Goal: Task Accomplishment & Management: Manage account settings

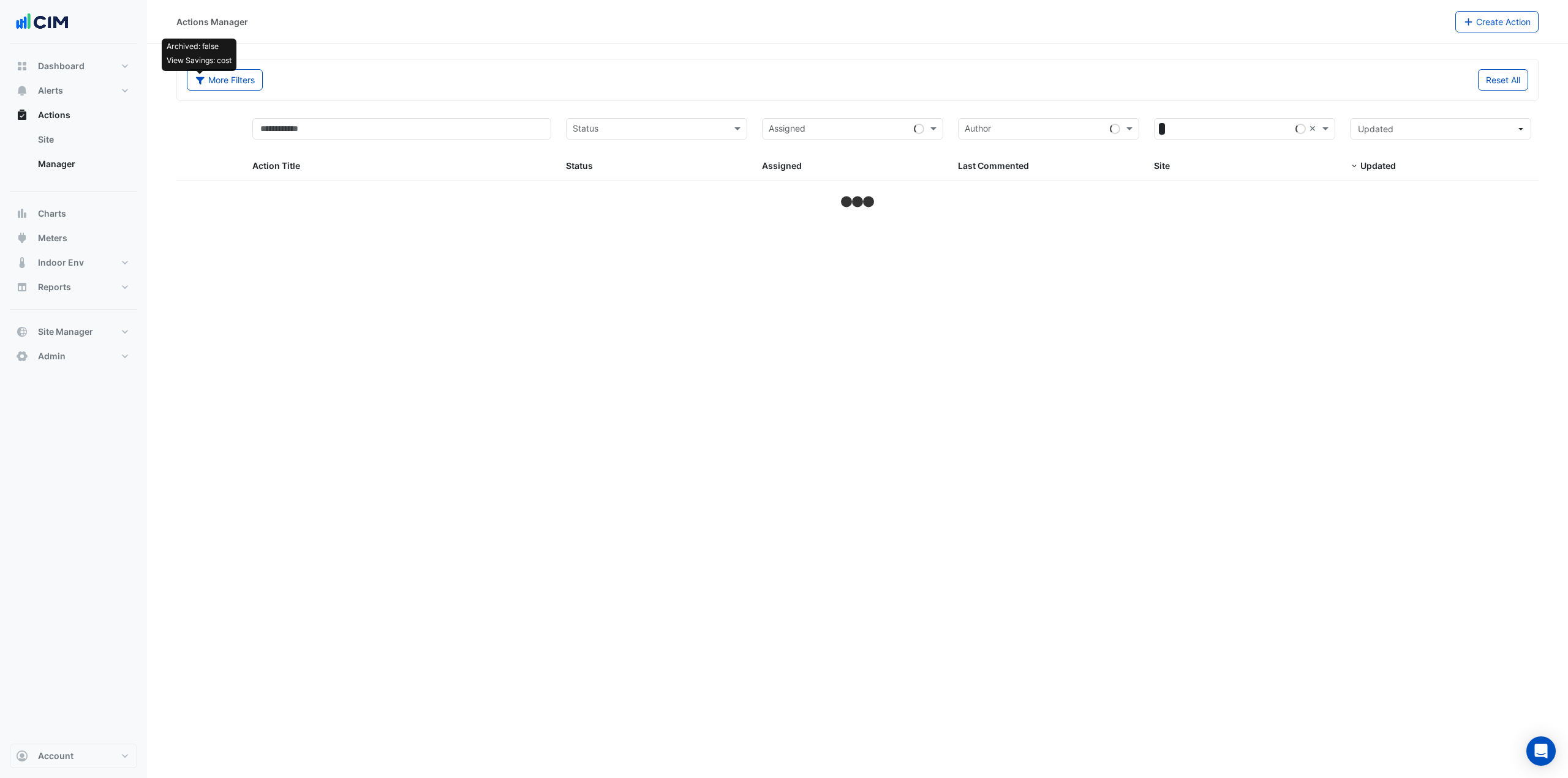
select select "***"
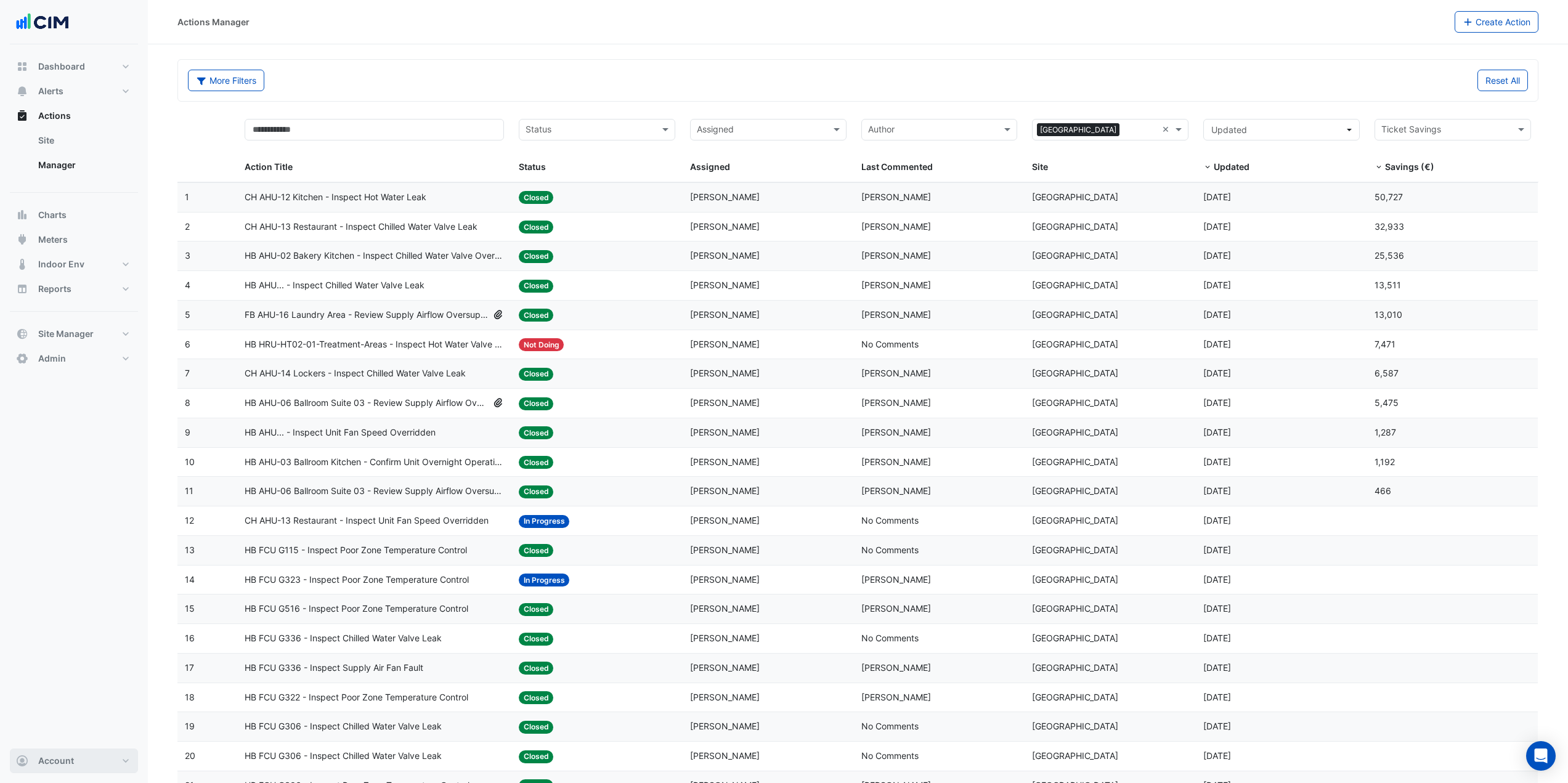
click at [70, 766] on span "Account" at bounding box center [56, 761] width 36 height 12
click at [66, 732] on link "Sign Out" at bounding box center [74, 730] width 117 height 25
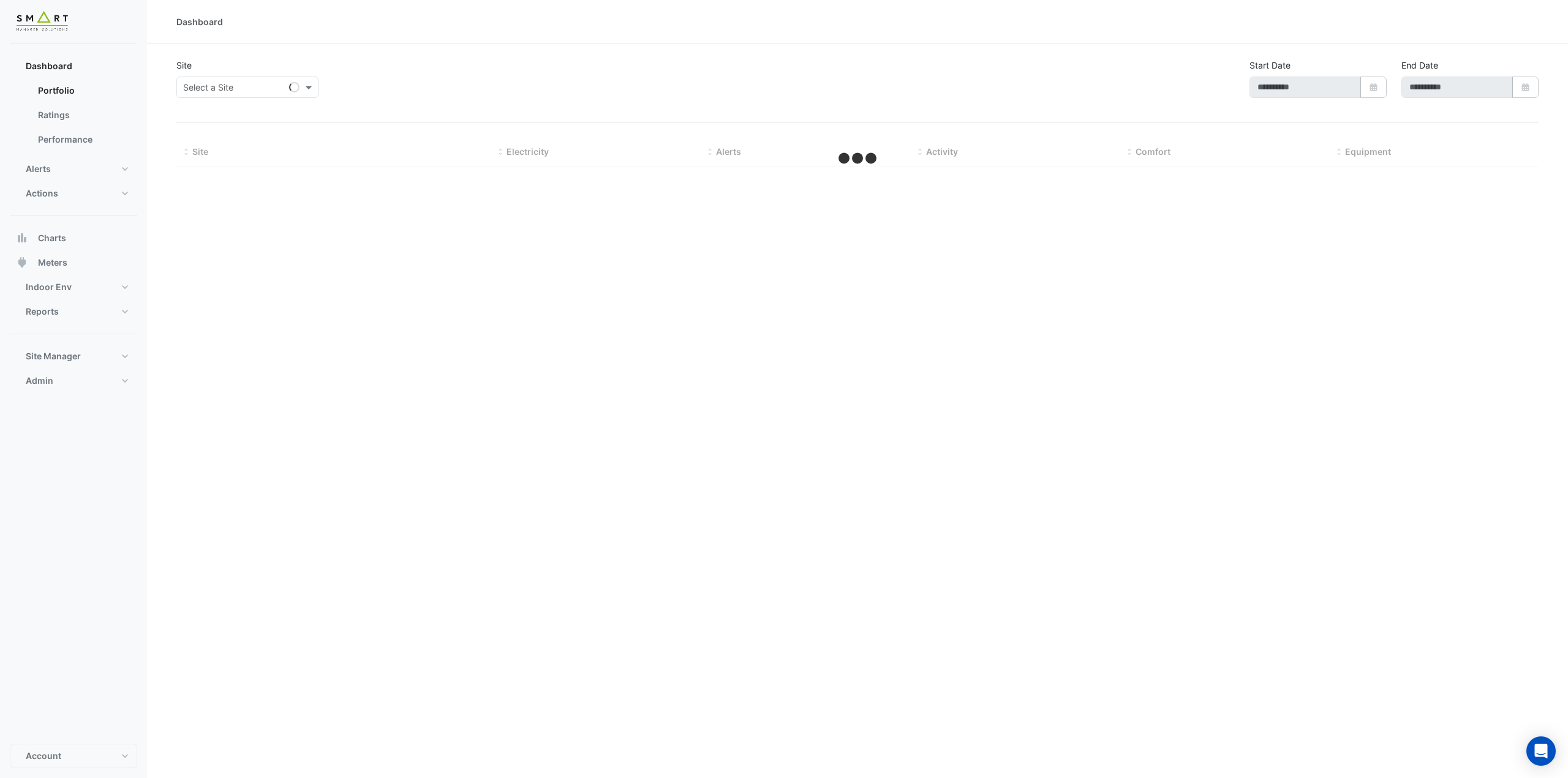
type input "**********"
select select "***"
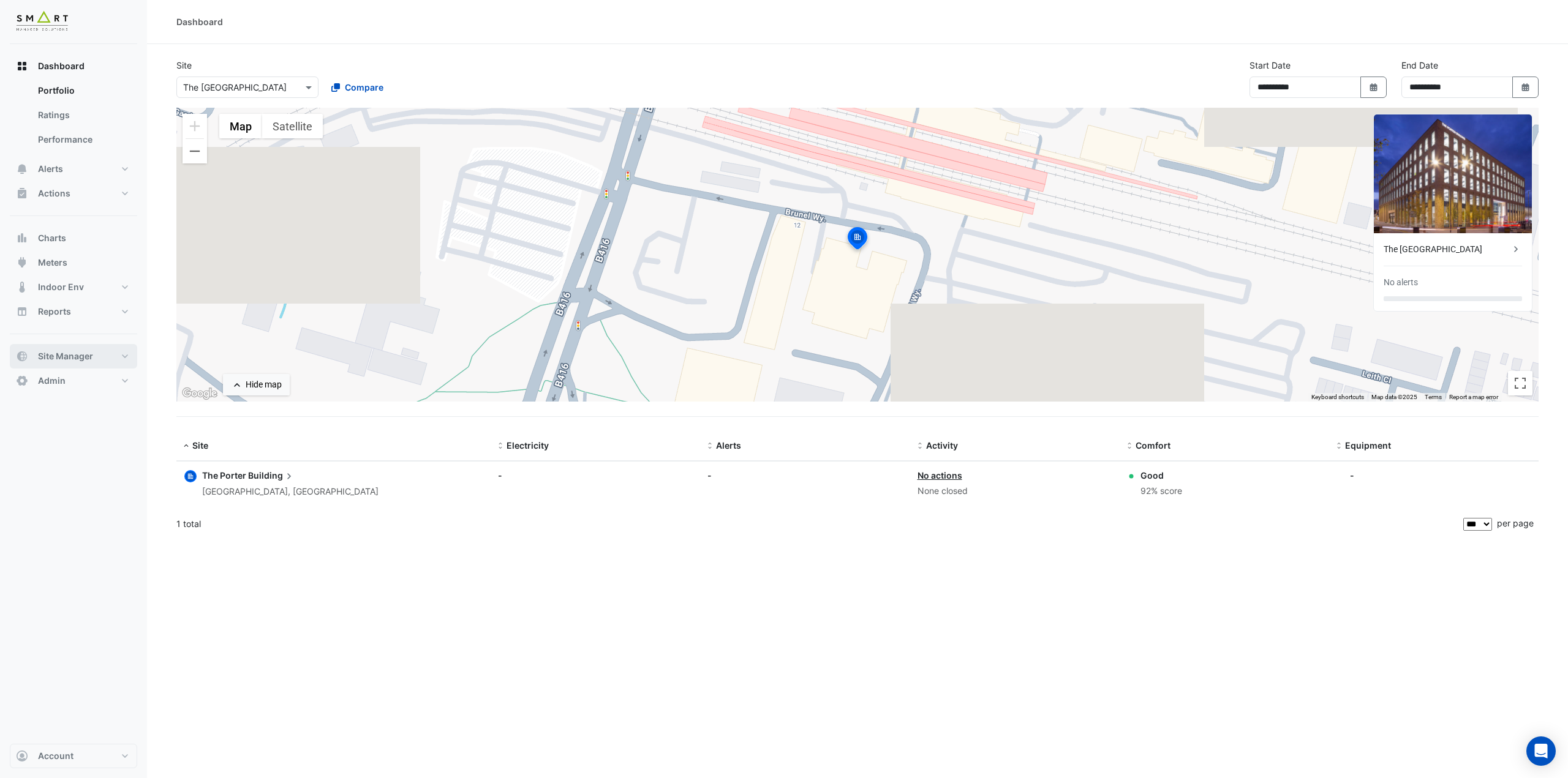
click at [83, 359] on span "Site Manager" at bounding box center [65, 356] width 55 height 12
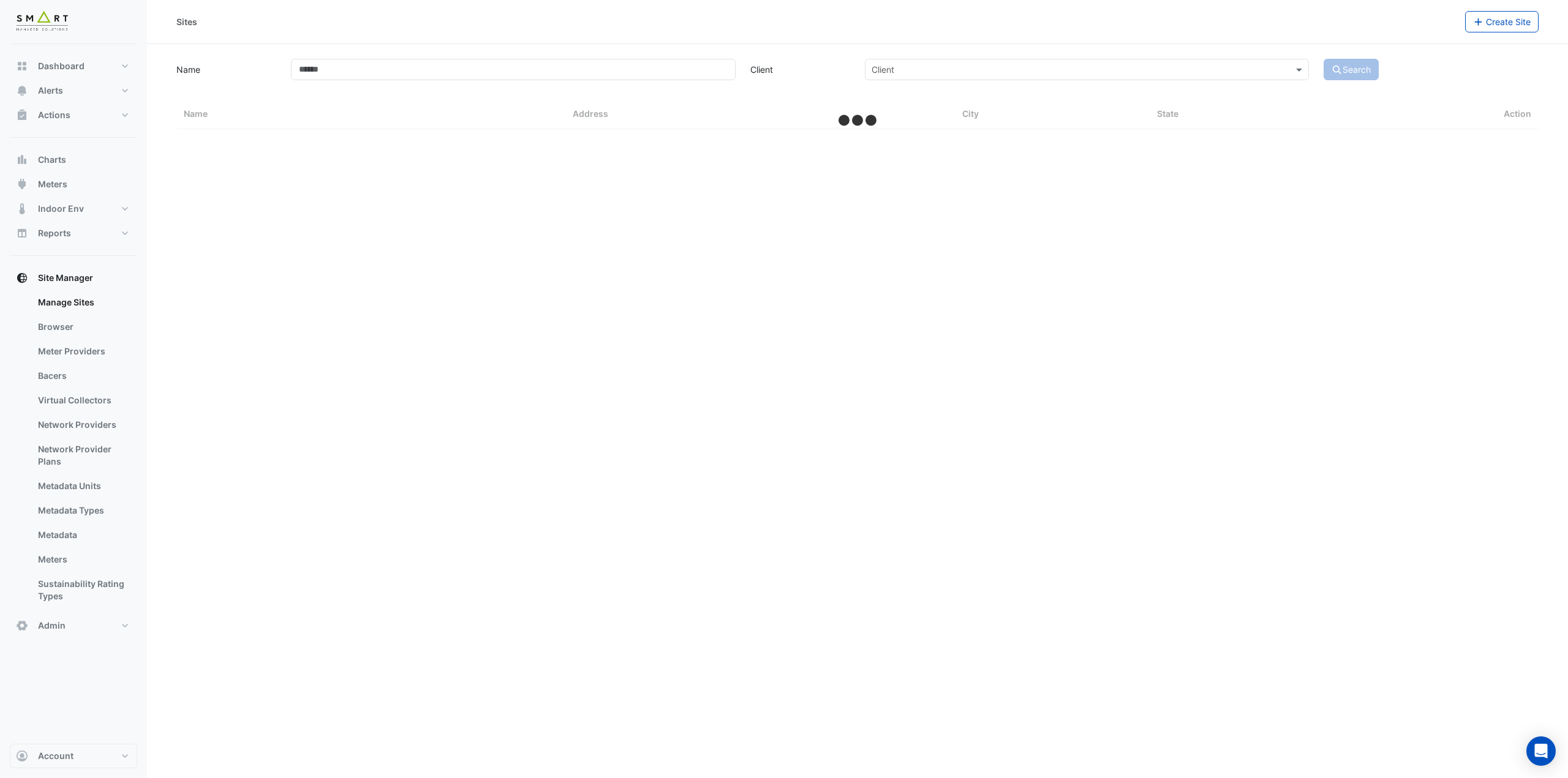
select select "***"
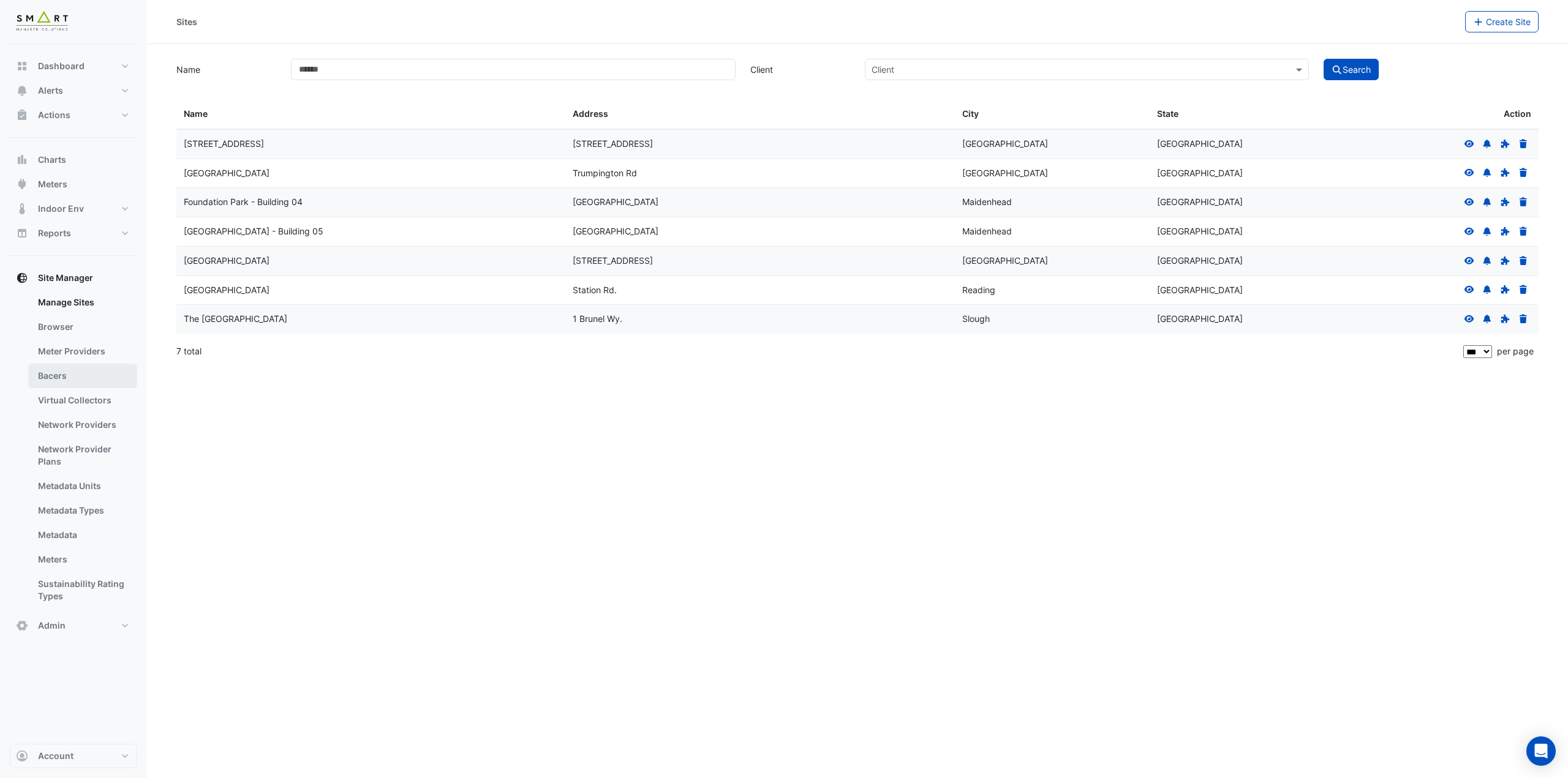
click at [85, 374] on link "Bacers" at bounding box center [82, 376] width 109 height 24
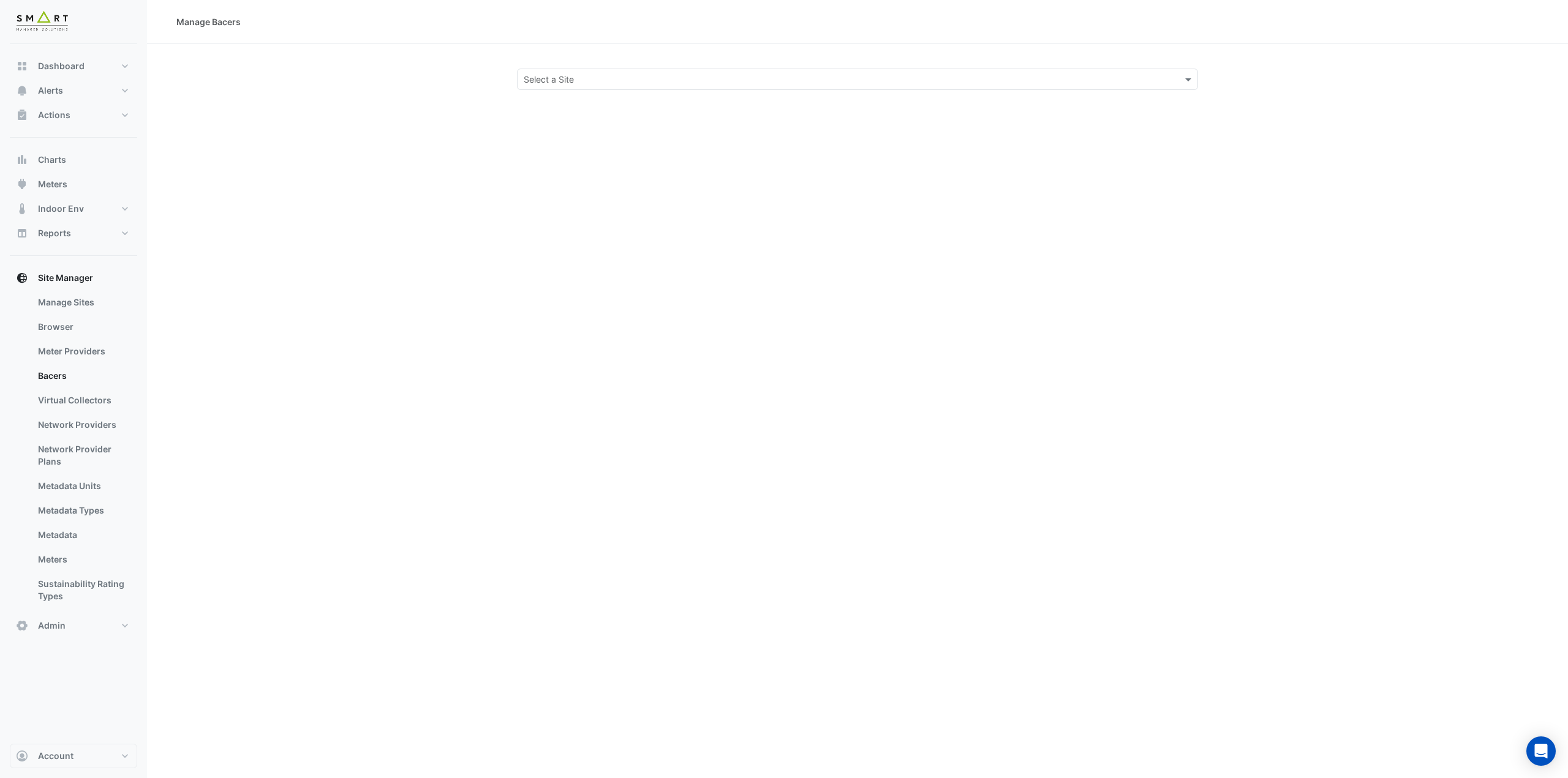
click at [562, 77] on input "text" at bounding box center [845, 80] width 643 height 13
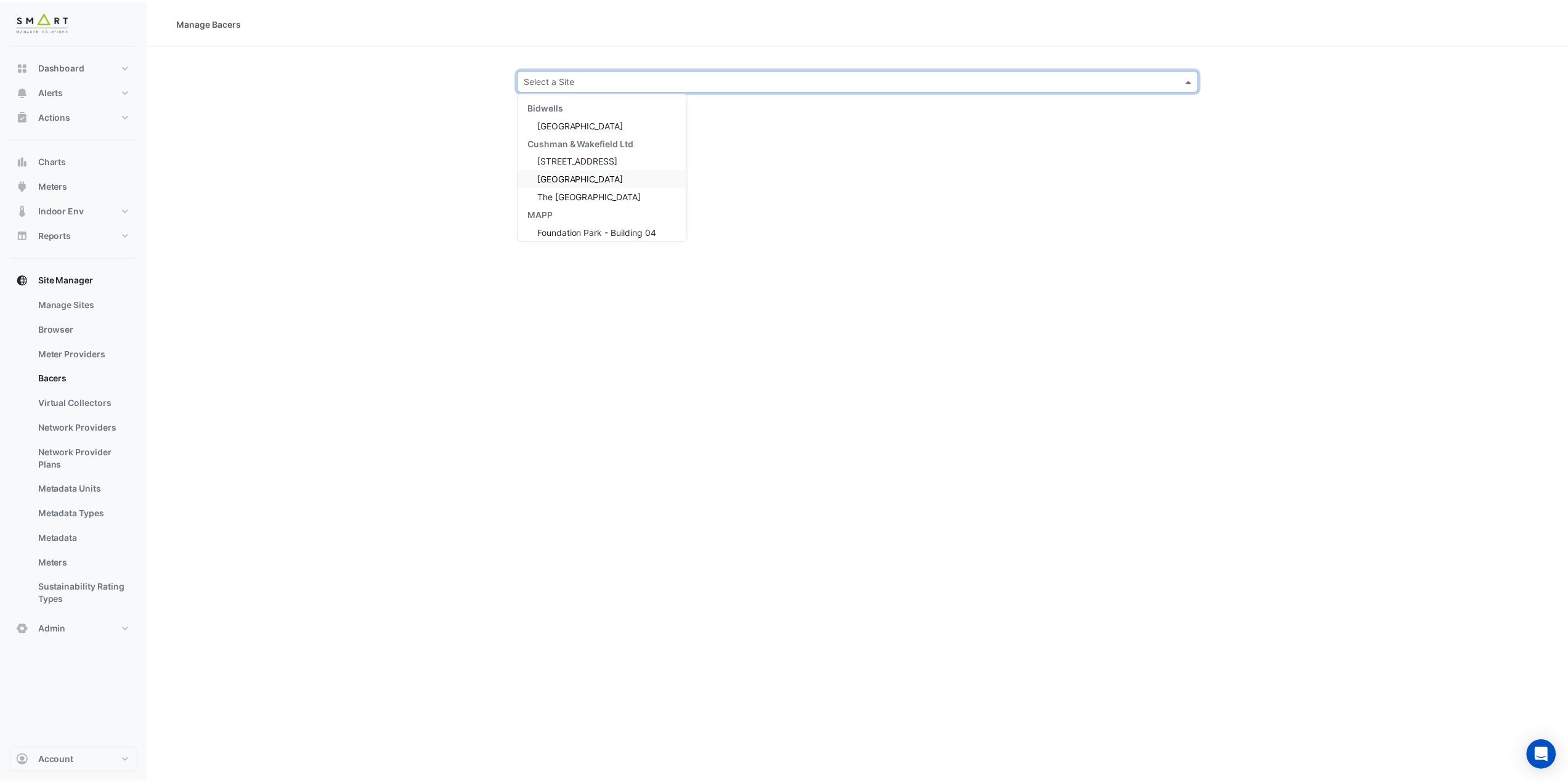
scroll to position [40, 0]
click at [585, 226] on span "Marble Arch Place" at bounding box center [584, 227] width 87 height 11
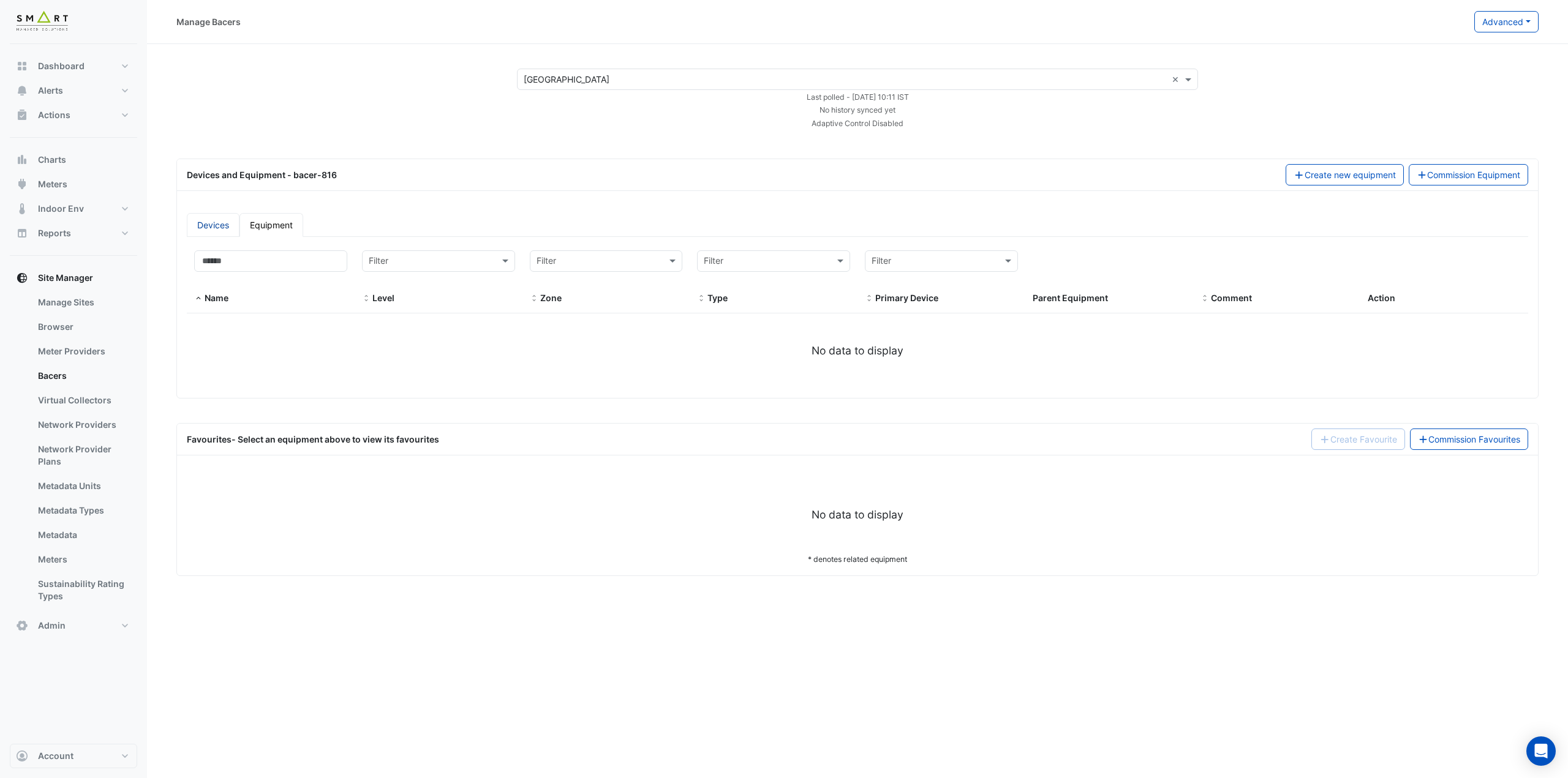
click at [217, 222] on link "Devices" at bounding box center [212, 224] width 52 height 24
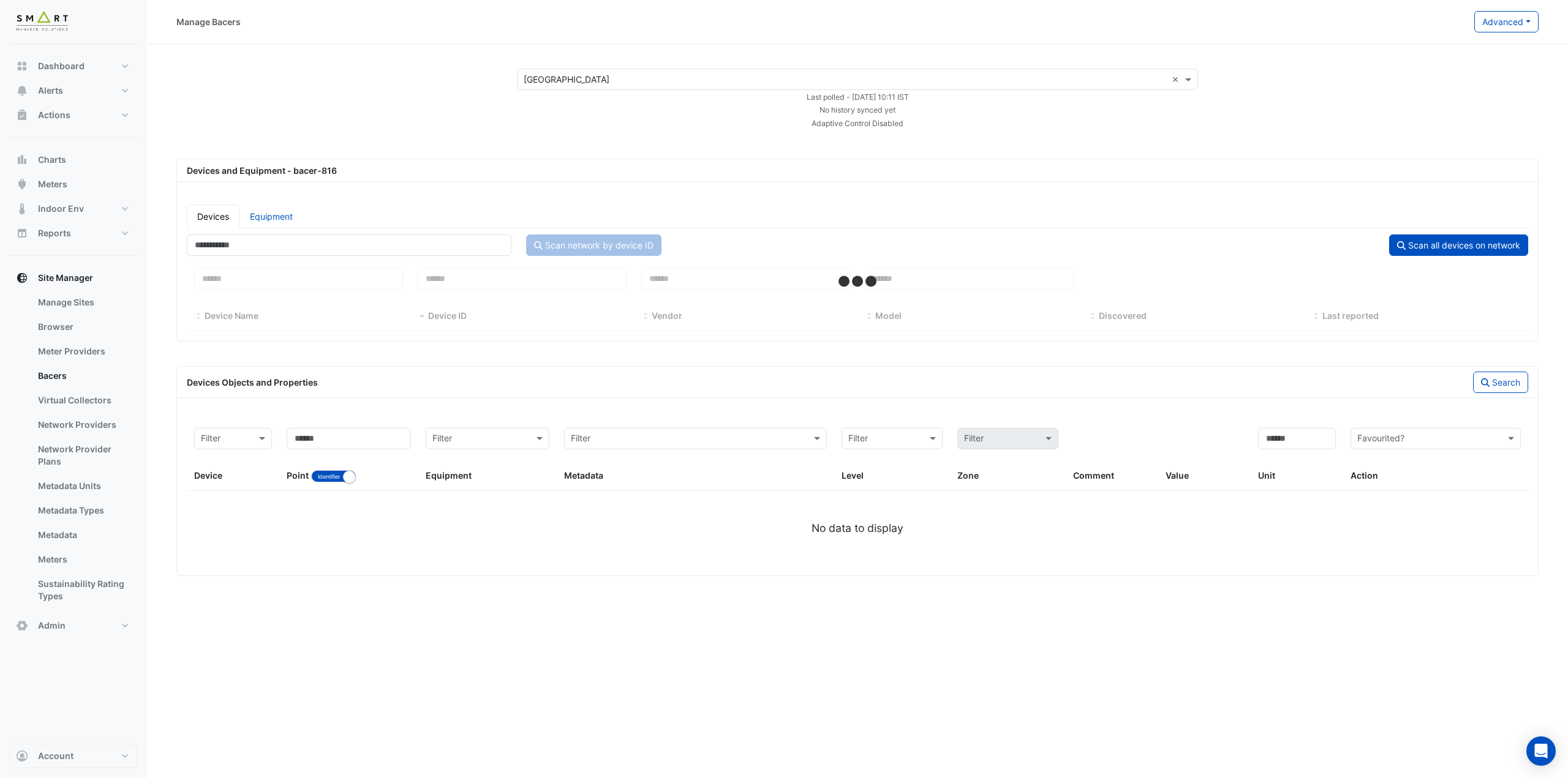
select select "***"
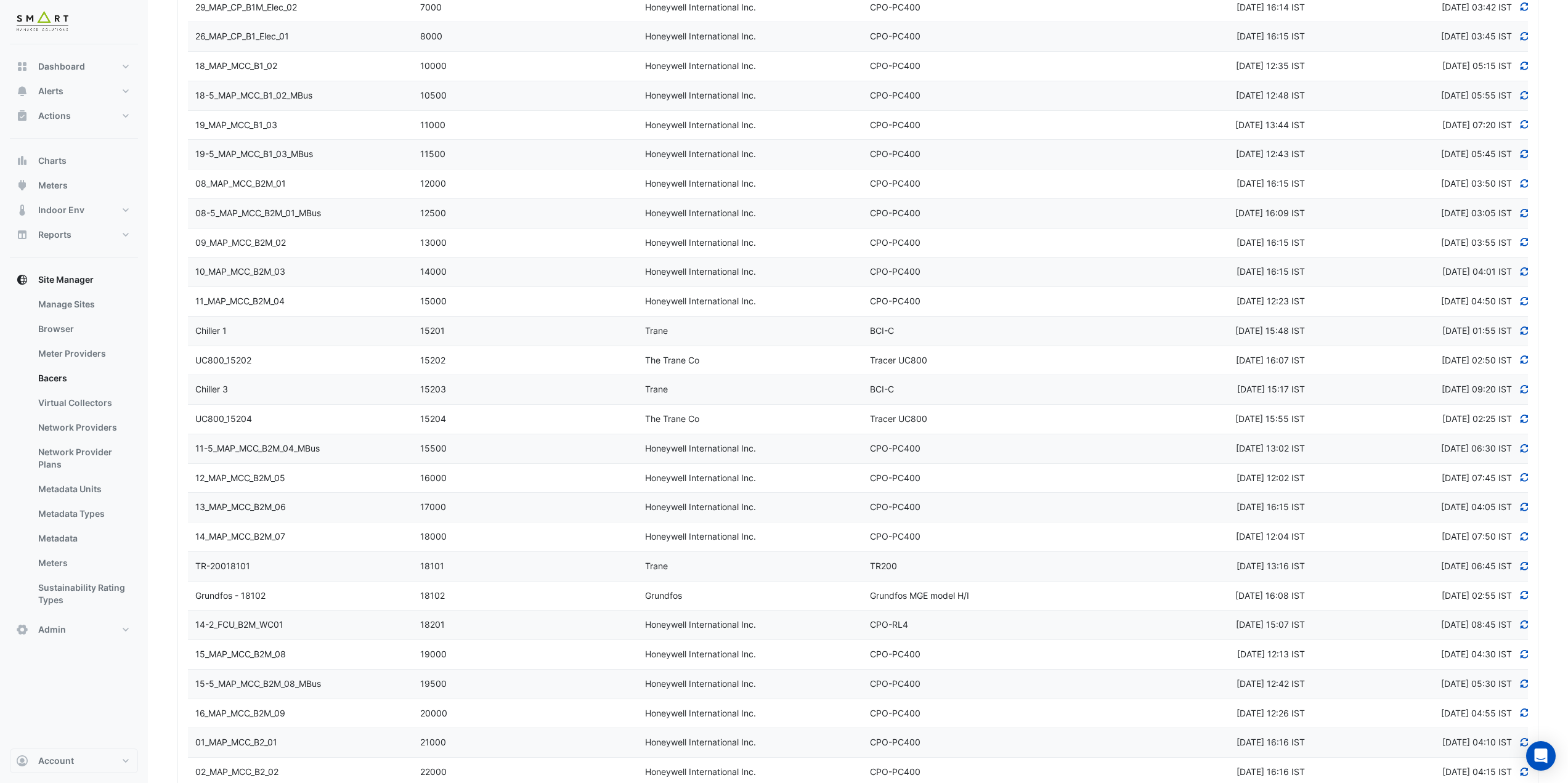
scroll to position [740, 0]
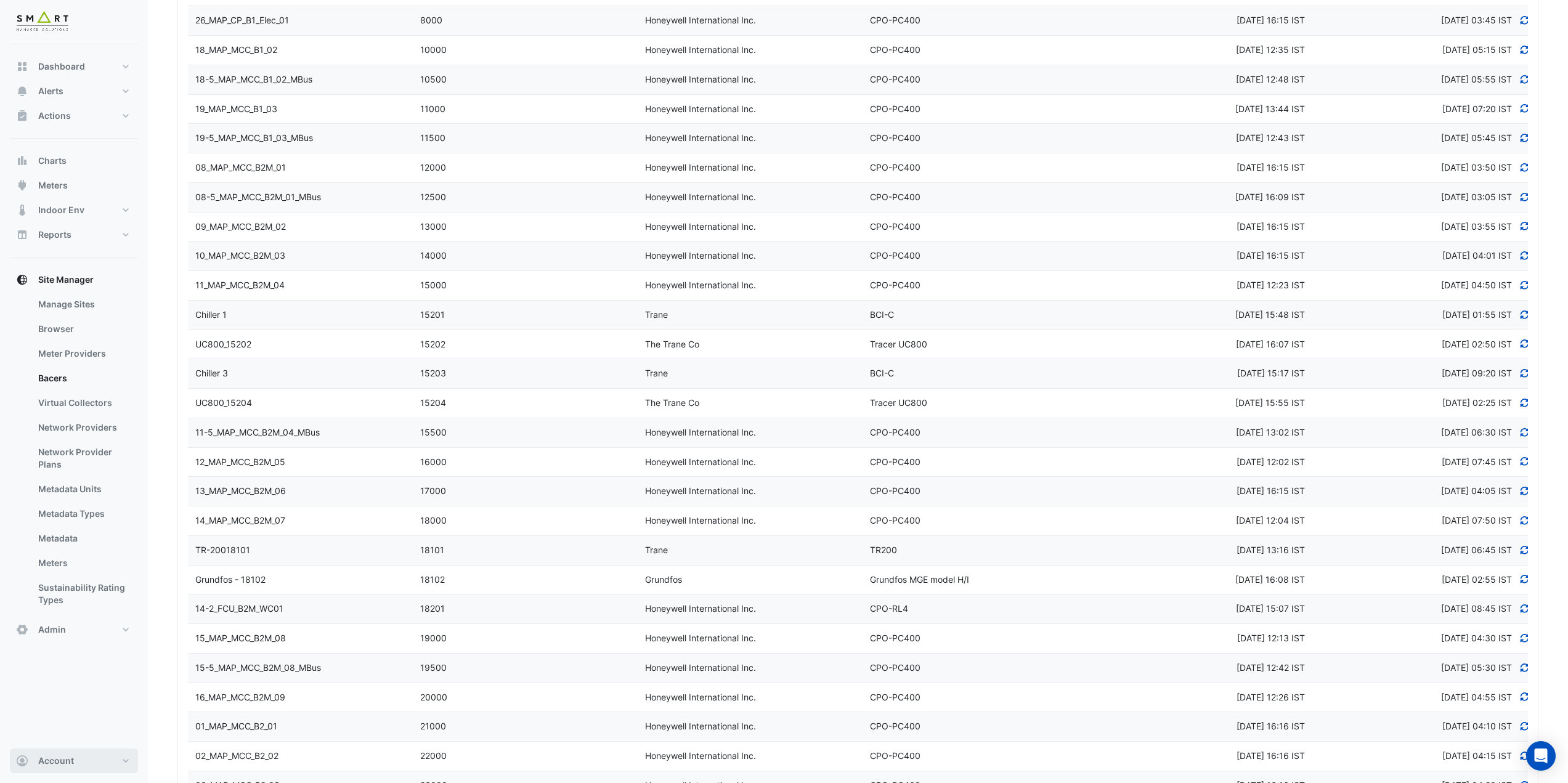
click at [100, 769] on button "Account" at bounding box center [74, 761] width 128 height 25
click at [79, 732] on link "Sign Out" at bounding box center [74, 730] width 117 height 25
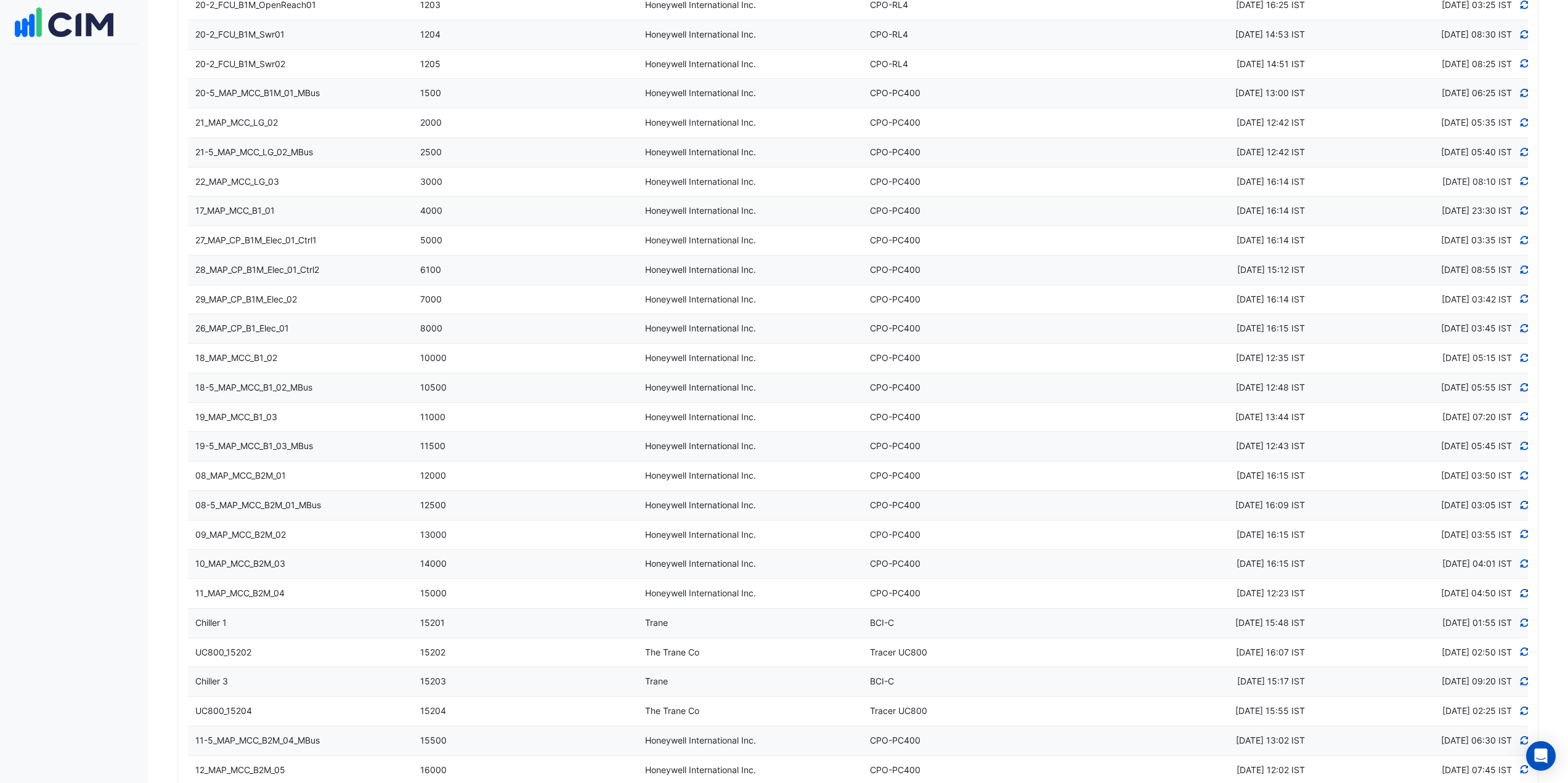
scroll to position [0, 0]
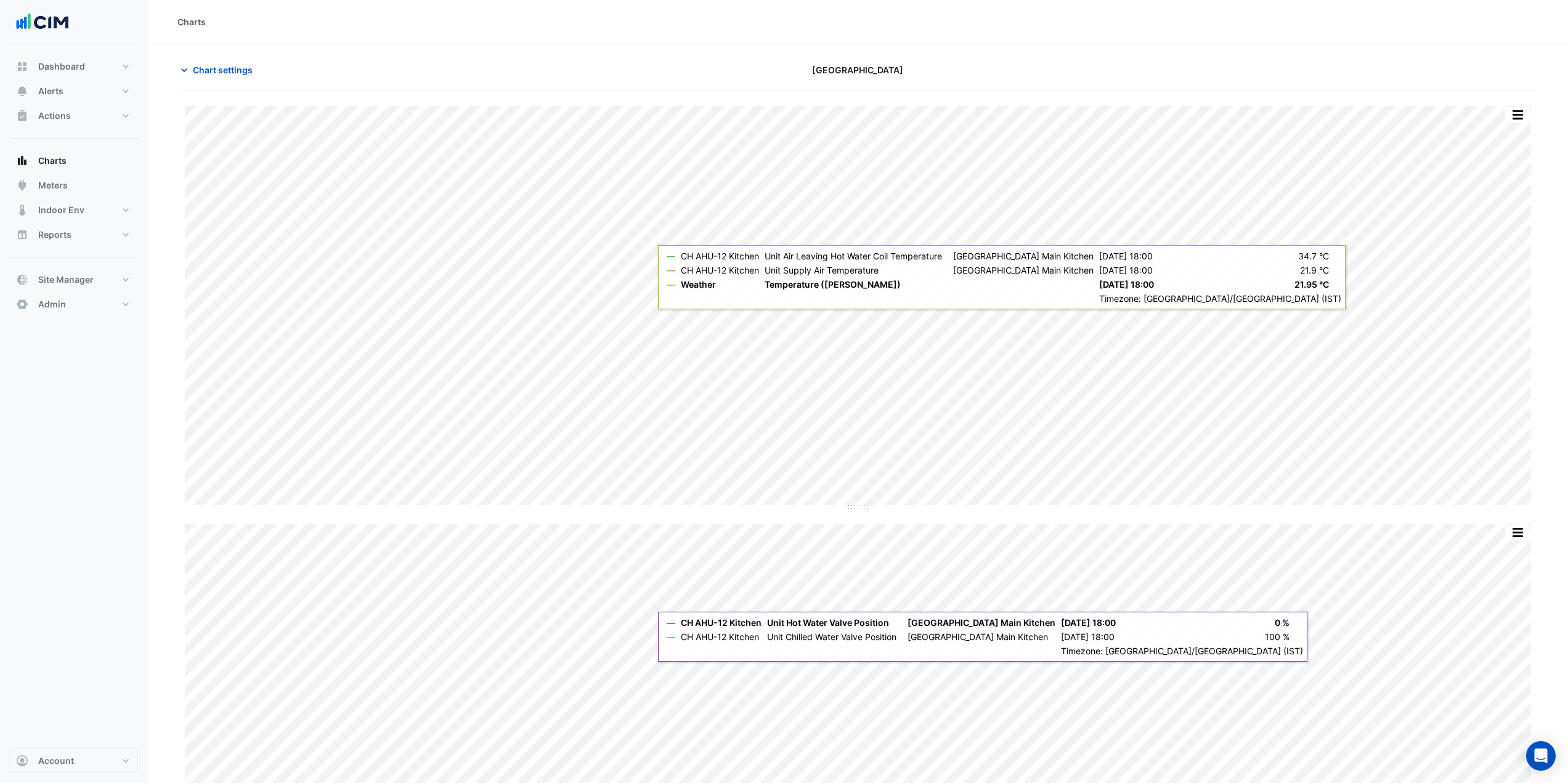
scroll to position [94, 0]
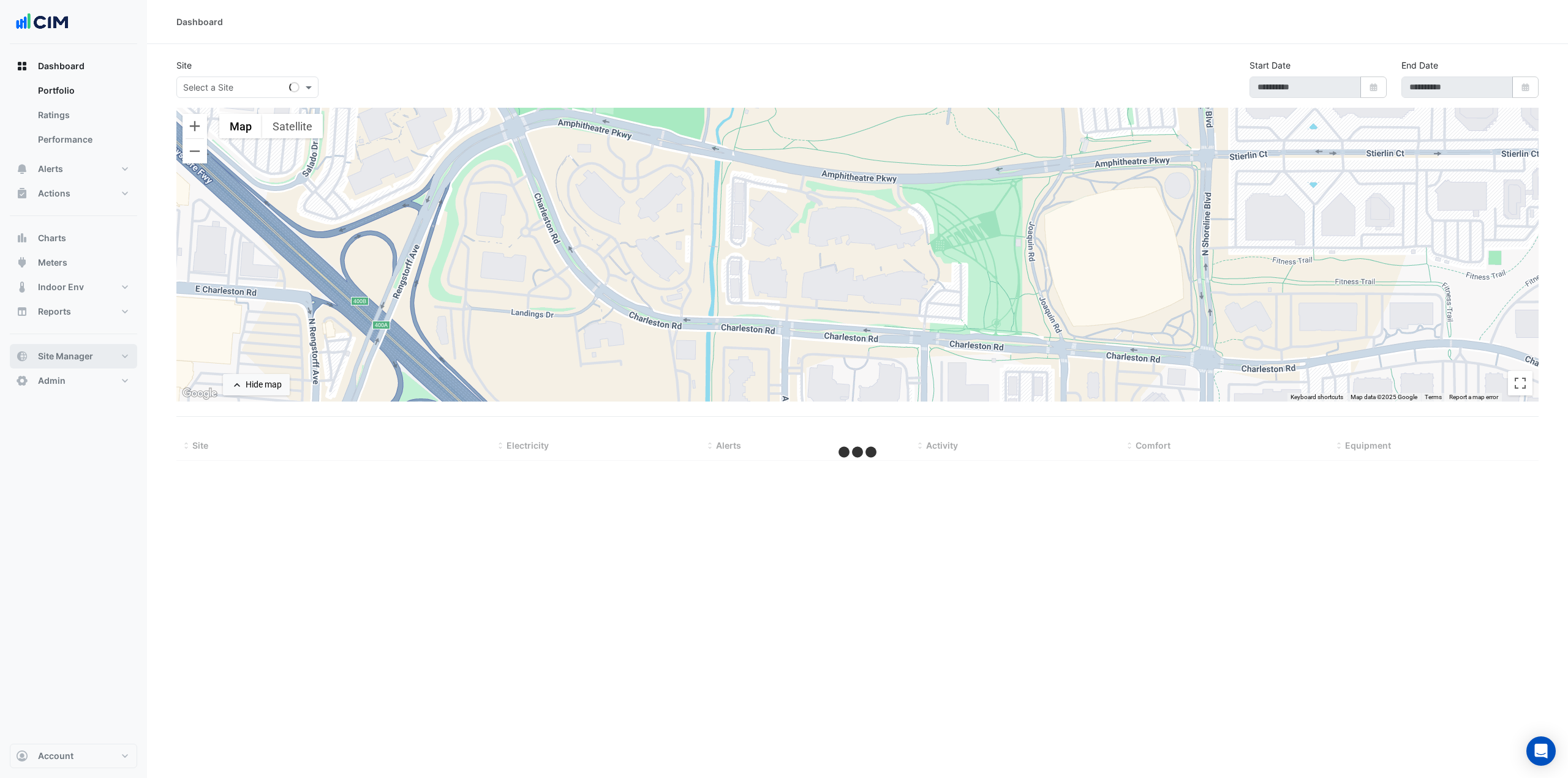
click at [80, 354] on span "Site Manager" at bounding box center [65, 356] width 55 height 12
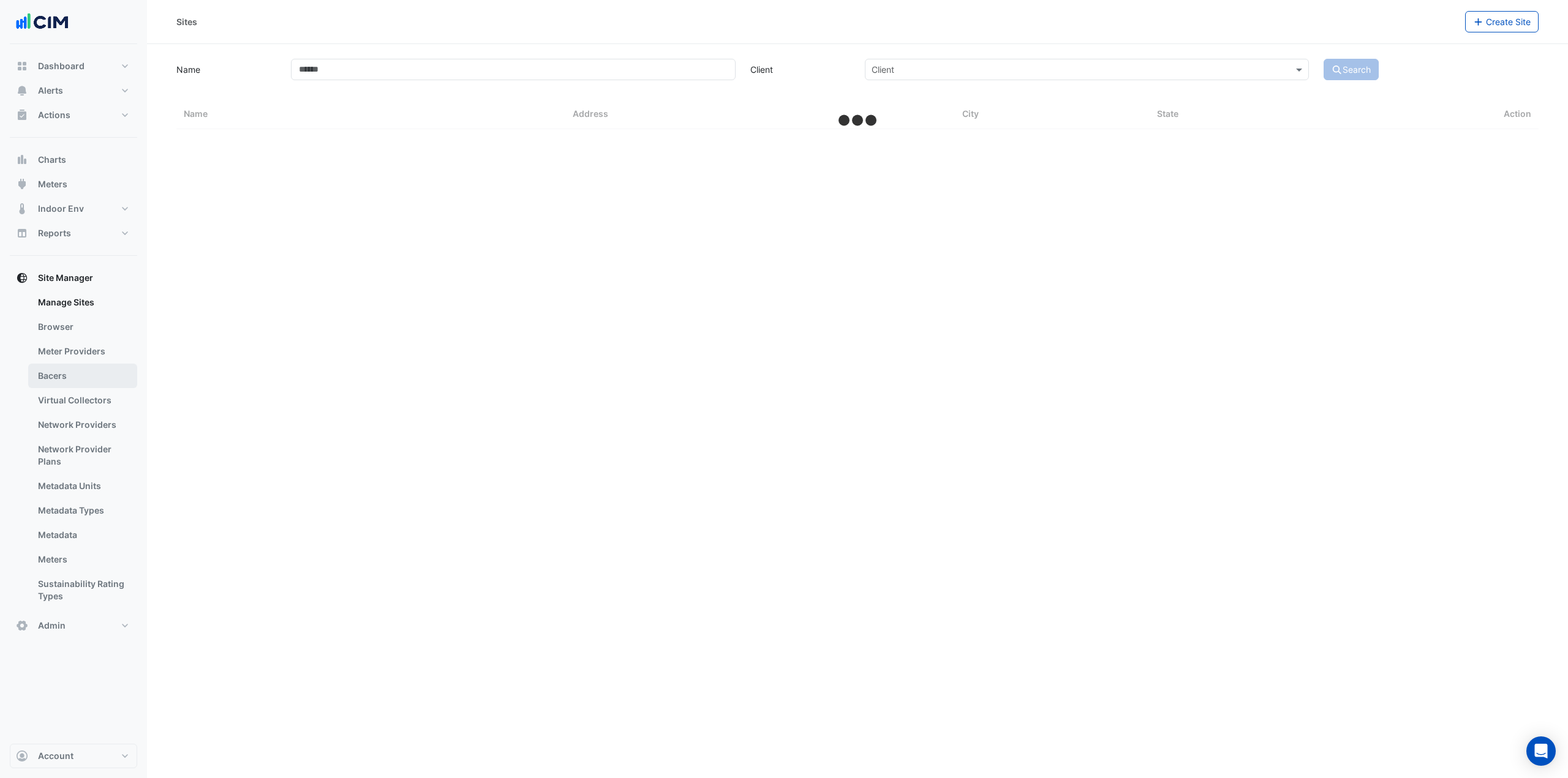
click at [87, 379] on link "Bacers" at bounding box center [82, 376] width 109 height 24
click at [549, 82] on input "text" at bounding box center [845, 80] width 643 height 13
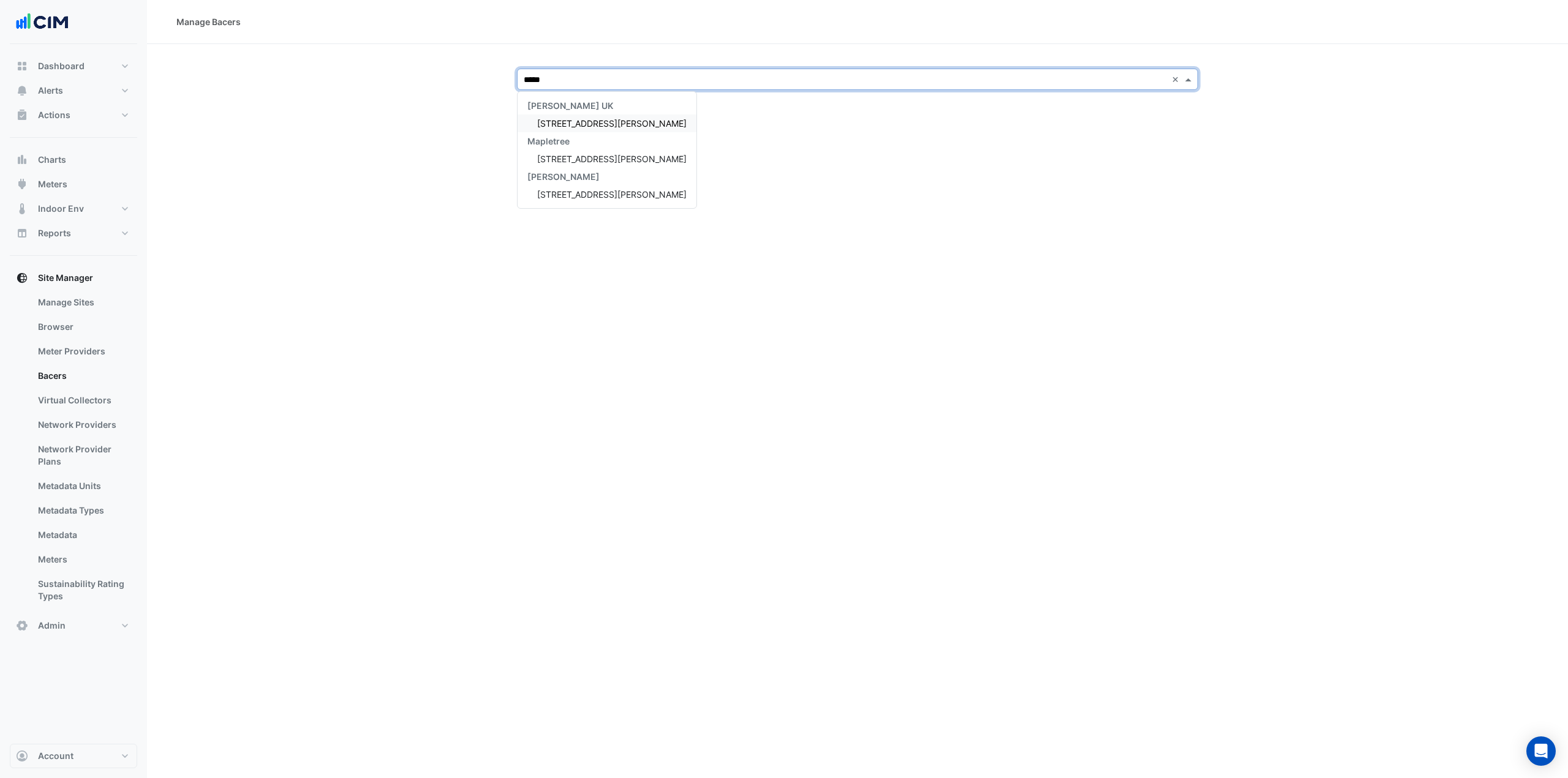
type input "******"
click at [561, 127] on span "3 Hardman Street" at bounding box center [612, 123] width 149 height 11
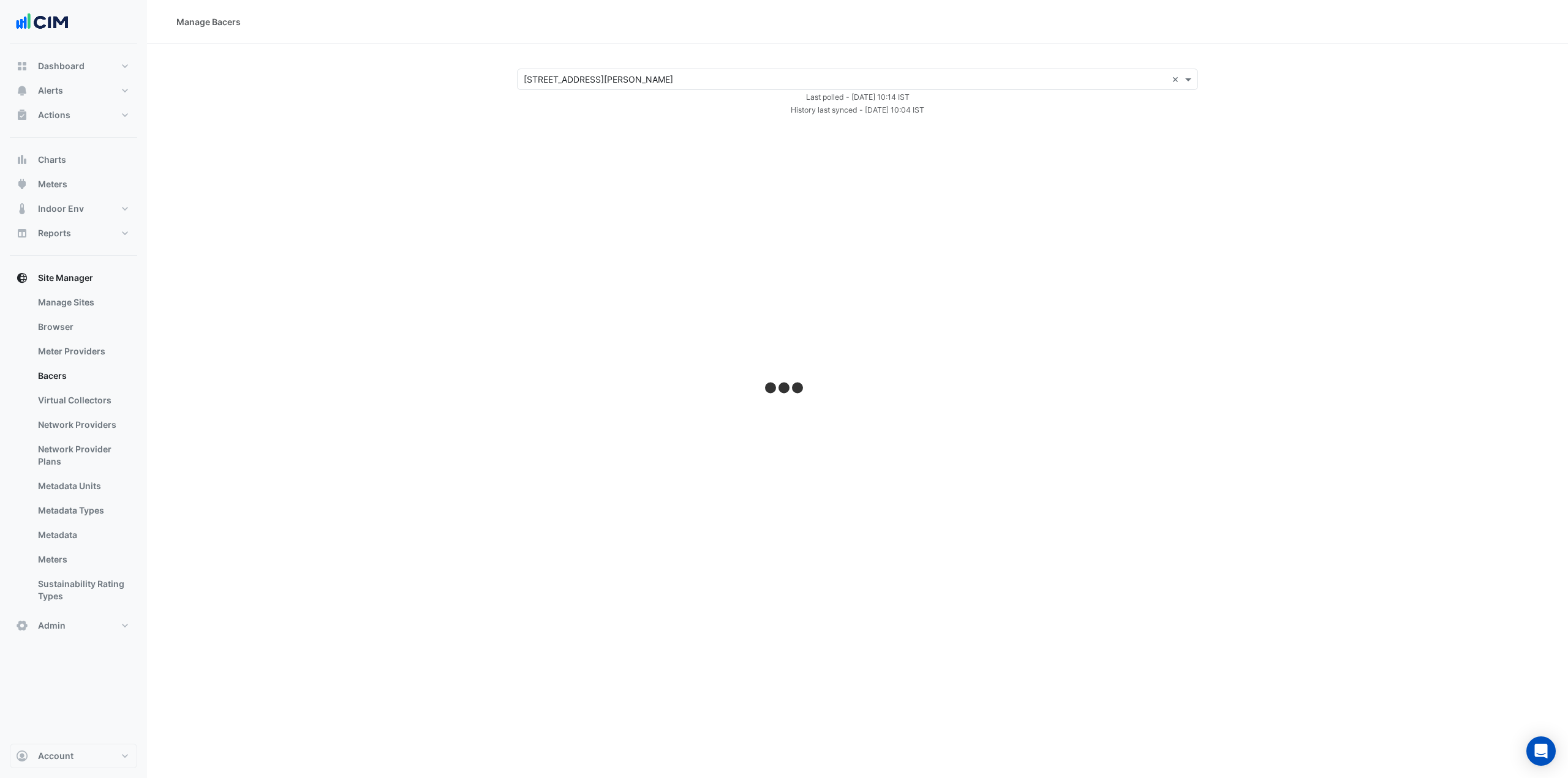
select select "***"
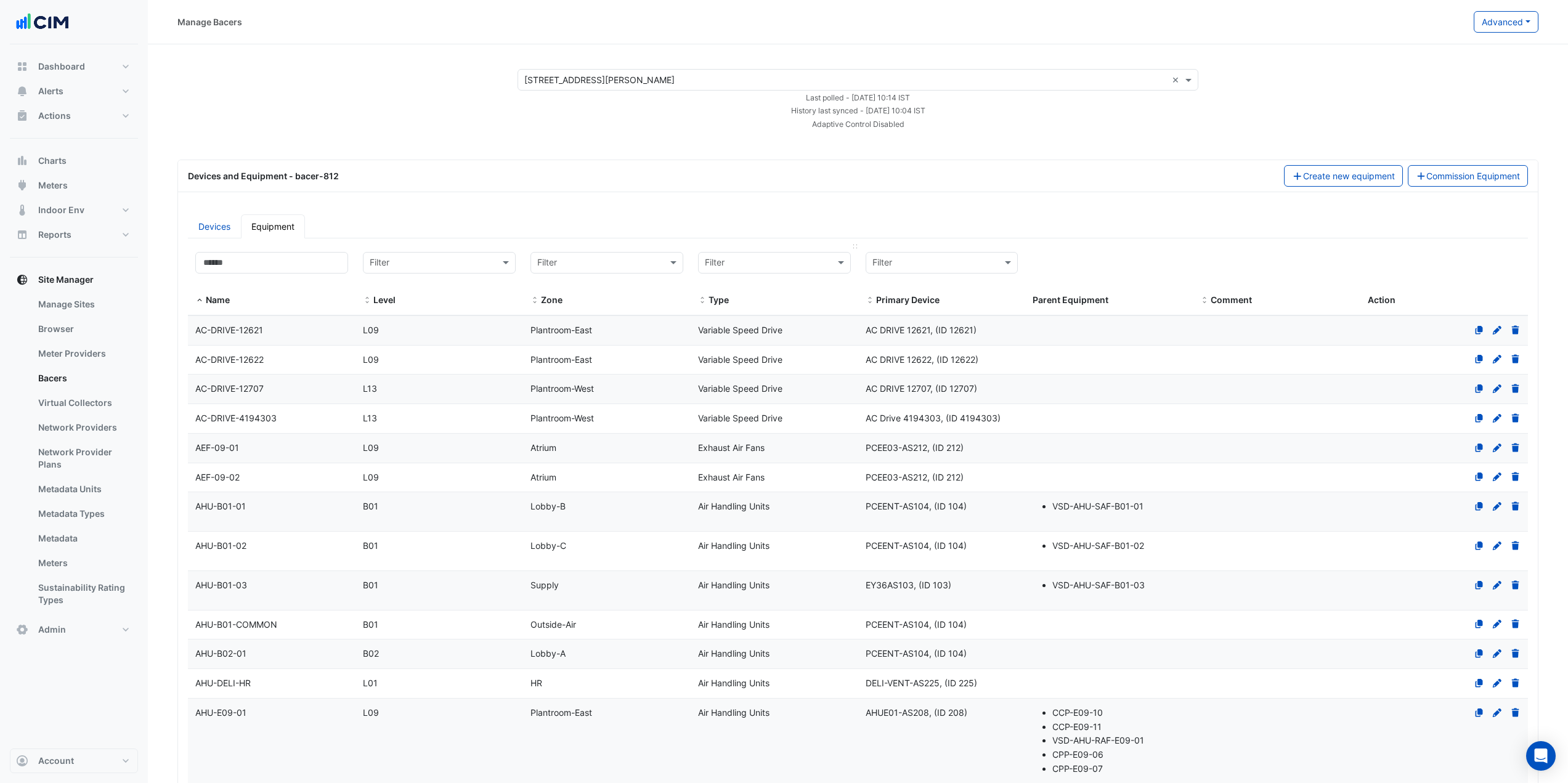
click at [753, 263] on input "text" at bounding box center [762, 263] width 115 height 14
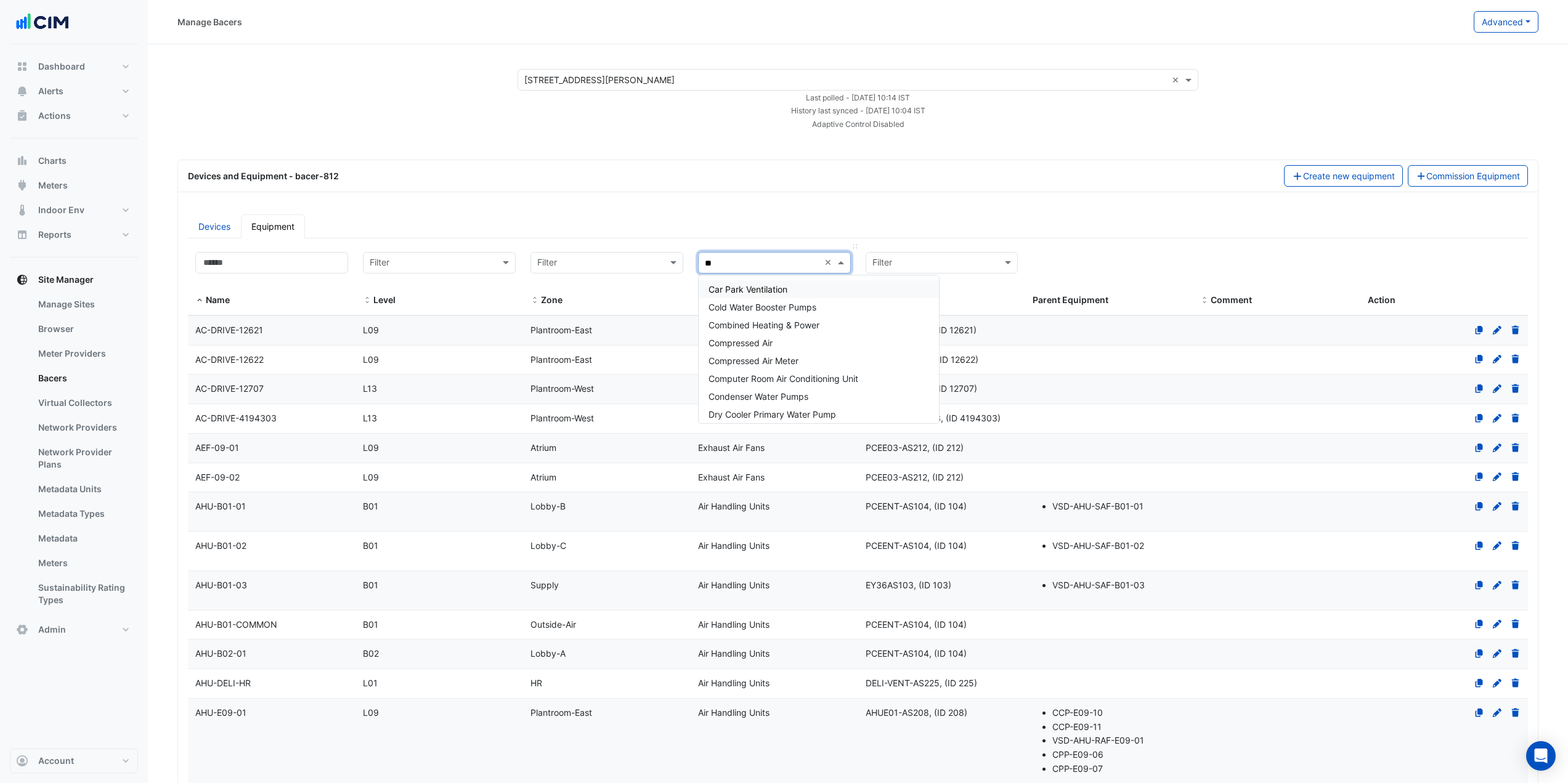
type input "***"
click at [749, 302] on div "Power Sub-Meters" at bounding box center [774, 307] width 152 height 18
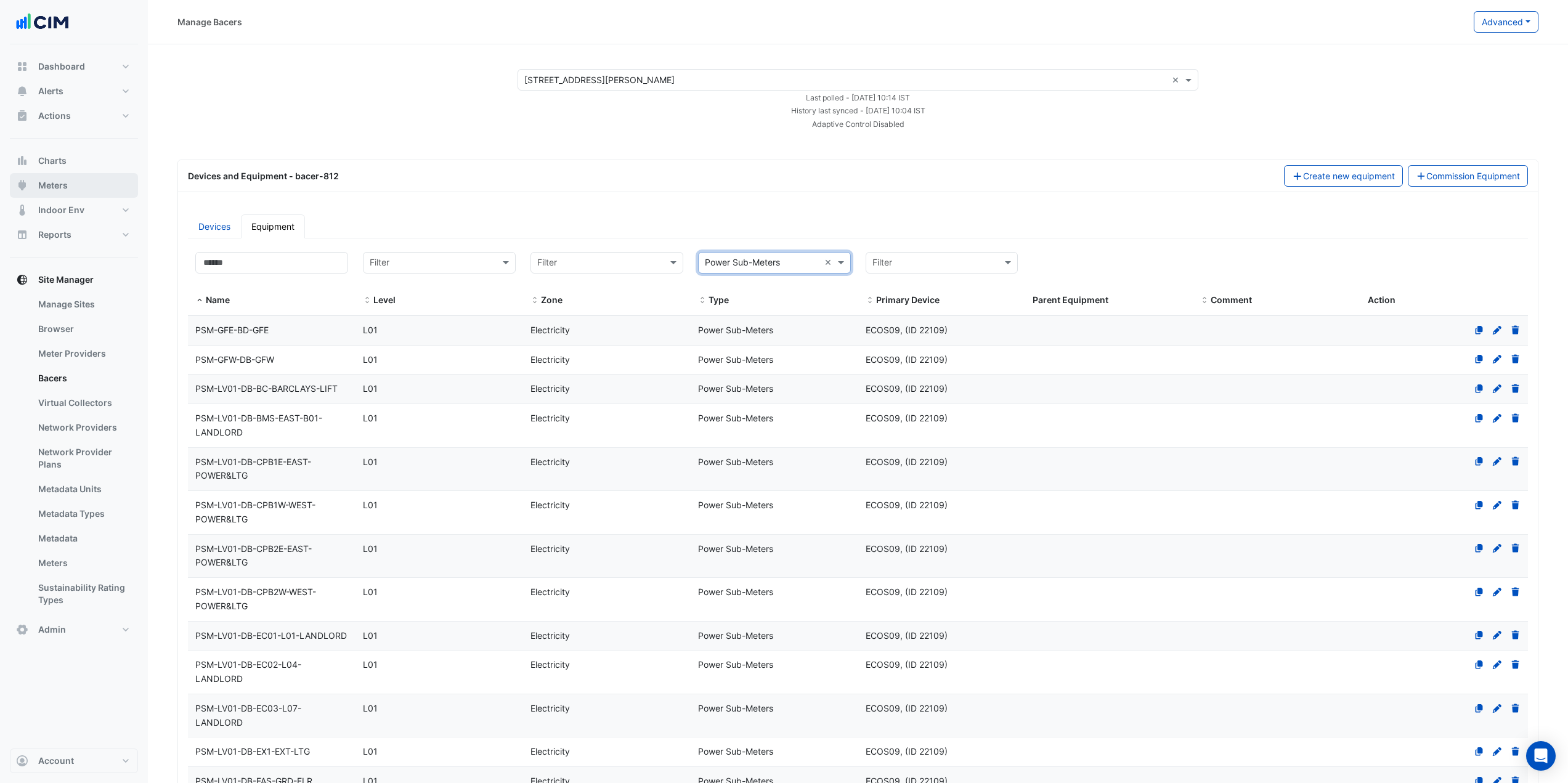
click at [63, 183] on span "Meters" at bounding box center [53, 185] width 30 height 12
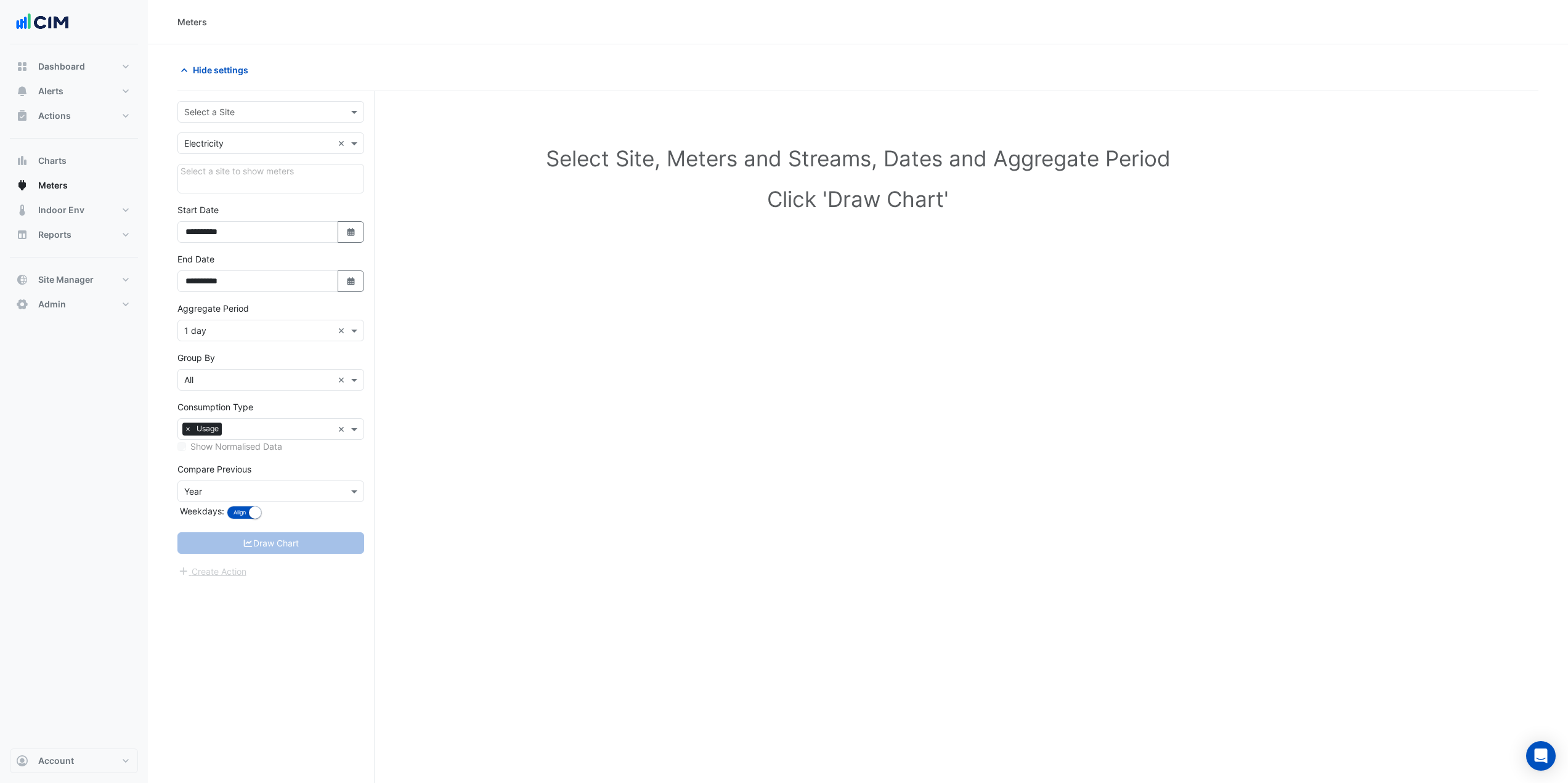
click at [237, 102] on div "Select a Site" at bounding box center [271, 112] width 187 height 22
type input "****"
click at [249, 157] on span "3 Hardman Street" at bounding box center [273, 156] width 150 height 11
click at [93, 157] on button "Charts" at bounding box center [74, 161] width 128 height 25
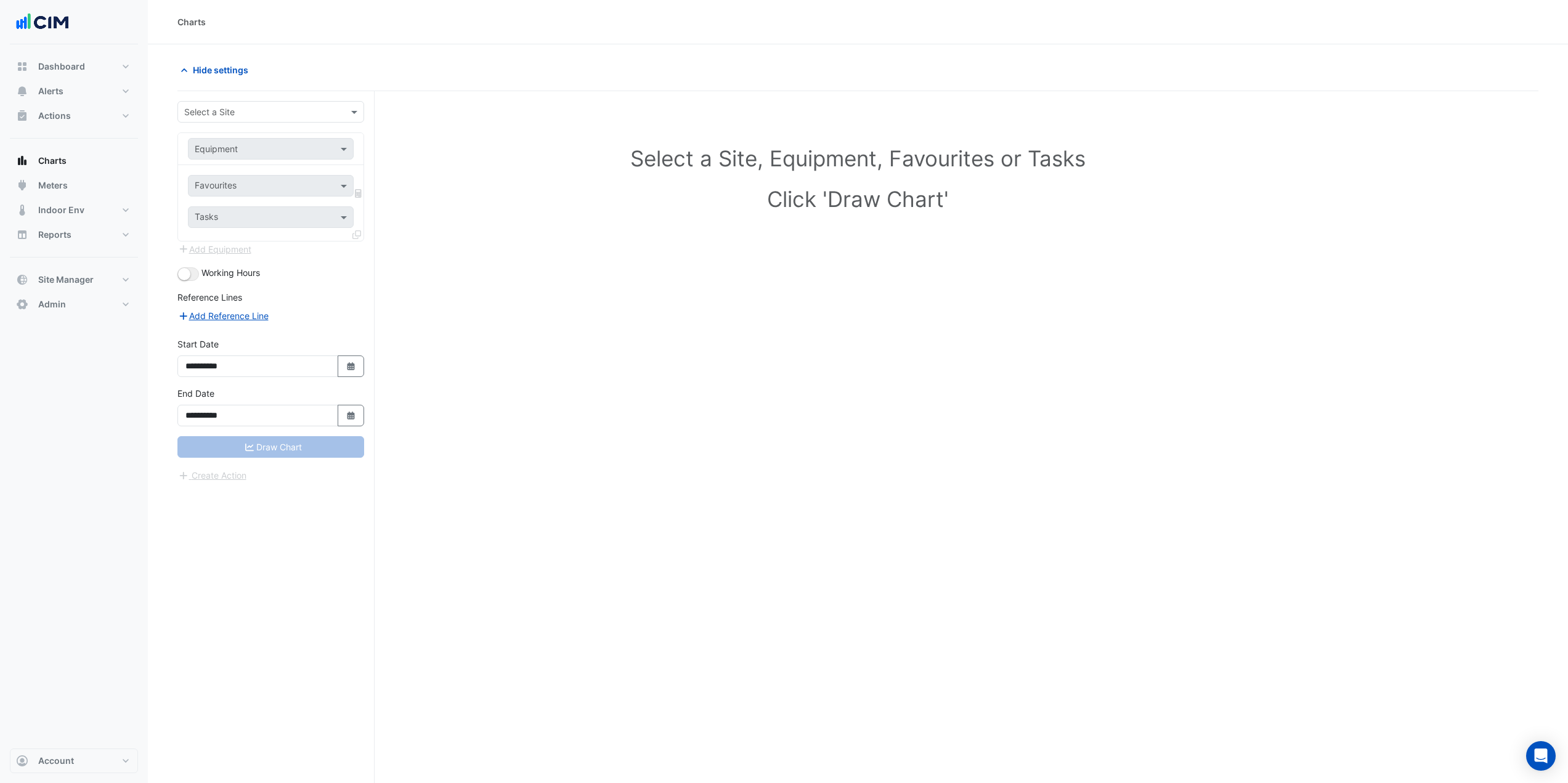
click at [235, 110] on input "text" at bounding box center [258, 113] width 149 height 13
type input "******"
click at [238, 147] on div "3 Hardman Street" at bounding box center [271, 156] width 185 height 18
click at [241, 151] on input "text" at bounding box center [258, 149] width 128 height 13
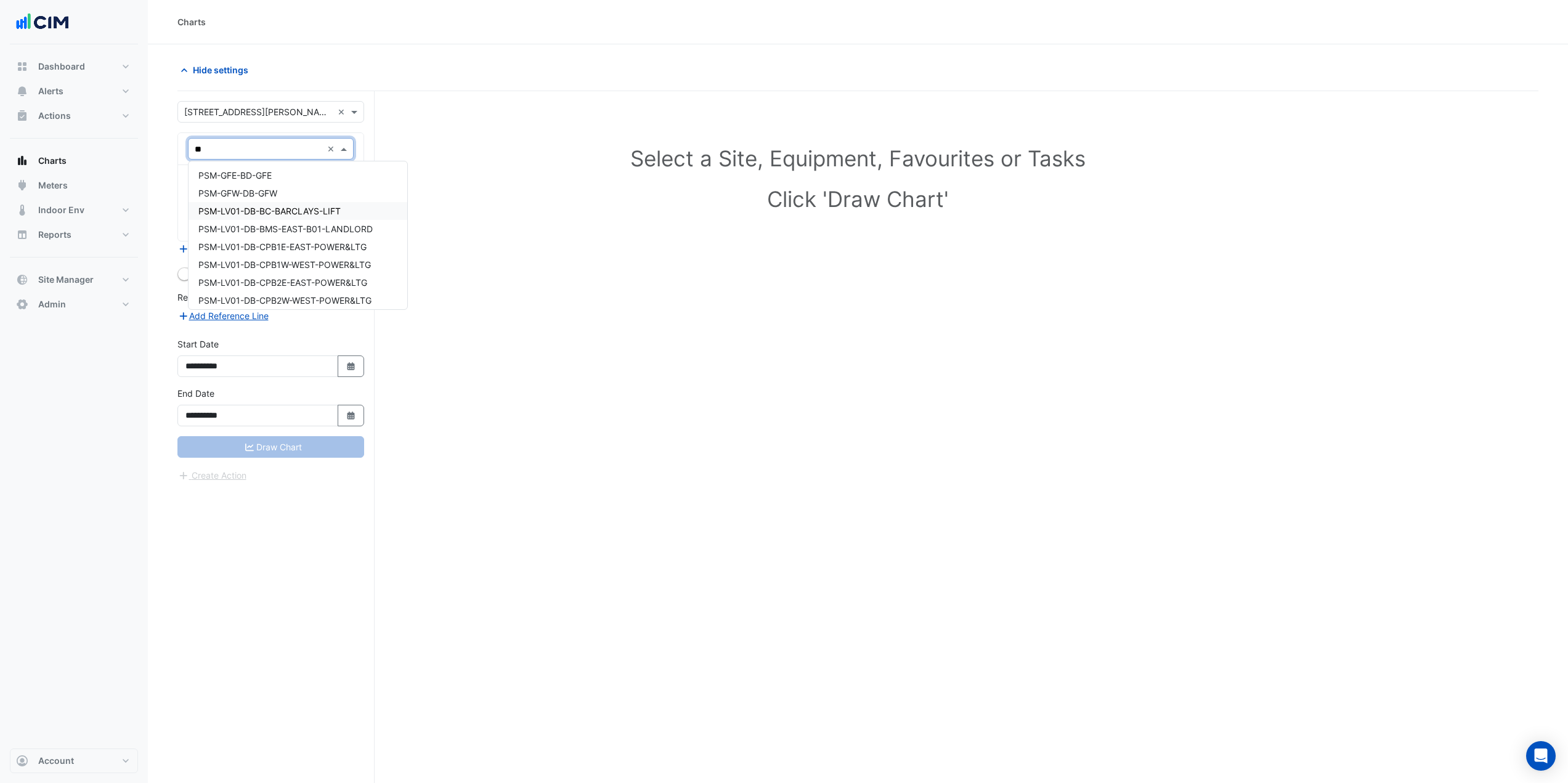
type input "***"
click at [336, 224] on div "PSM-LV01-DB-EC03-L07-LANDLORD" at bounding box center [297, 230] width 219 height 18
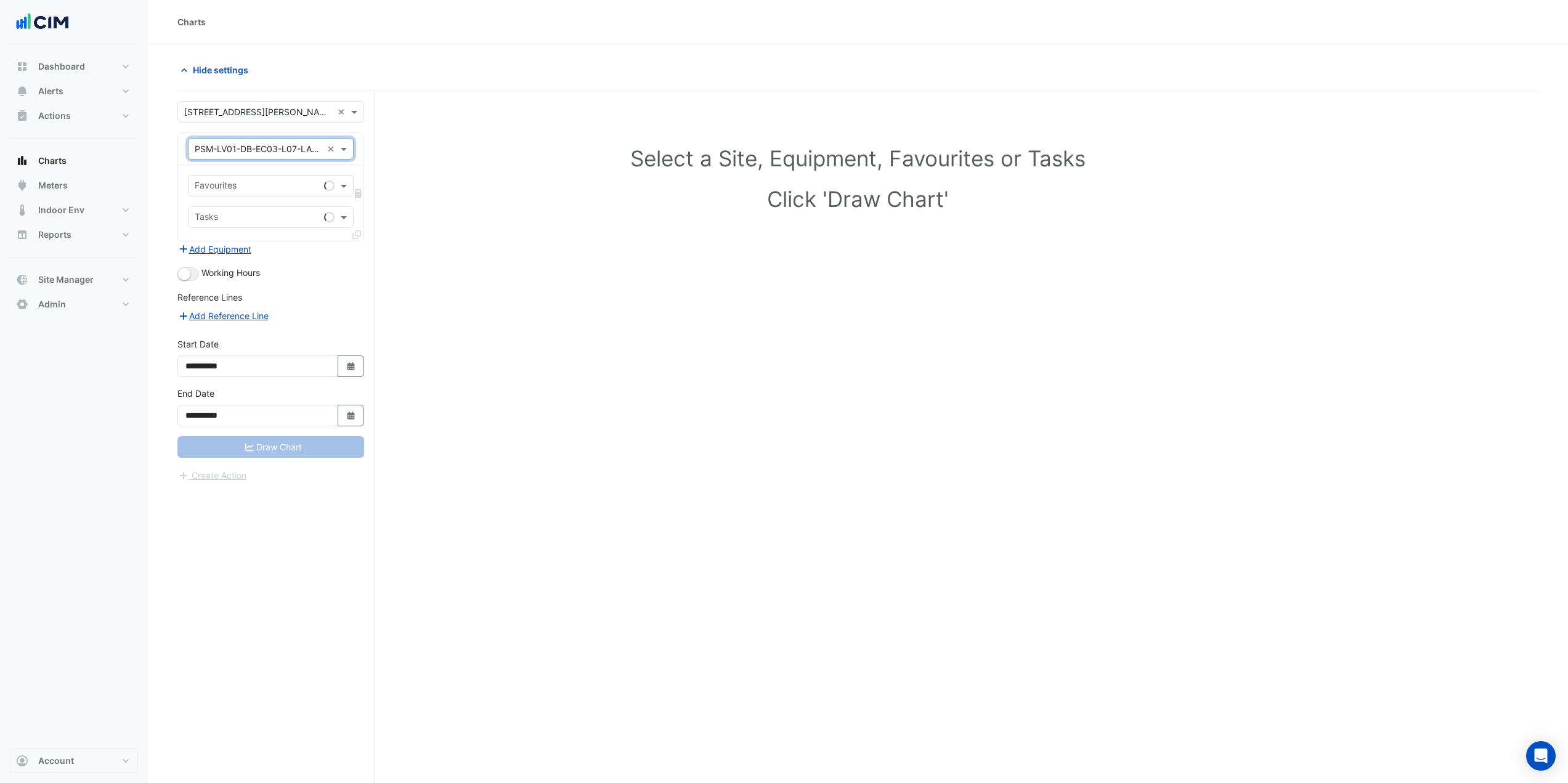
click at [302, 188] on input "text" at bounding box center [257, 187] width 124 height 13
click at [298, 213] on span "Actual Energy Consumption - L01, Electricity" at bounding box center [288, 212] width 179 height 11
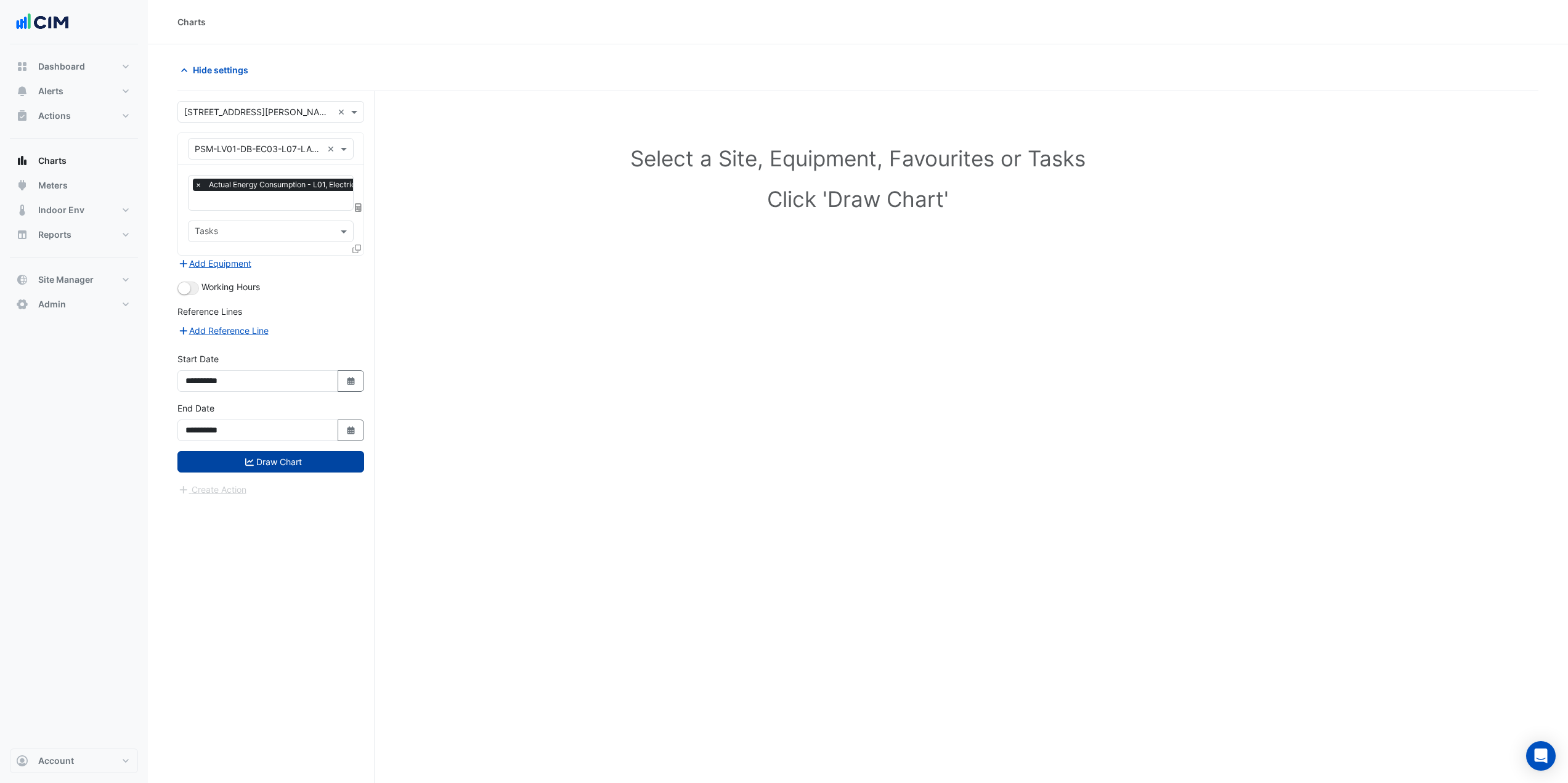
click at [271, 456] on button "Draw Chart" at bounding box center [271, 462] width 187 height 22
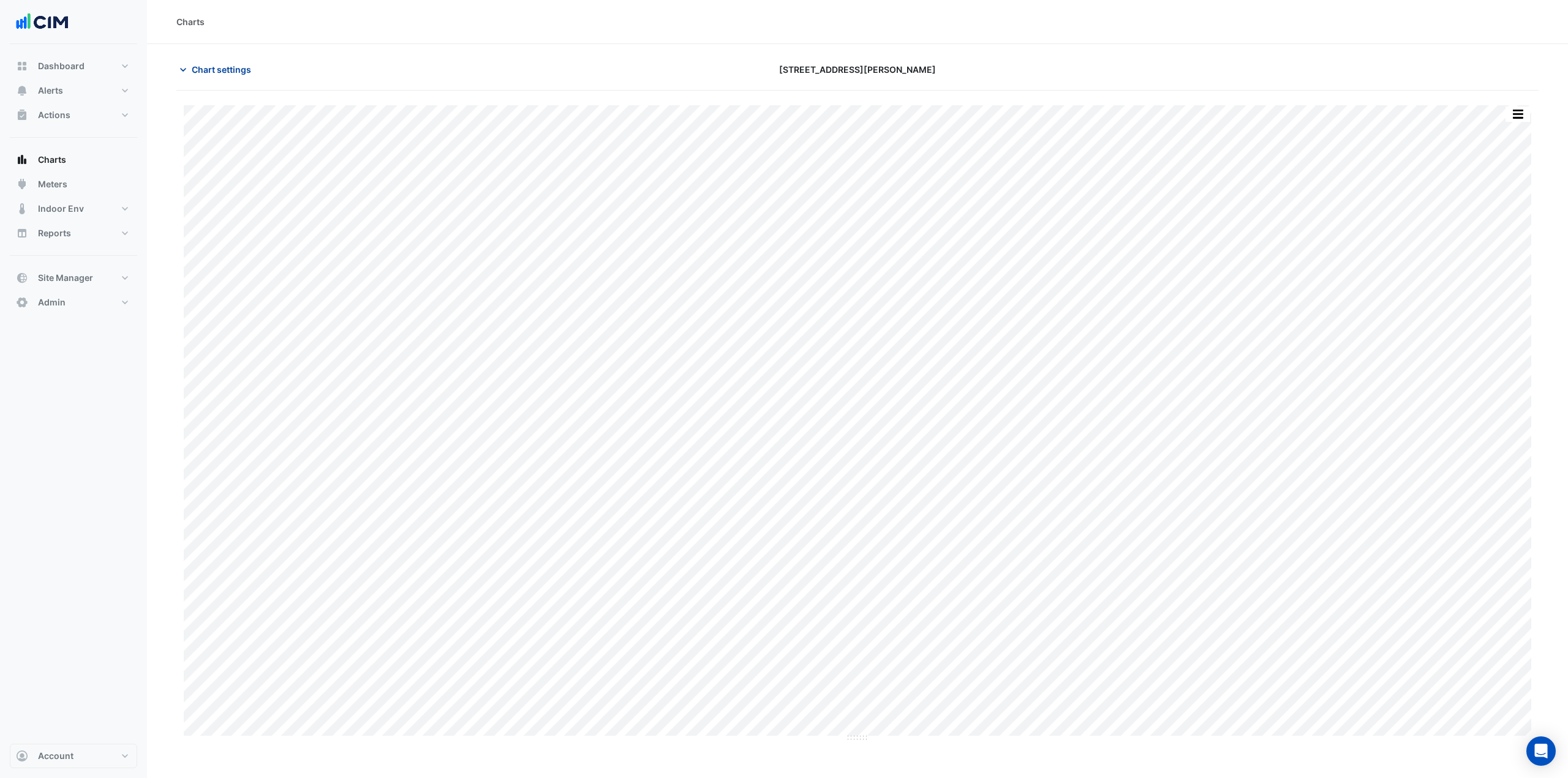
click at [200, 71] on span "Chart settings" at bounding box center [221, 70] width 60 height 13
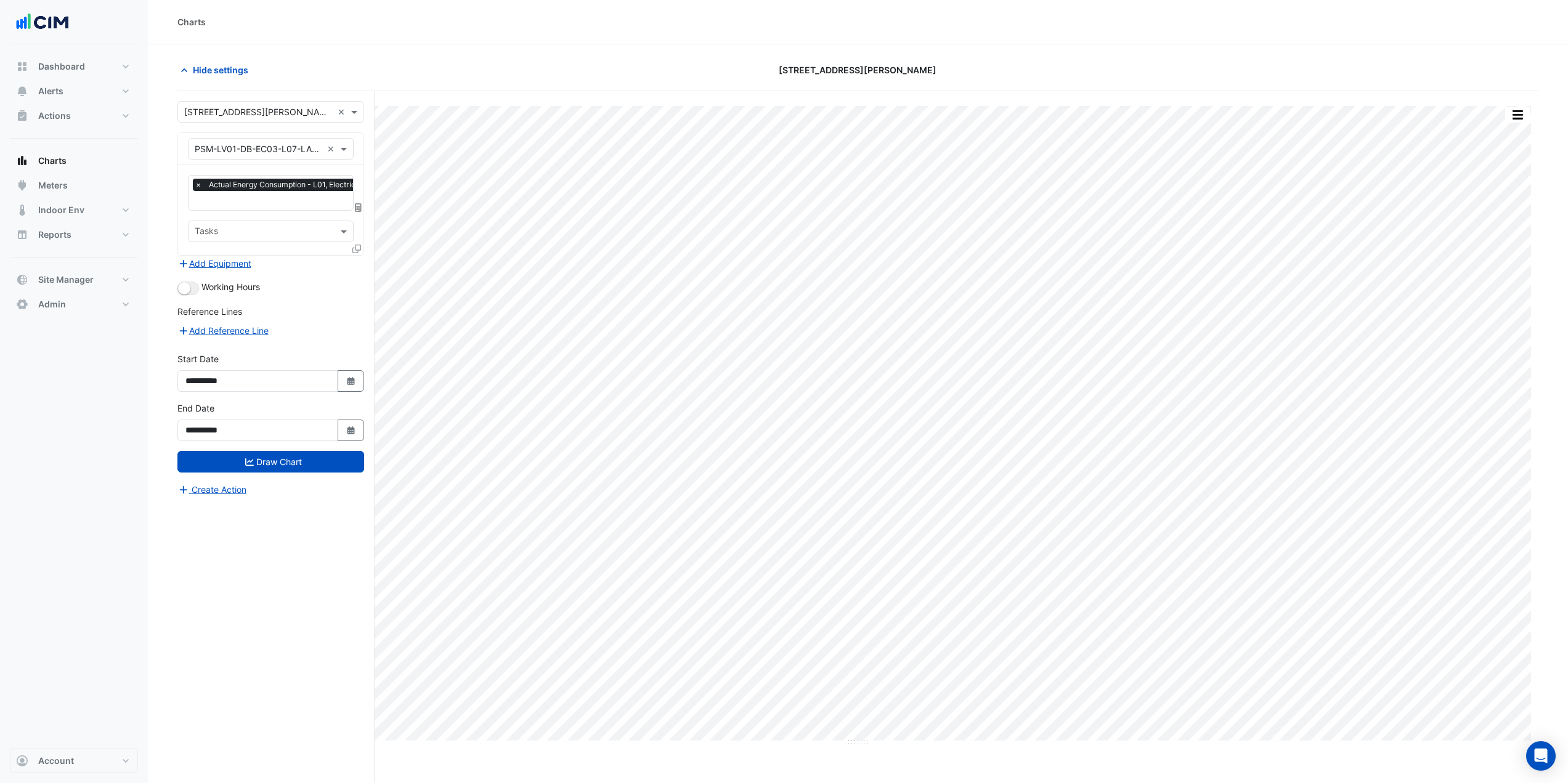
click at [227, 143] on input "text" at bounding box center [258, 149] width 128 height 13
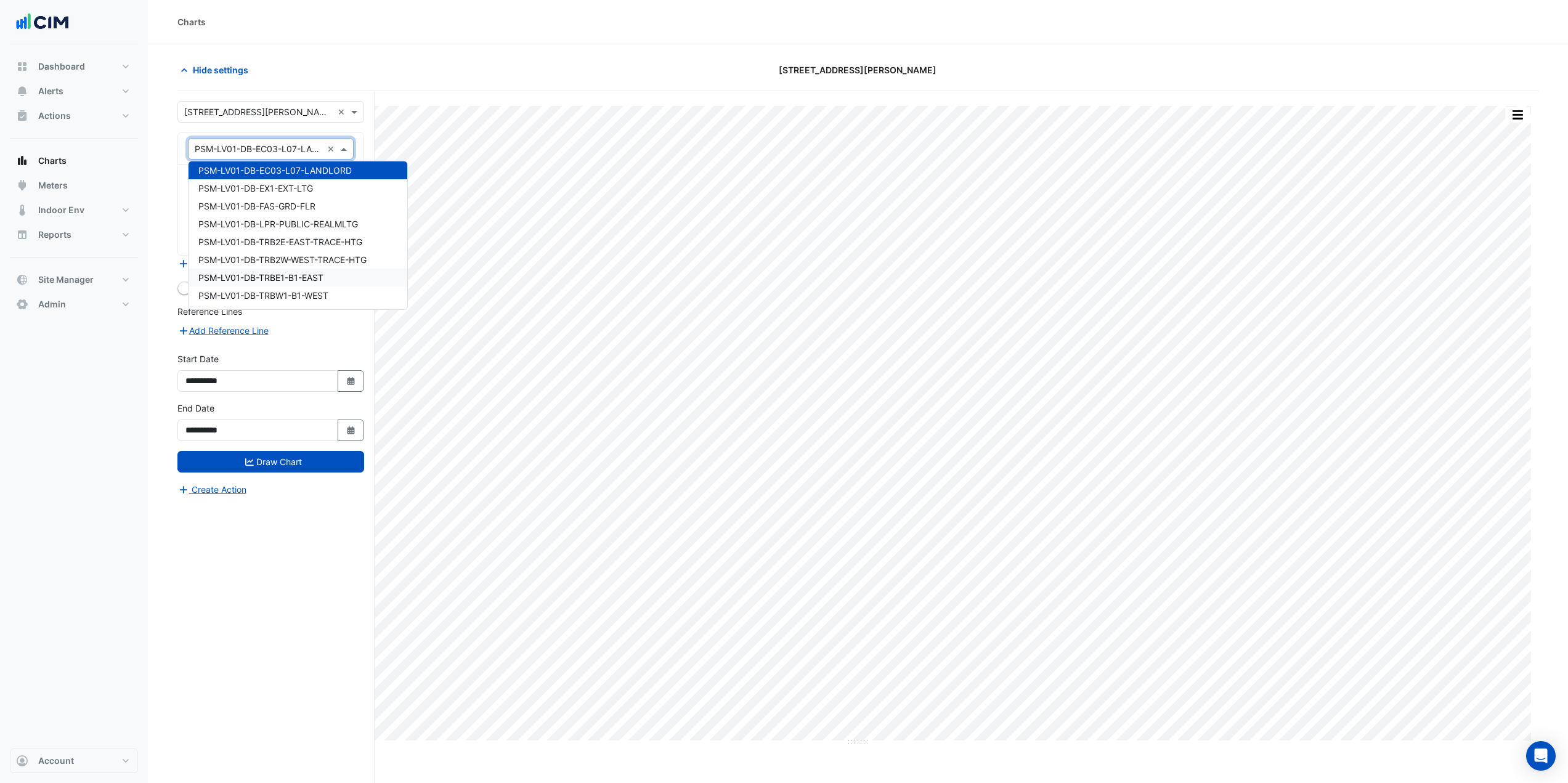
click at [302, 279] on span "PSM-LV01-DB-TRBE1-B1-EAST" at bounding box center [260, 277] width 125 height 11
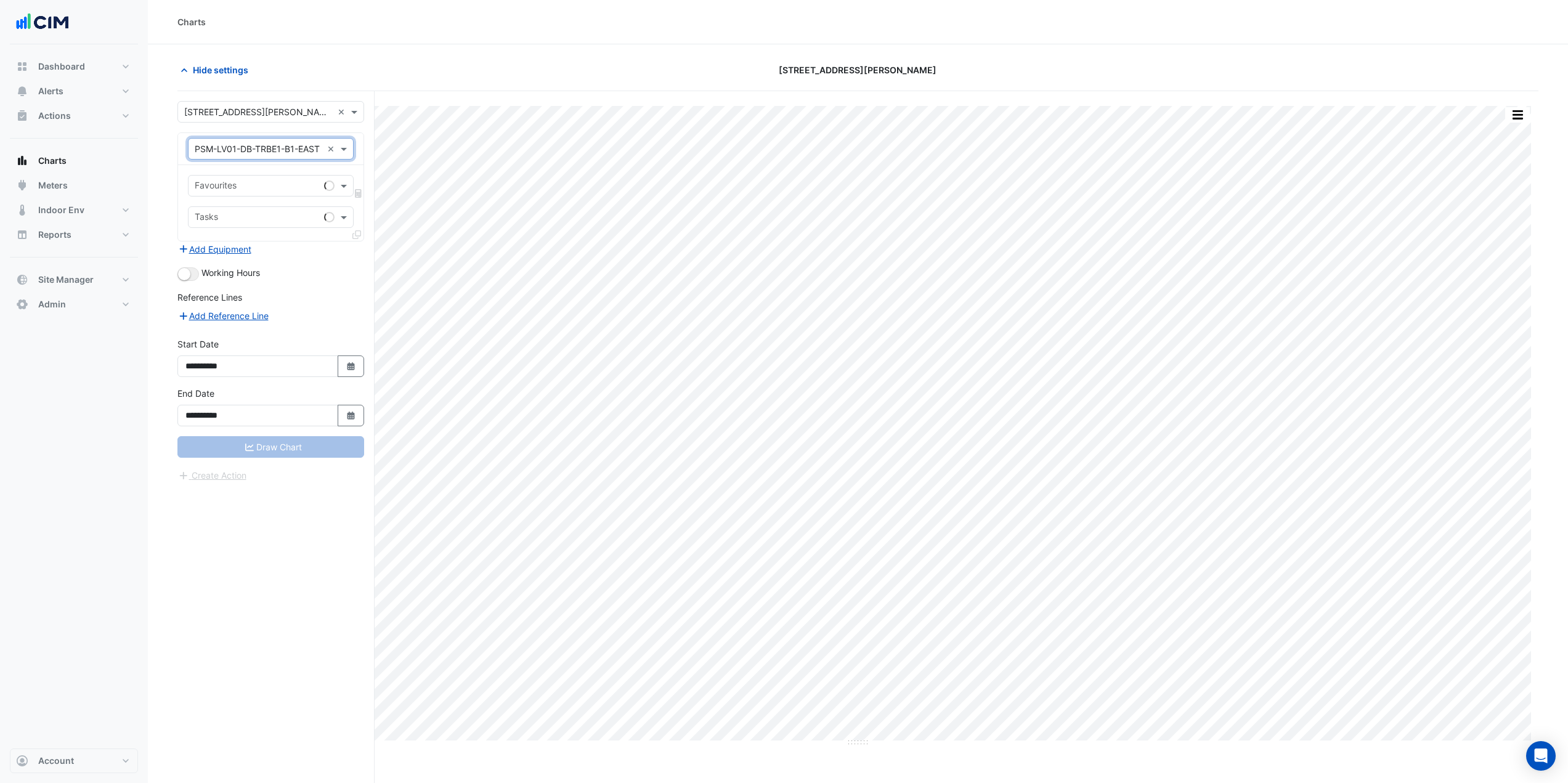
click at [277, 185] on input "text" at bounding box center [257, 187] width 124 height 13
click at [281, 215] on span "Actual Energy Consumption - L01, Electricity" at bounding box center [288, 212] width 179 height 11
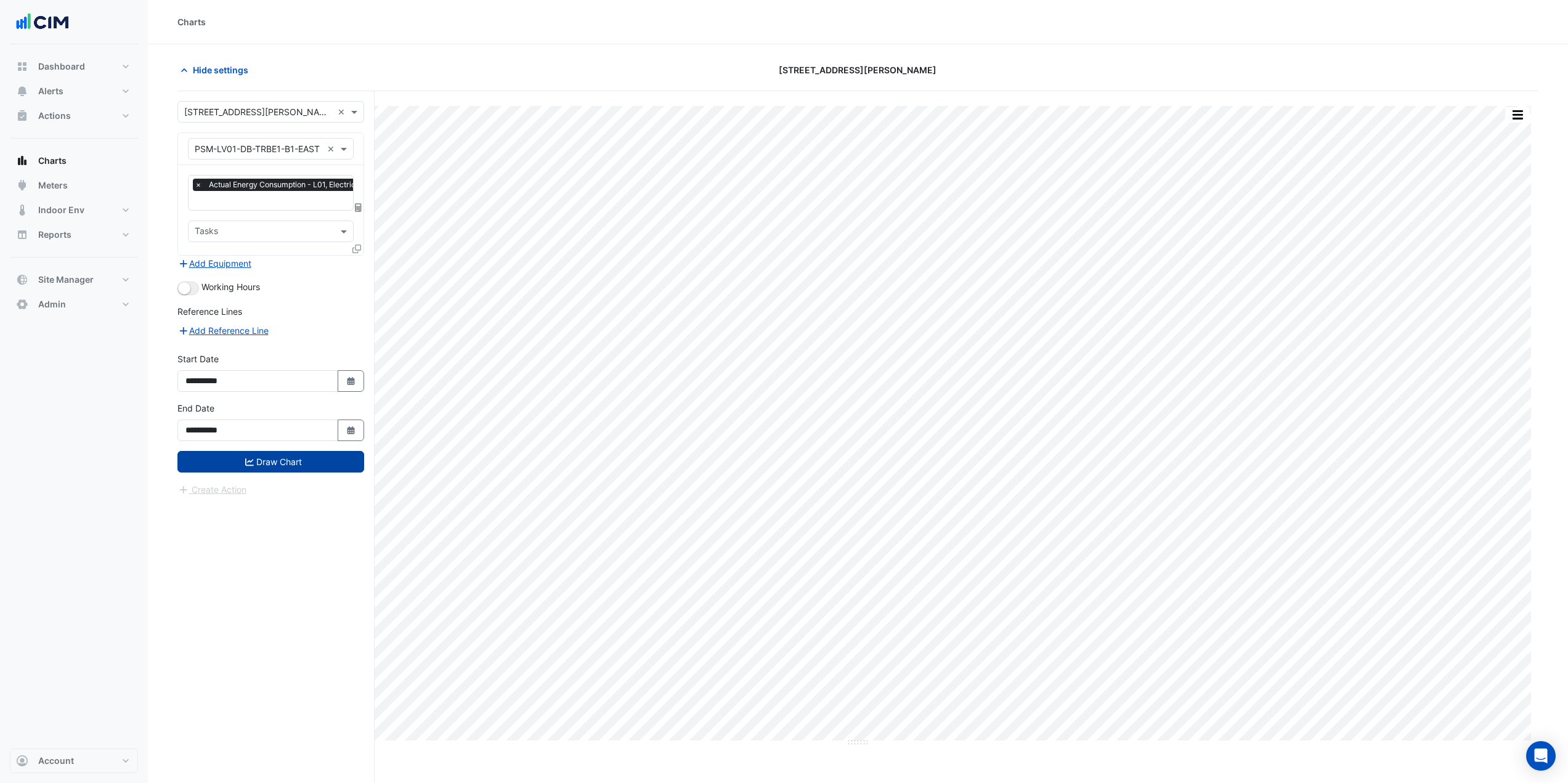
click at [302, 458] on button "Draw Chart" at bounding box center [271, 462] width 187 height 22
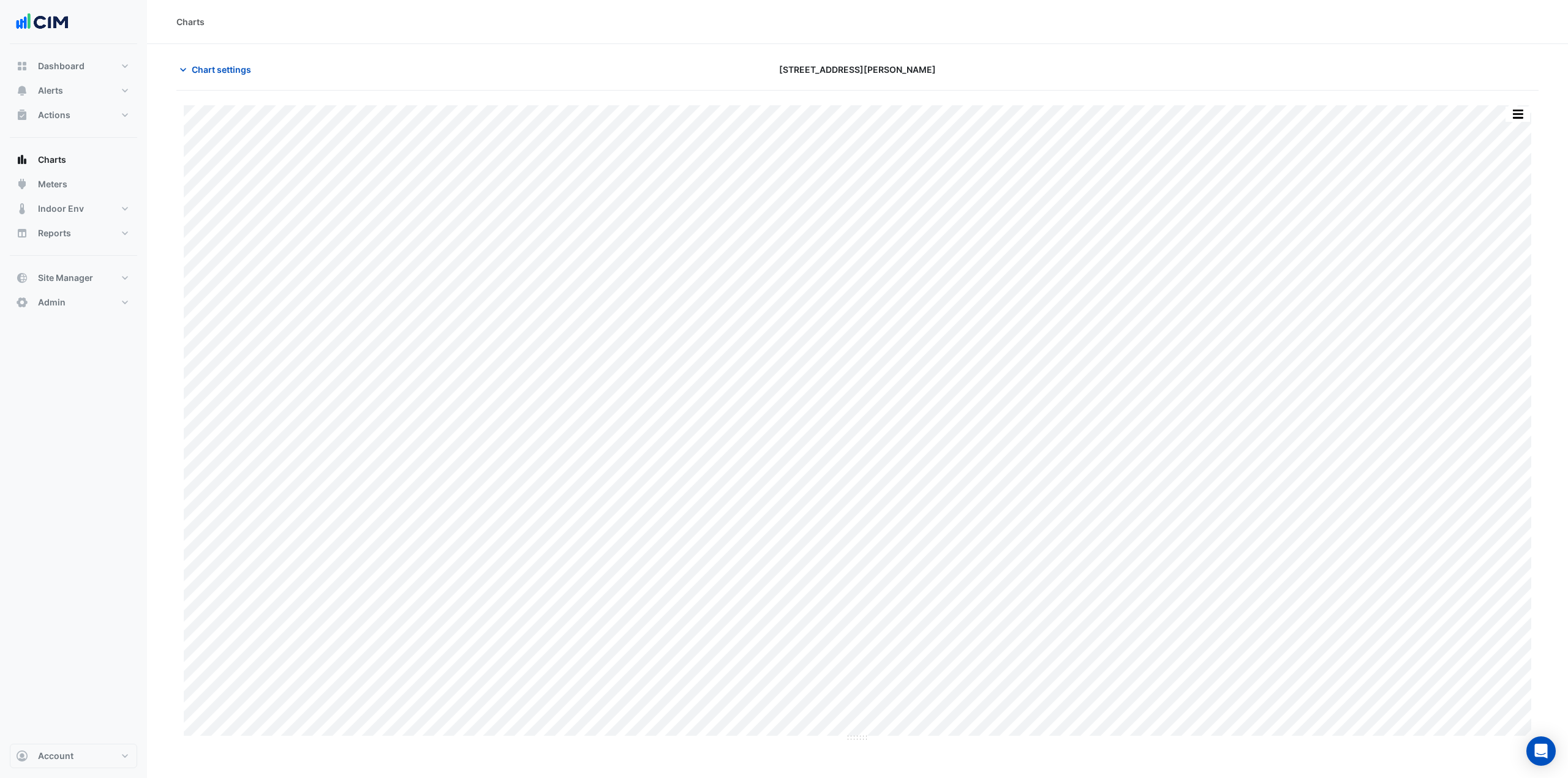
click at [227, 75] on button "Chart settings" at bounding box center [217, 70] width 82 height 22
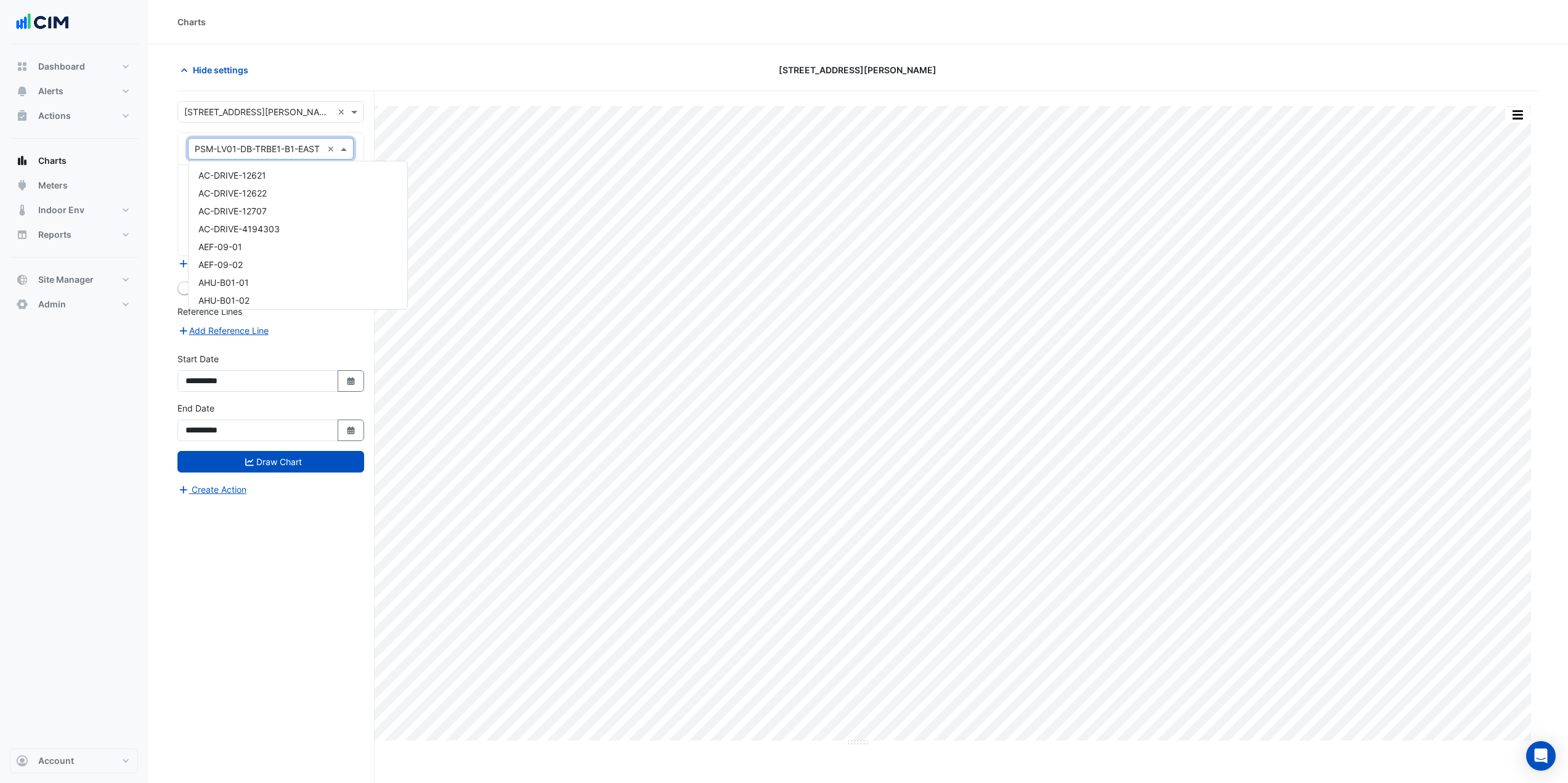
click at [235, 149] on input "text" at bounding box center [258, 149] width 128 height 13
click at [344, 234] on div "PSM-LV05-09-CHILLER-W04" at bounding box center [297, 235] width 219 height 18
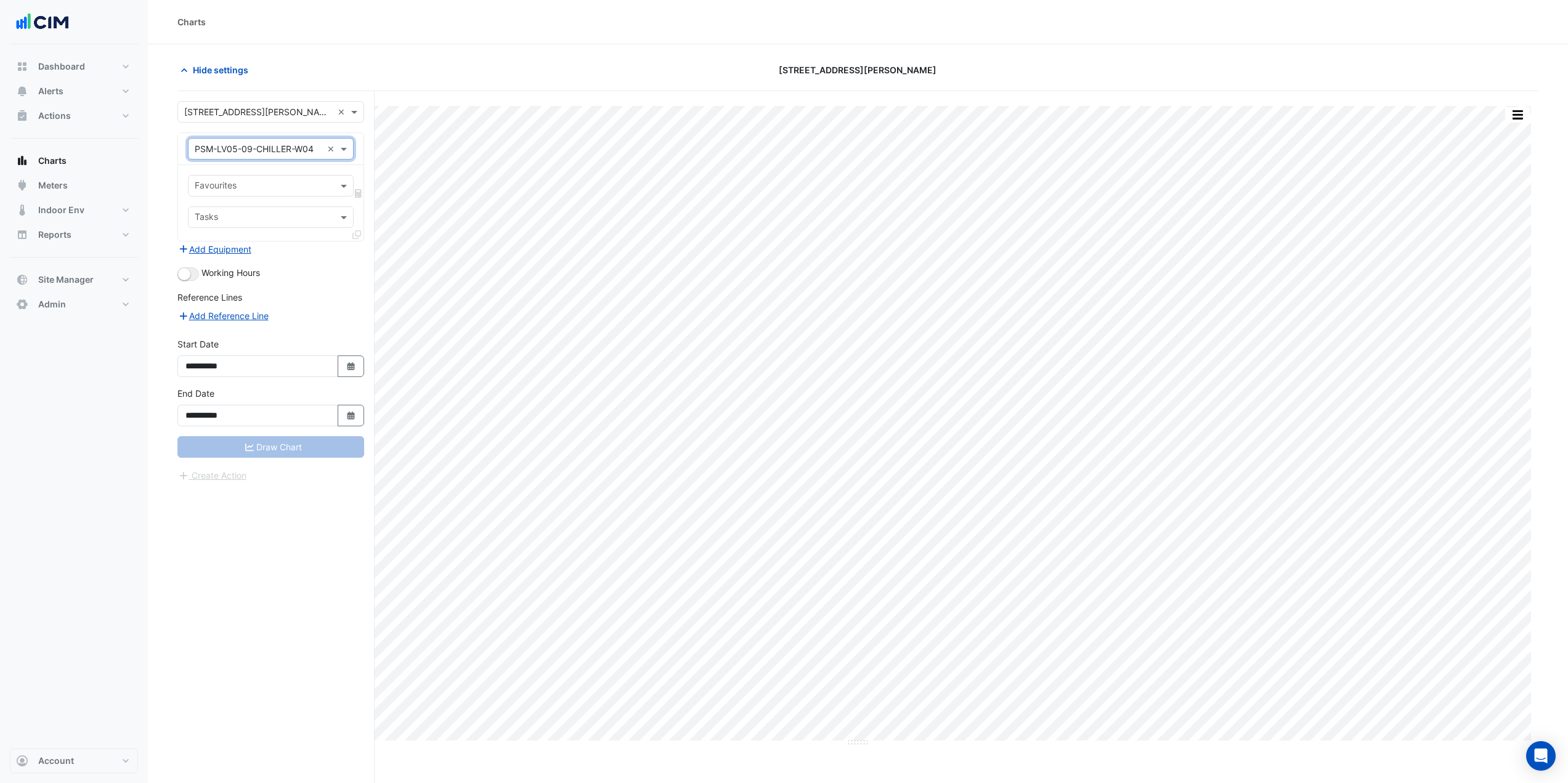
click at [276, 192] on input "text" at bounding box center [263, 187] width 138 height 13
click at [281, 213] on span "Actual Energy Consumption - L05, Electricity" at bounding box center [289, 212] width 180 height 11
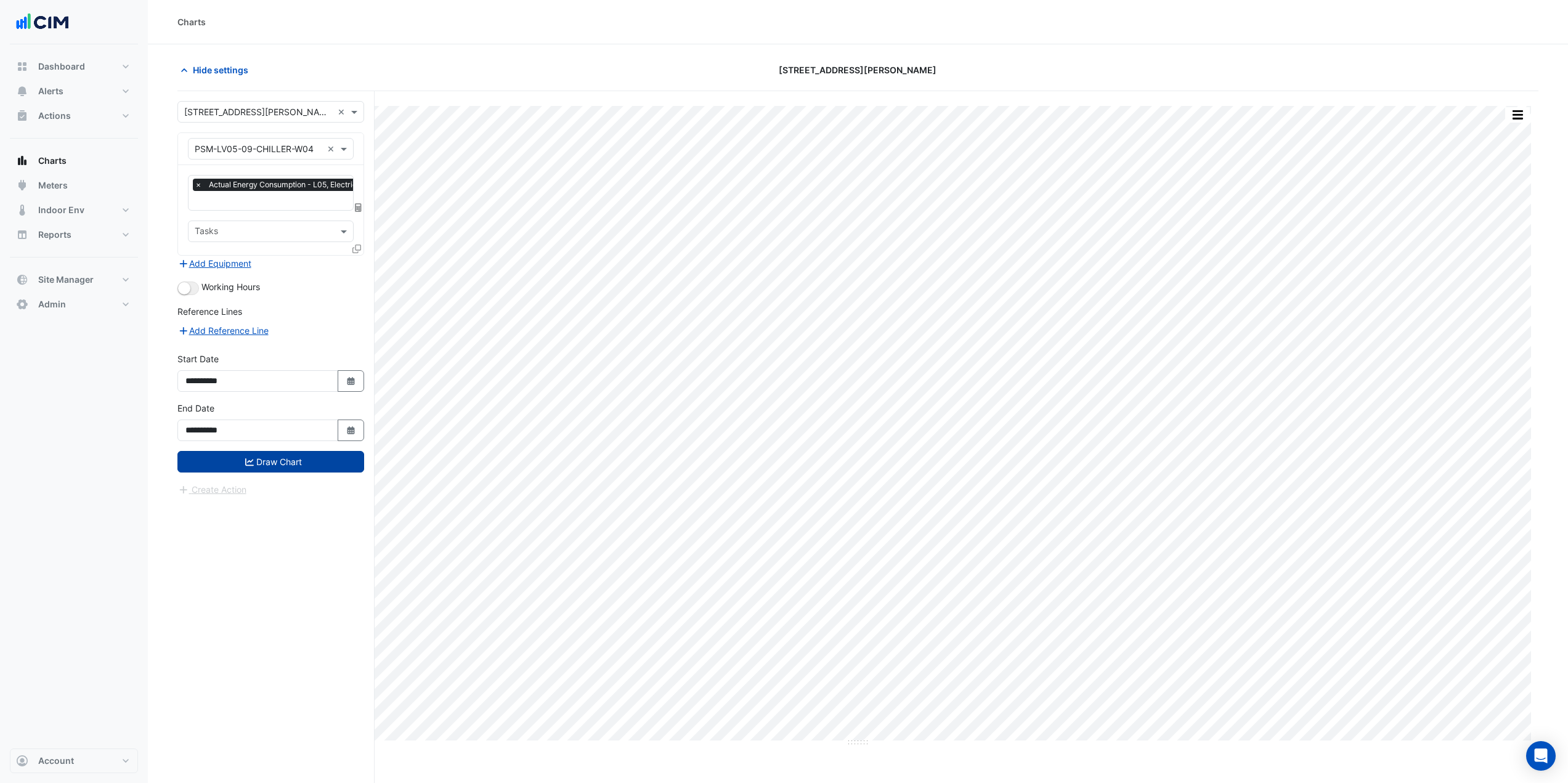
click at [302, 466] on button "Draw Chart" at bounding box center [271, 462] width 187 height 22
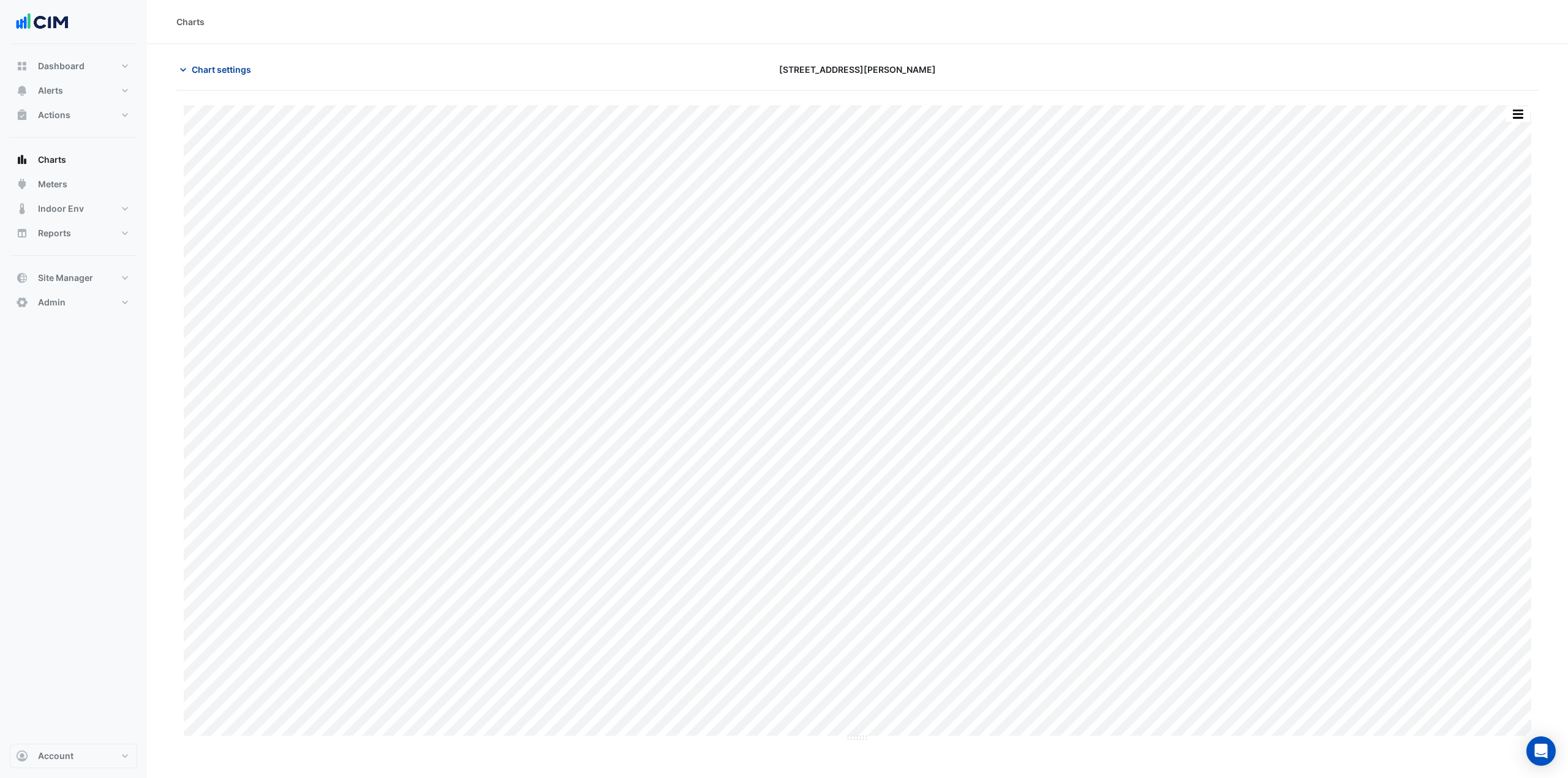
click at [209, 72] on span "Chart settings" at bounding box center [221, 70] width 60 height 13
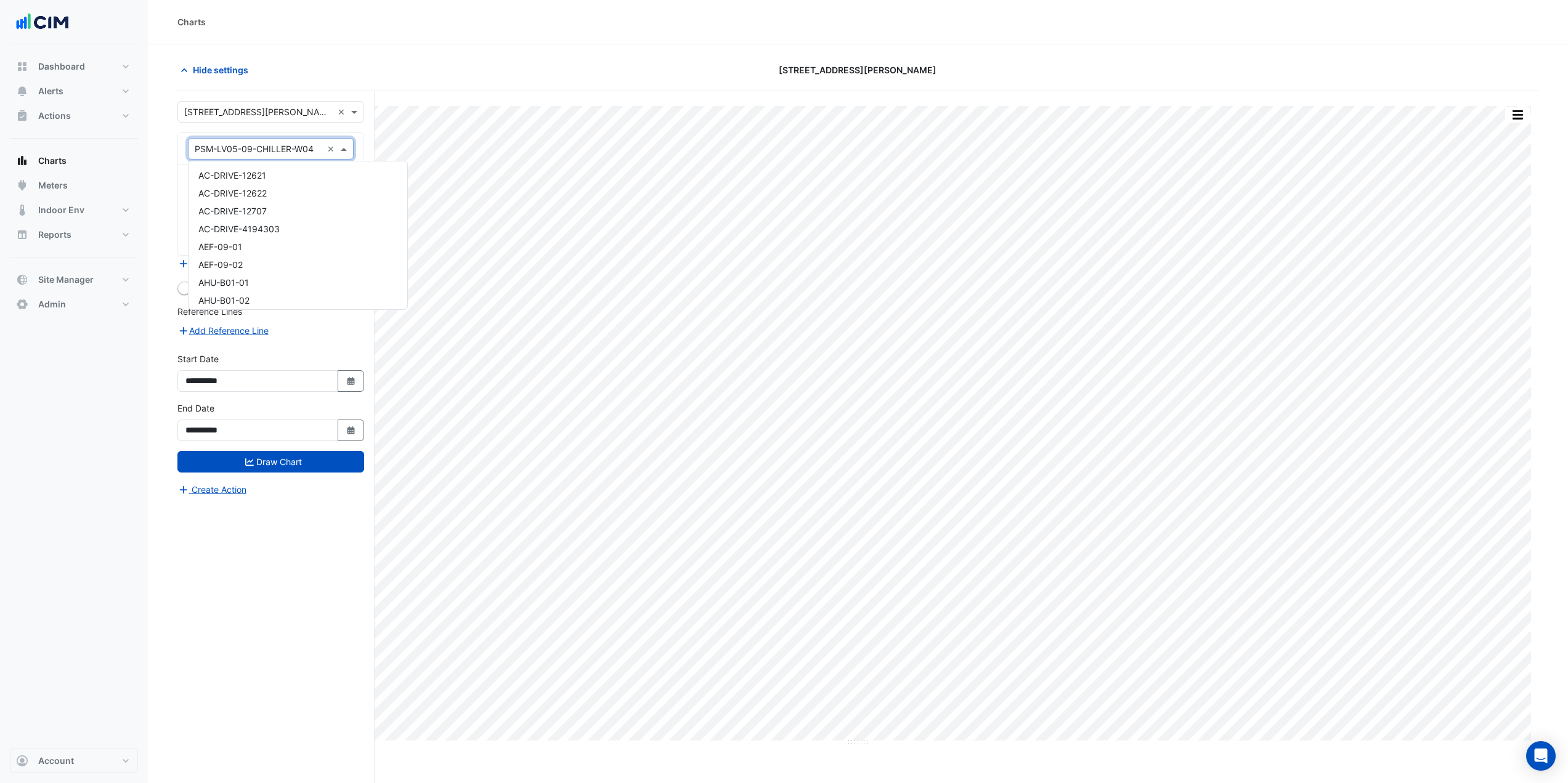
click at [255, 150] on input "text" at bounding box center [258, 149] width 128 height 13
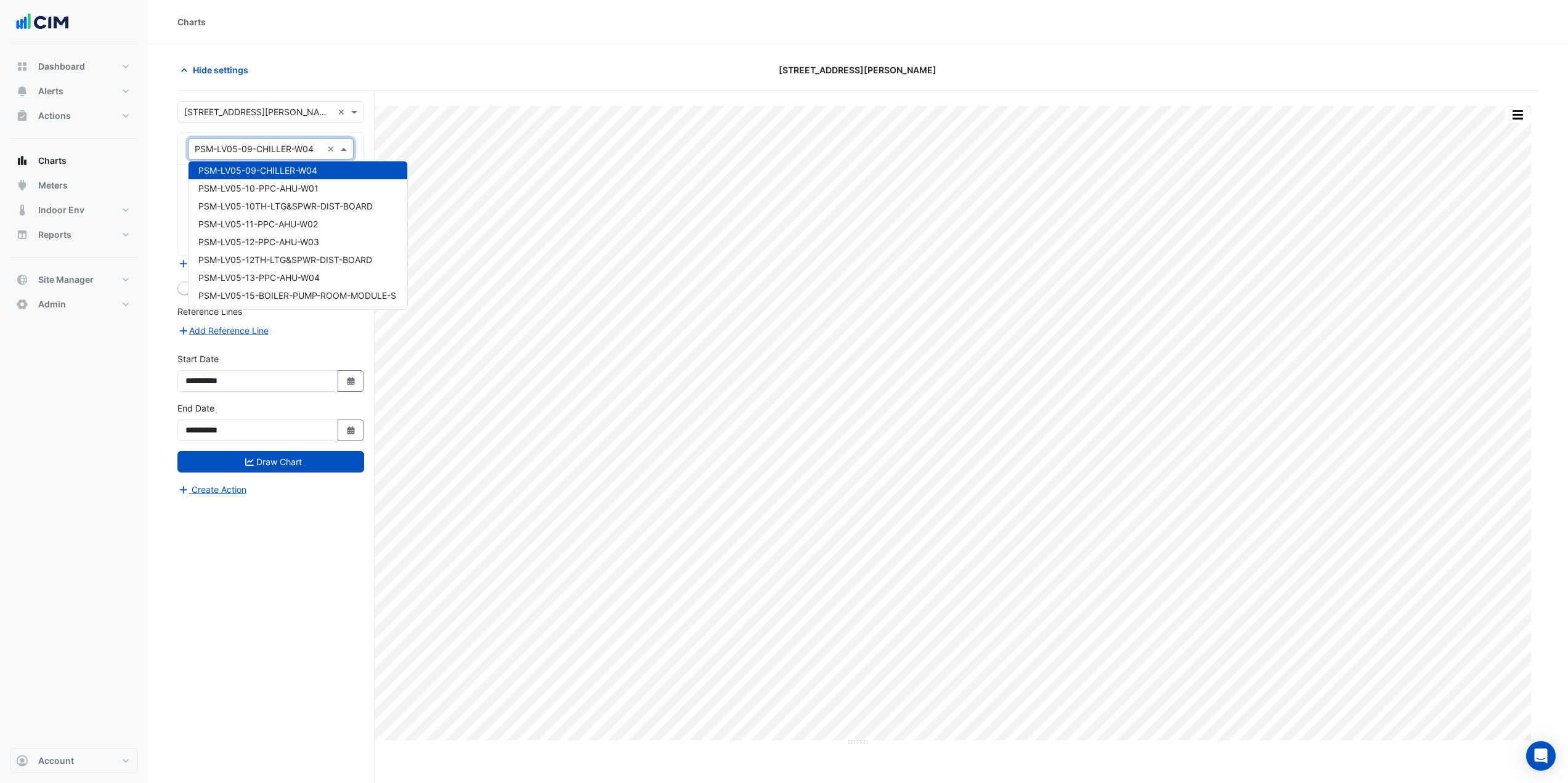
click at [259, 78] on div "Hide settings" at bounding box center [399, 70] width 458 height 22
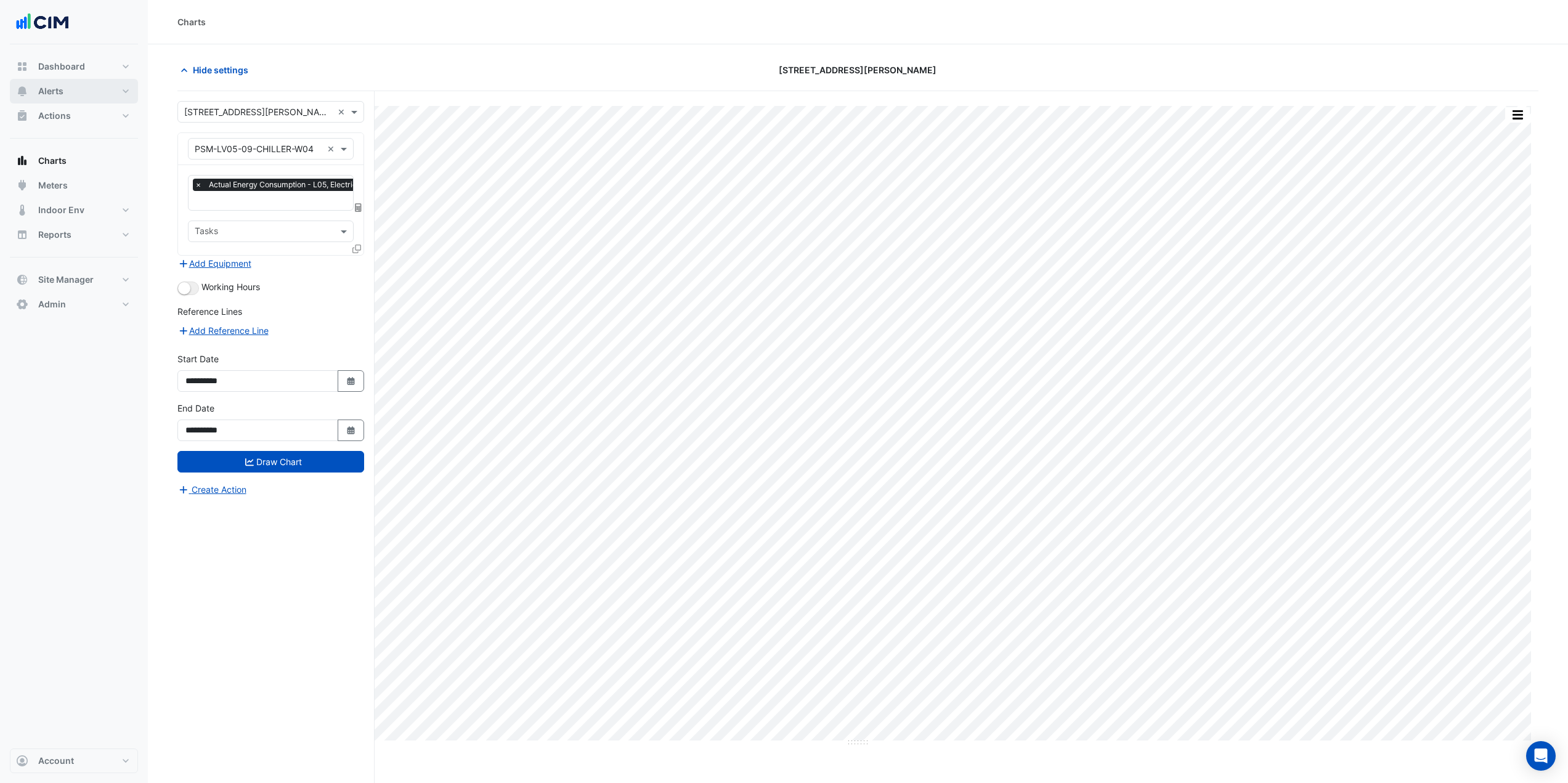
click at [77, 93] on button "Alerts" at bounding box center [74, 91] width 128 height 25
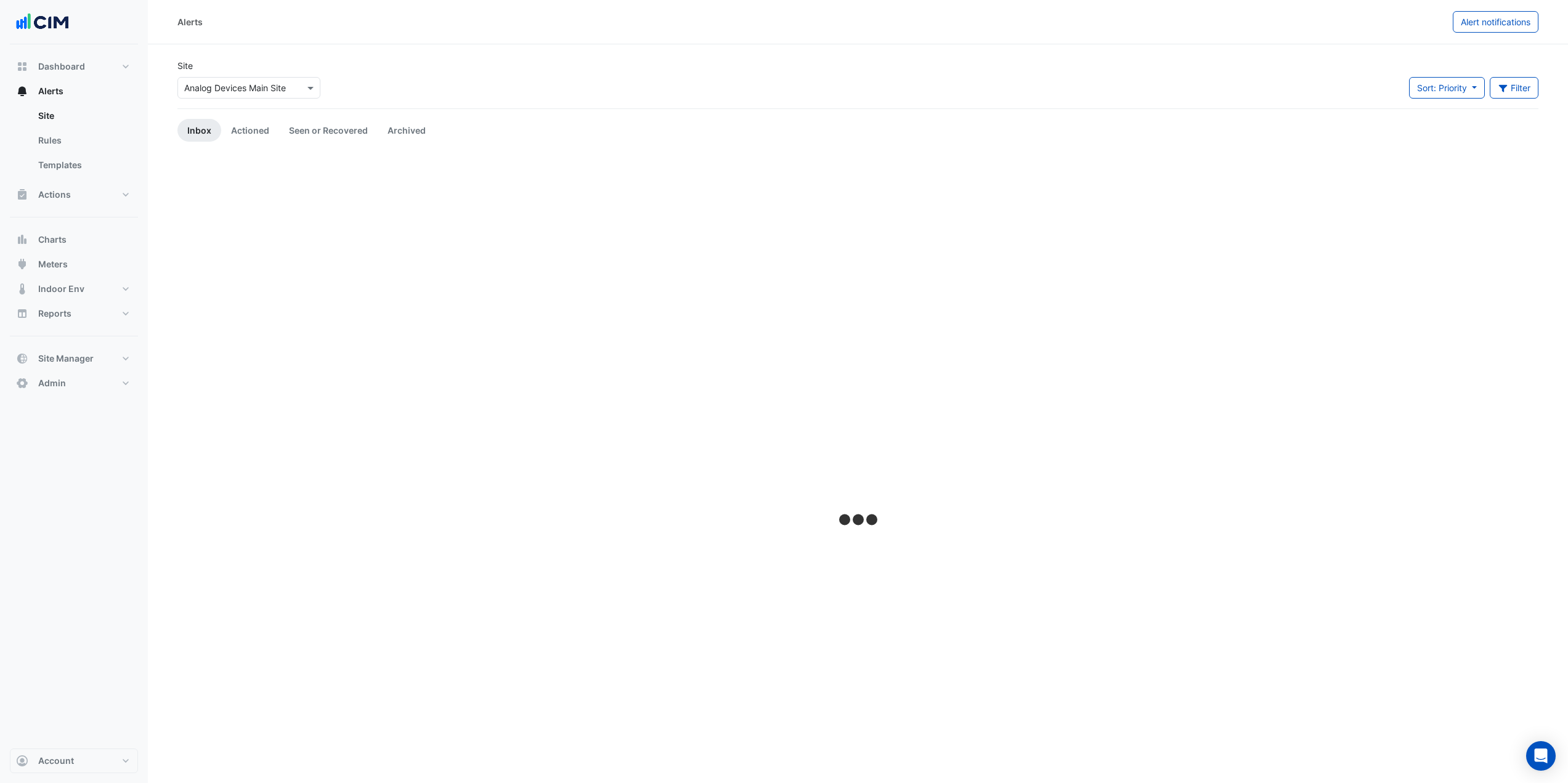
click at [225, 90] on input "text" at bounding box center [236, 89] width 105 height 13
type input "******"
click at [236, 128] on span "3 Hardman Street" at bounding box center [273, 132] width 150 height 11
click at [382, 61] on div "Site × 3 Hardman Street Sort: Priority Priority Updated Filter Title Priority F…" at bounding box center [858, 84] width 1376 height 49
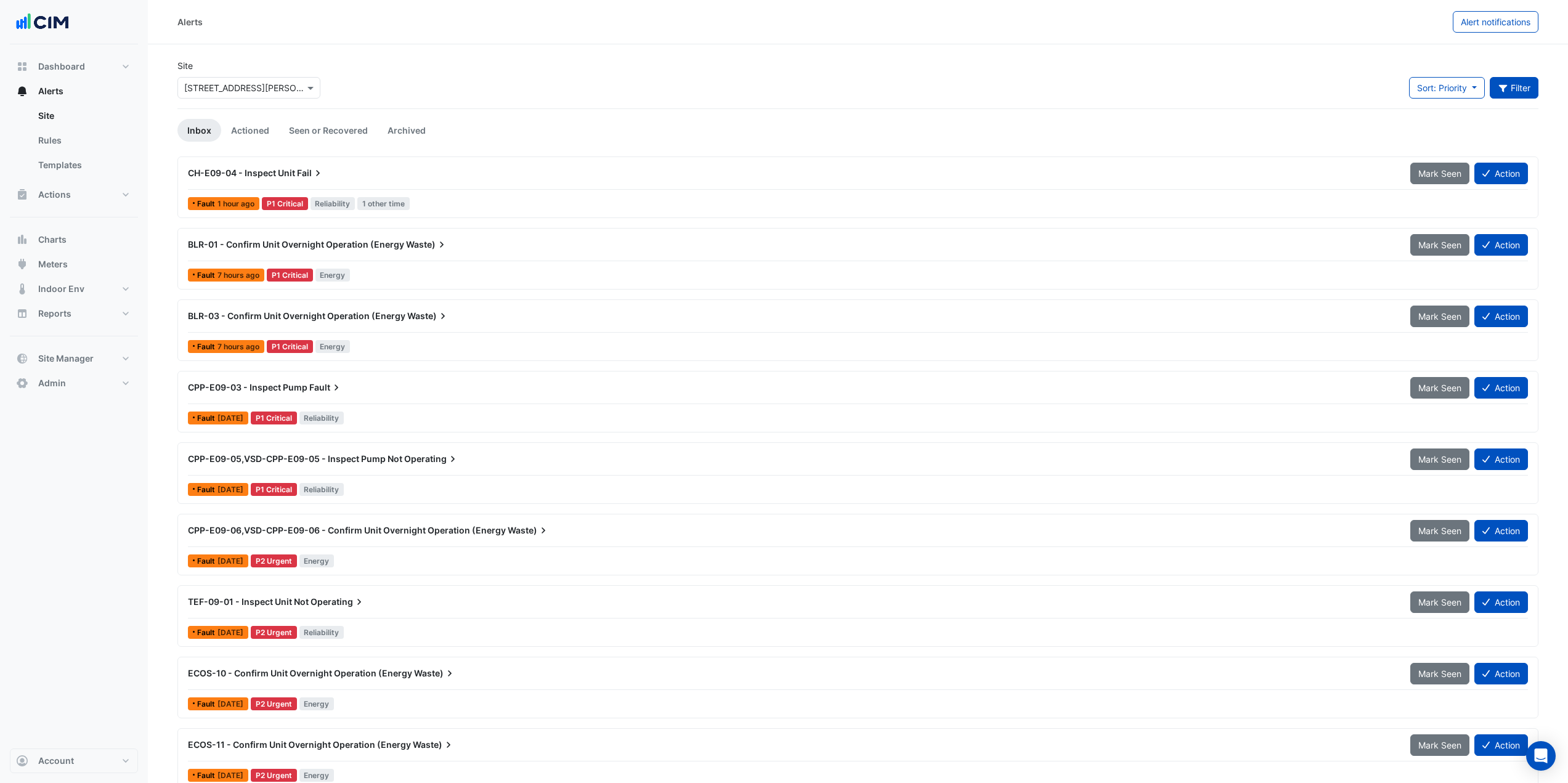
click at [1521, 92] on button "Filter" at bounding box center [1515, 88] width 49 height 22
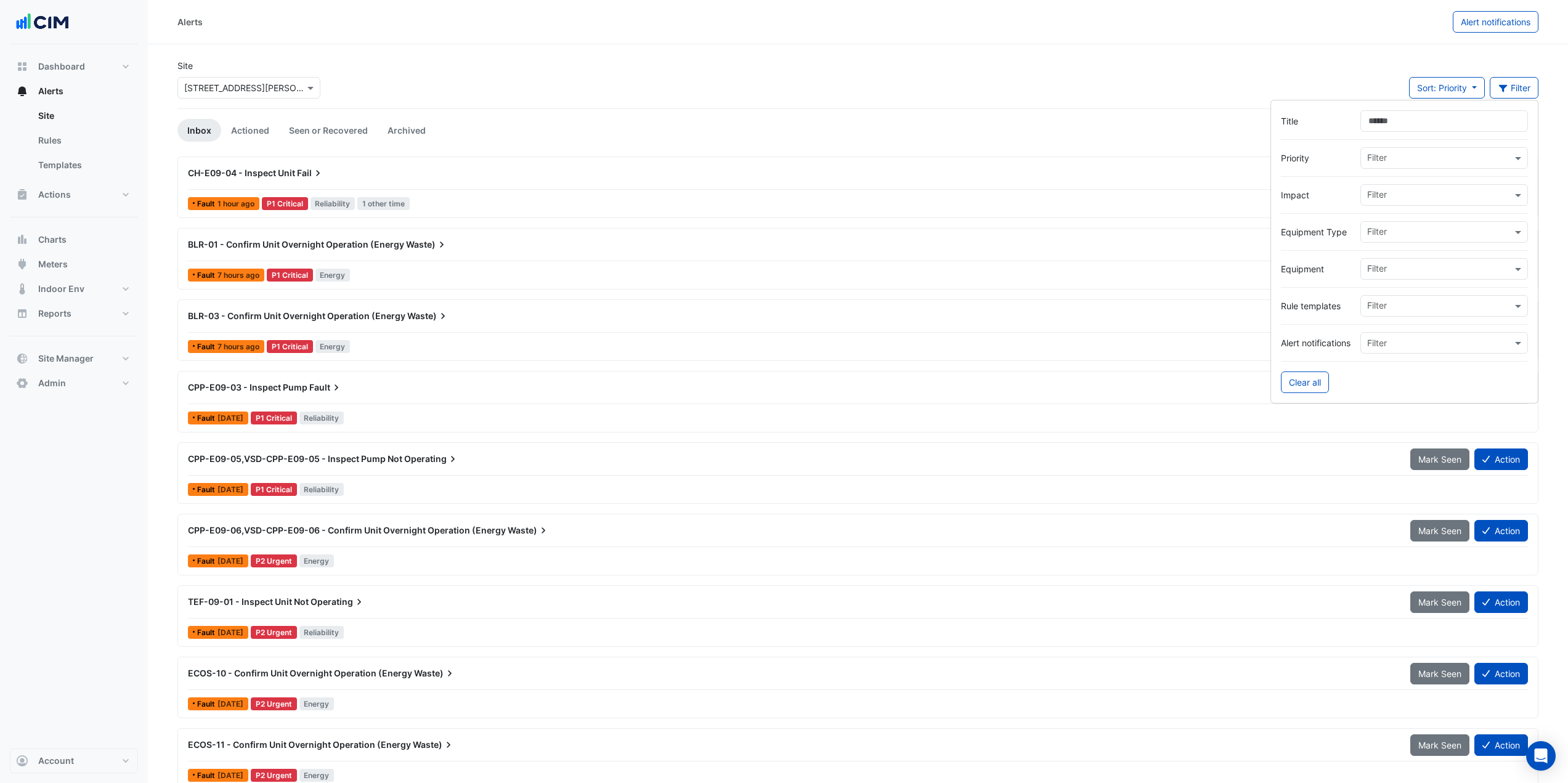
click at [1393, 235] on input "text" at bounding box center [1440, 233] width 145 height 13
click at [1398, 254] on span "Power Sub-Meters" at bounding box center [1409, 258] width 75 height 11
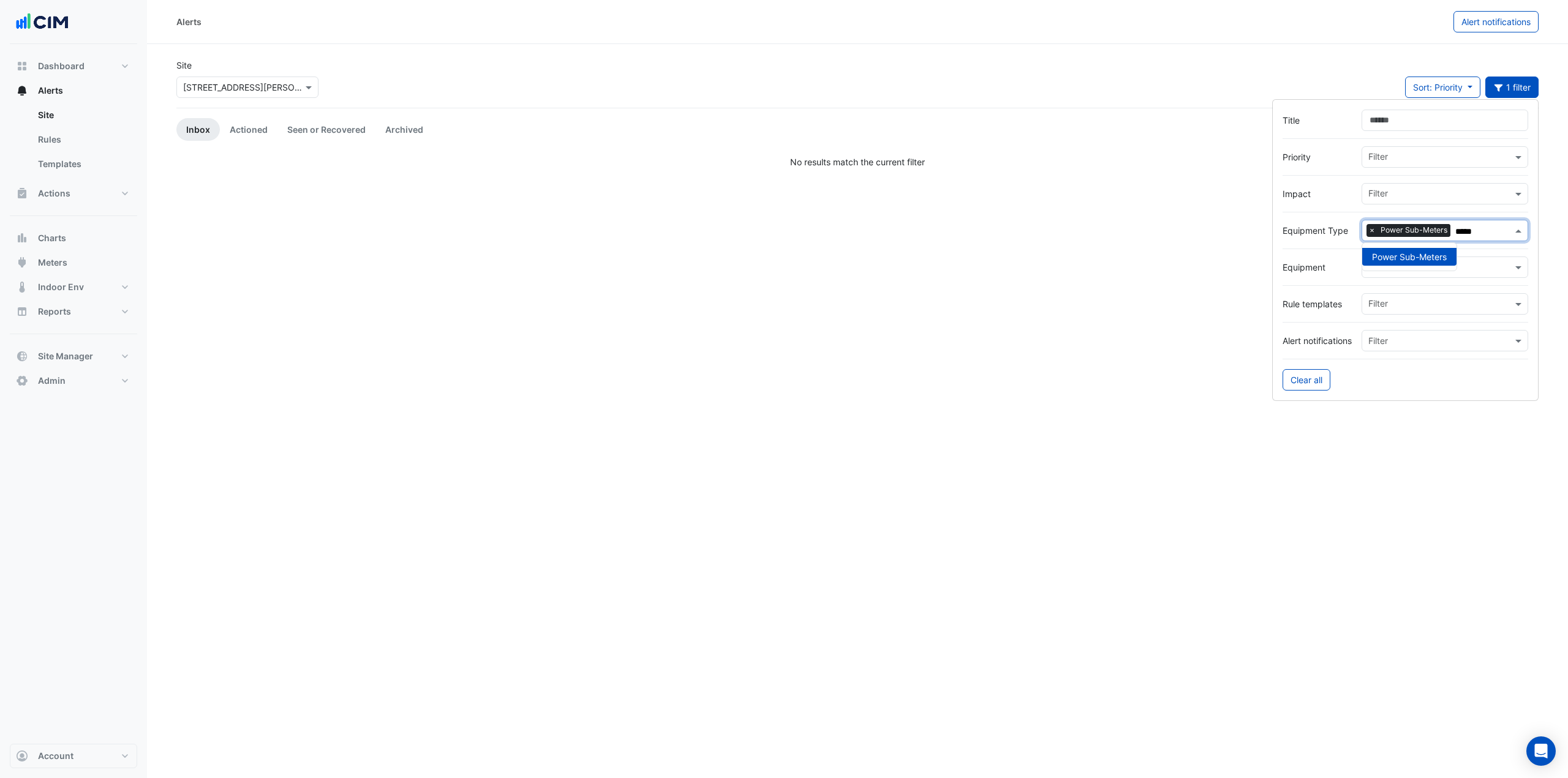
type input "*****"
click at [1323, 61] on div "Site × 3 Hardman Street Sort: Priority Priority Updated 1 filter" at bounding box center [858, 83] width 1377 height 49
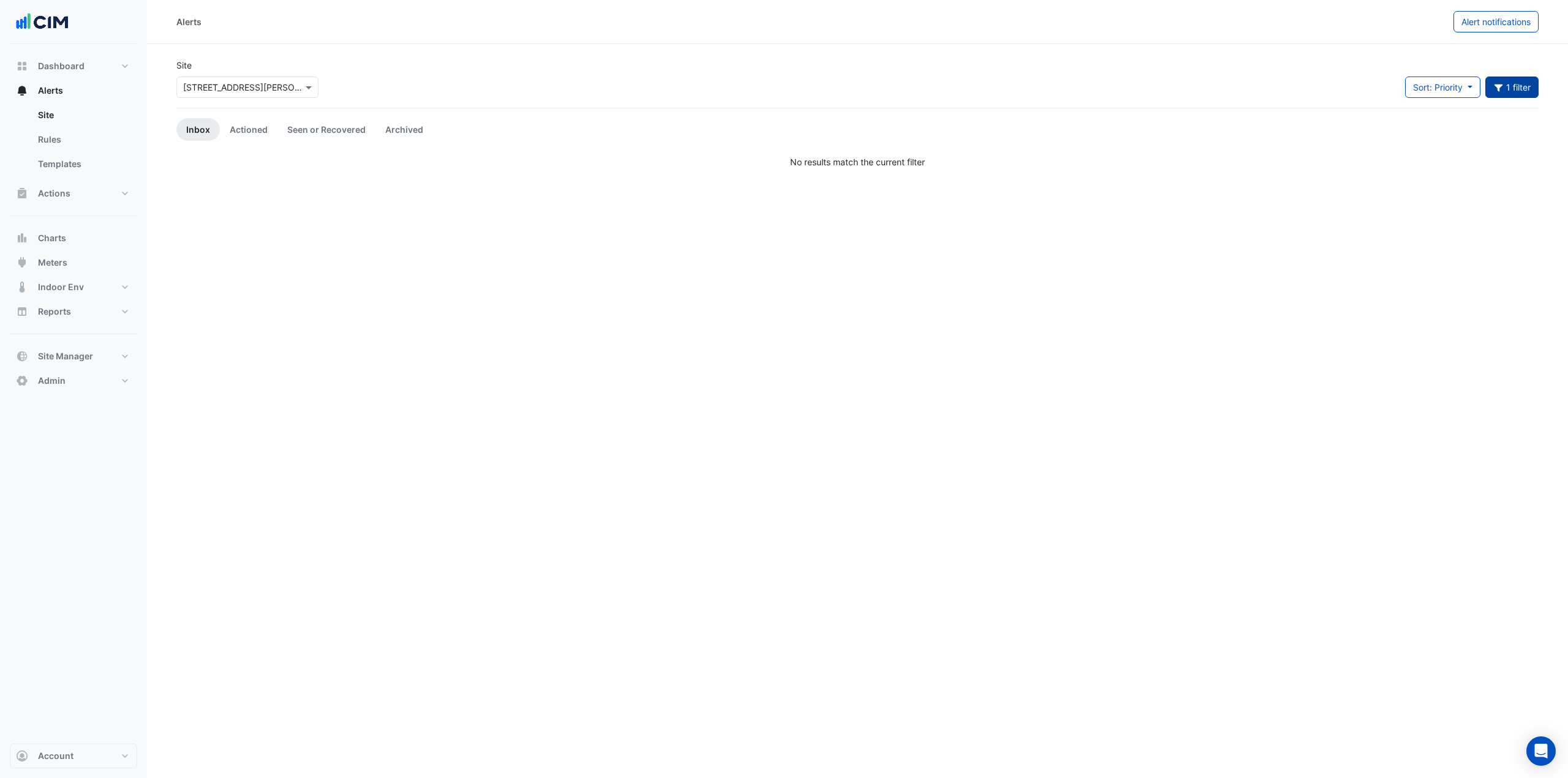
click at [1529, 93] on button "1 filter" at bounding box center [1512, 87] width 54 height 22
click at [1371, 233] on span "×" at bounding box center [1371, 230] width 11 height 12
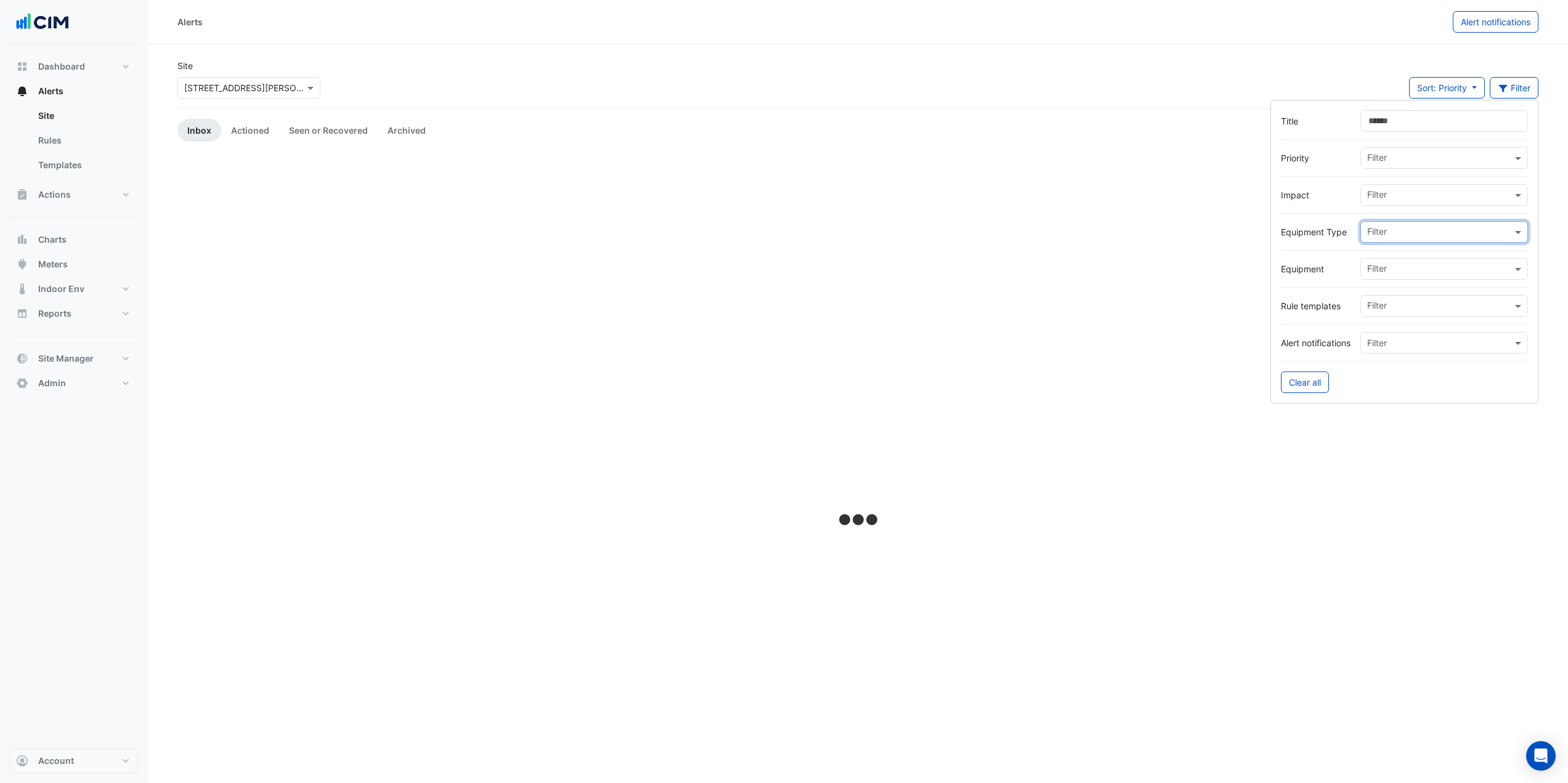
click at [884, 32] on div "Alerts" at bounding box center [815, 22] width 1276 height 22
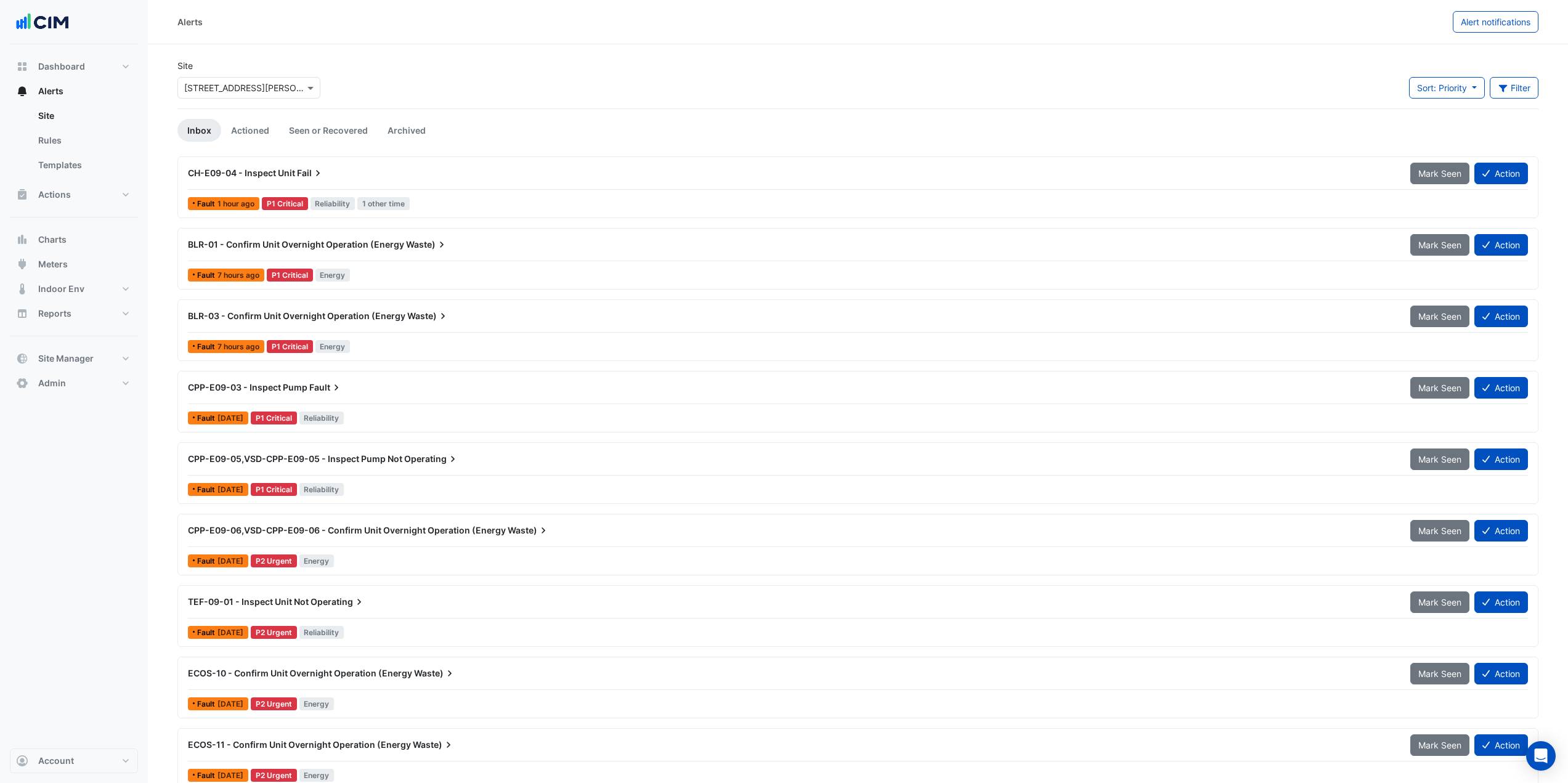
click at [418, 250] on span "Waste)" at bounding box center [427, 244] width 42 height 12
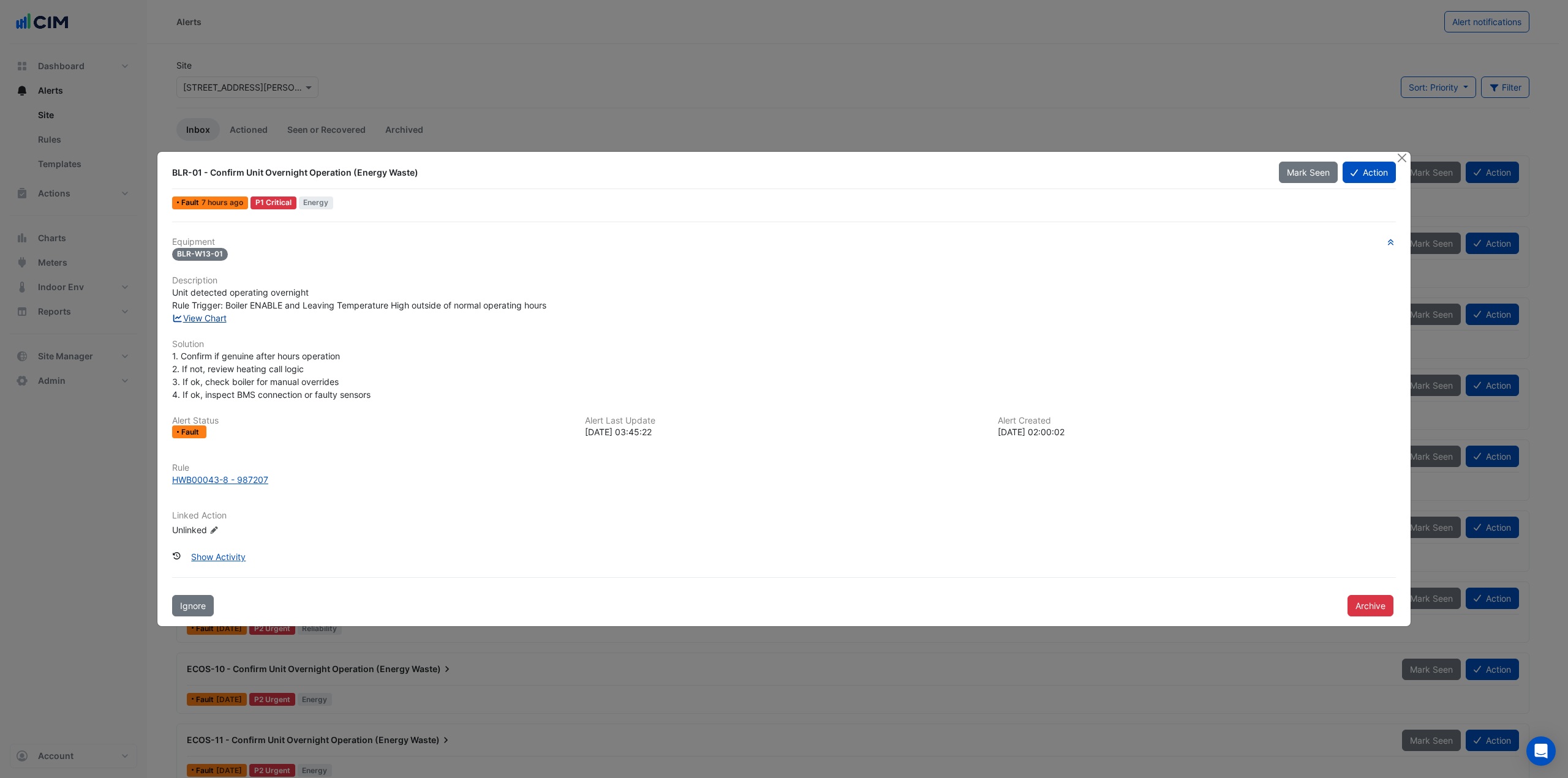
click at [219, 321] on link "View Chart" at bounding box center [199, 318] width 55 height 11
click at [1407, 161] on button "Close" at bounding box center [1402, 158] width 13 height 13
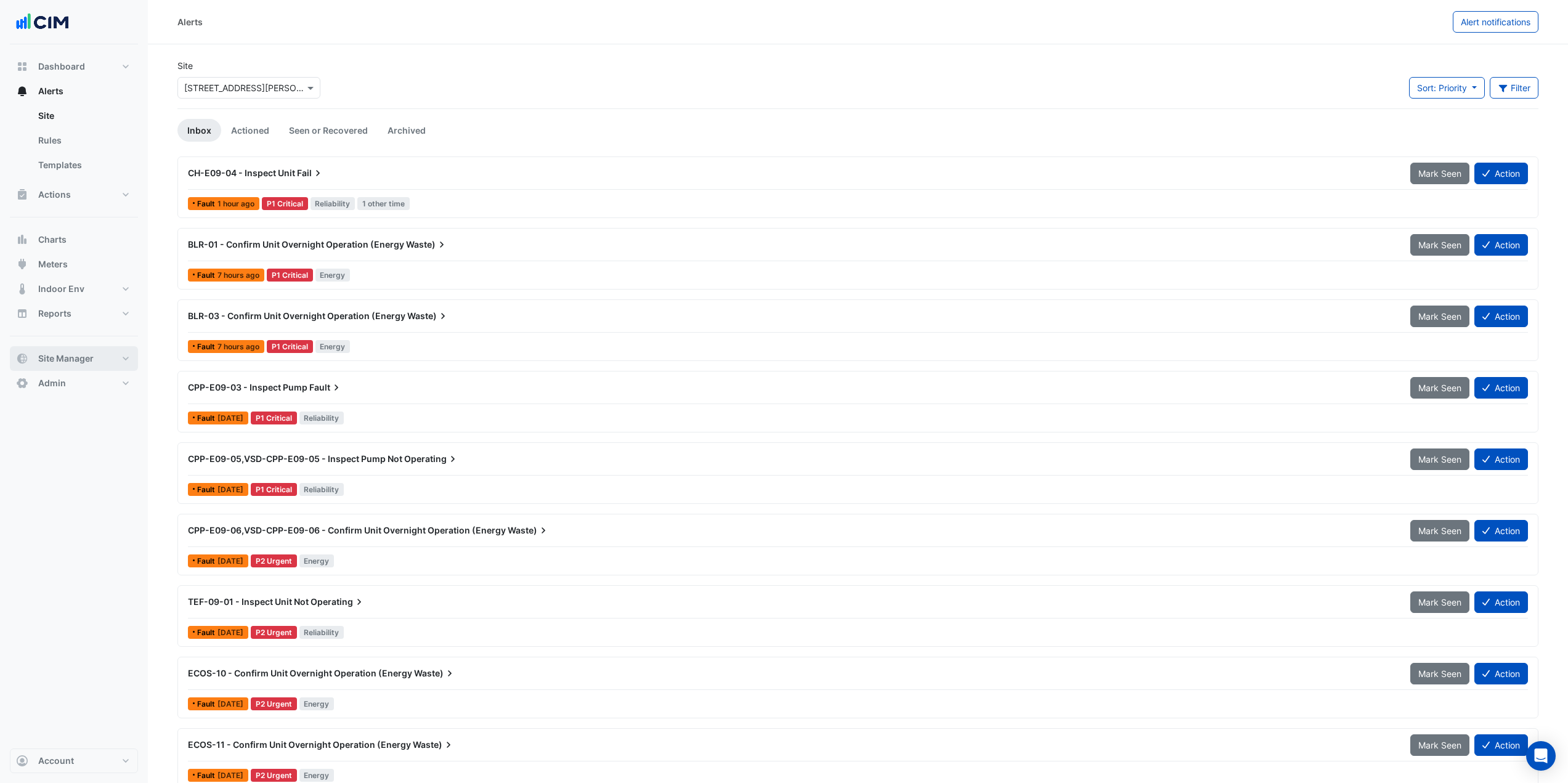
click at [87, 353] on span "Site Manager" at bounding box center [66, 358] width 56 height 12
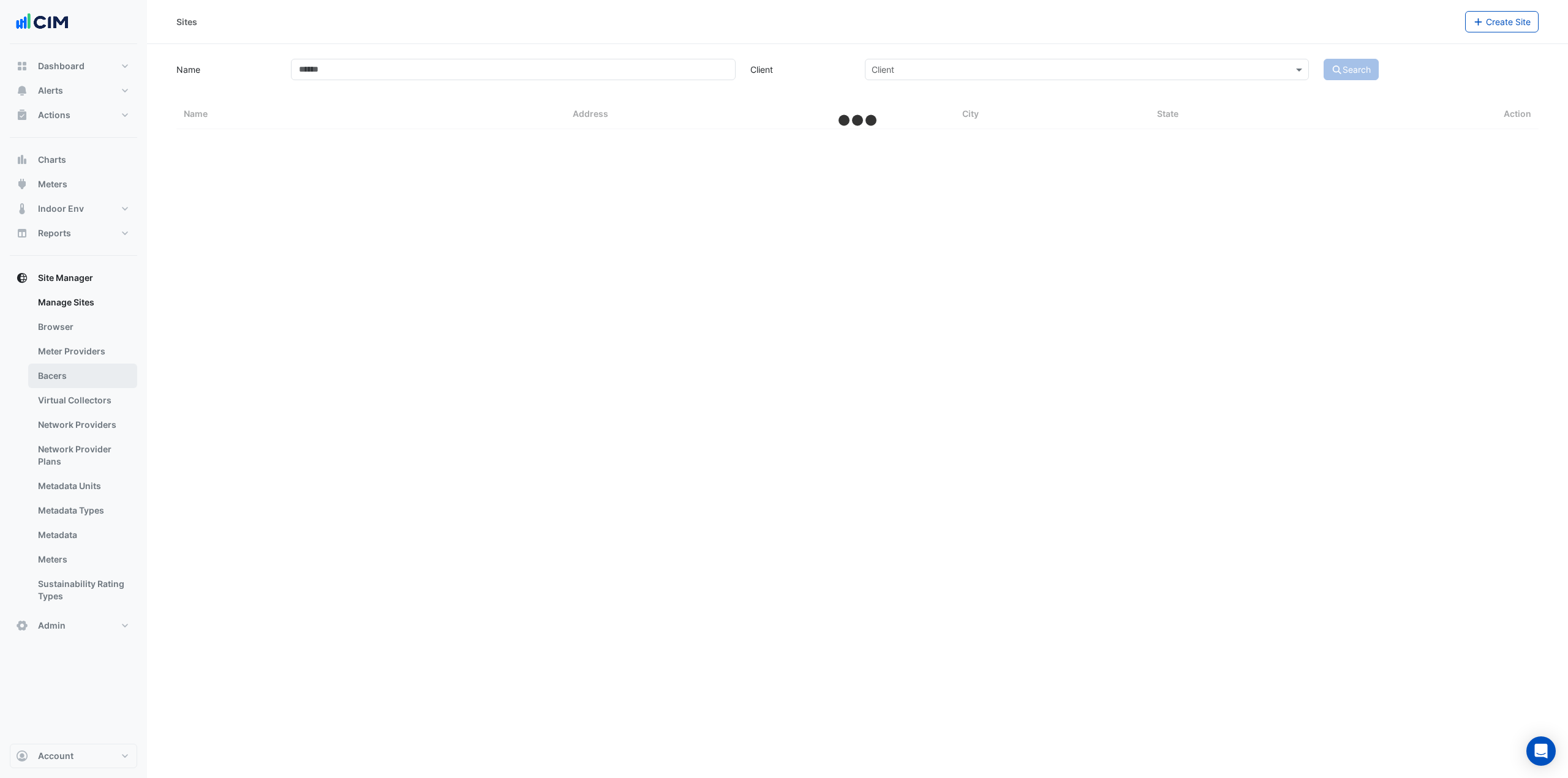
click at [77, 372] on link "Bacers" at bounding box center [82, 376] width 109 height 24
click at [534, 83] on input "text" at bounding box center [845, 80] width 643 height 13
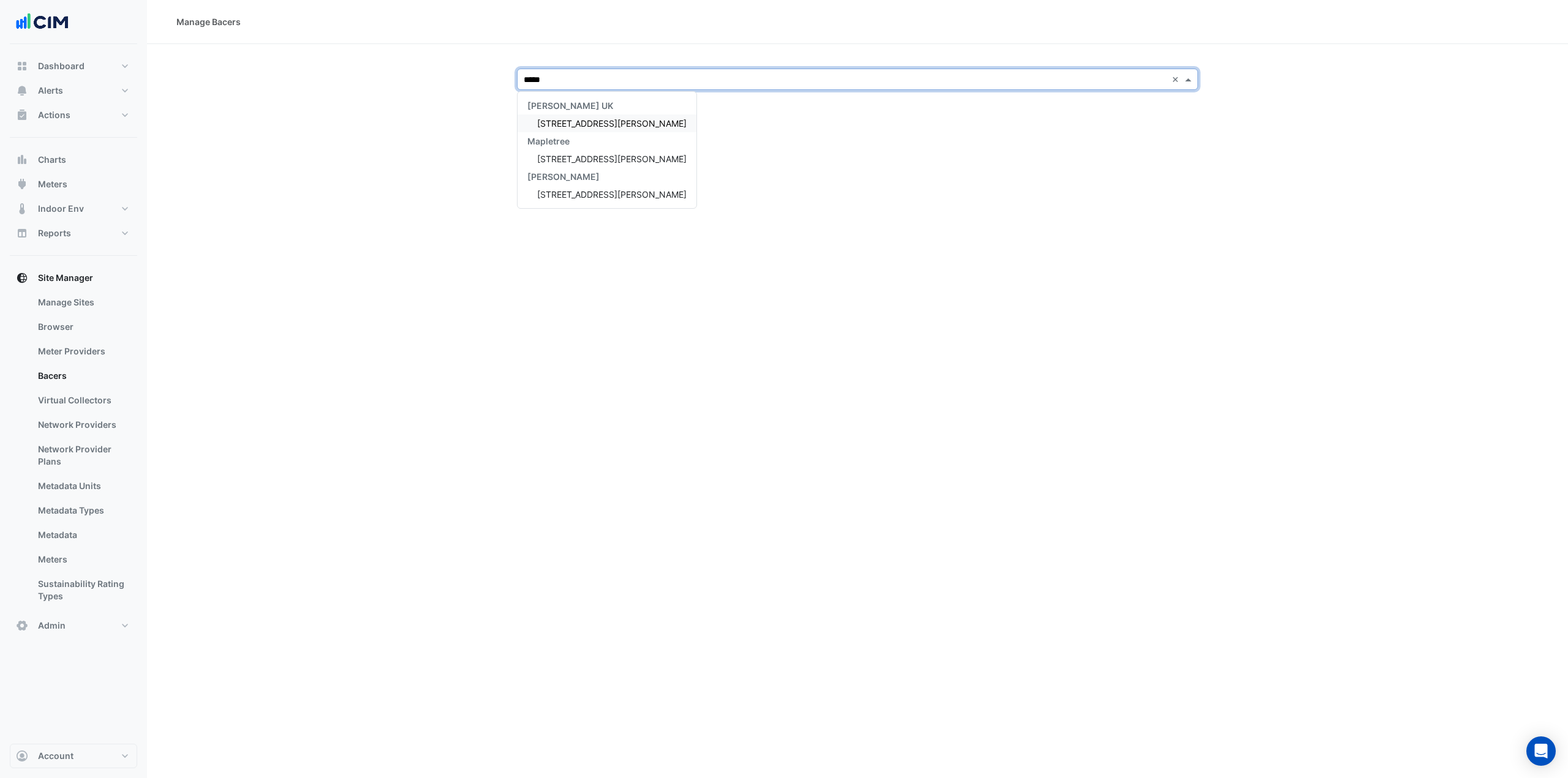
type input "******"
click at [575, 163] on span "3 Hardman Street" at bounding box center [612, 158] width 149 height 11
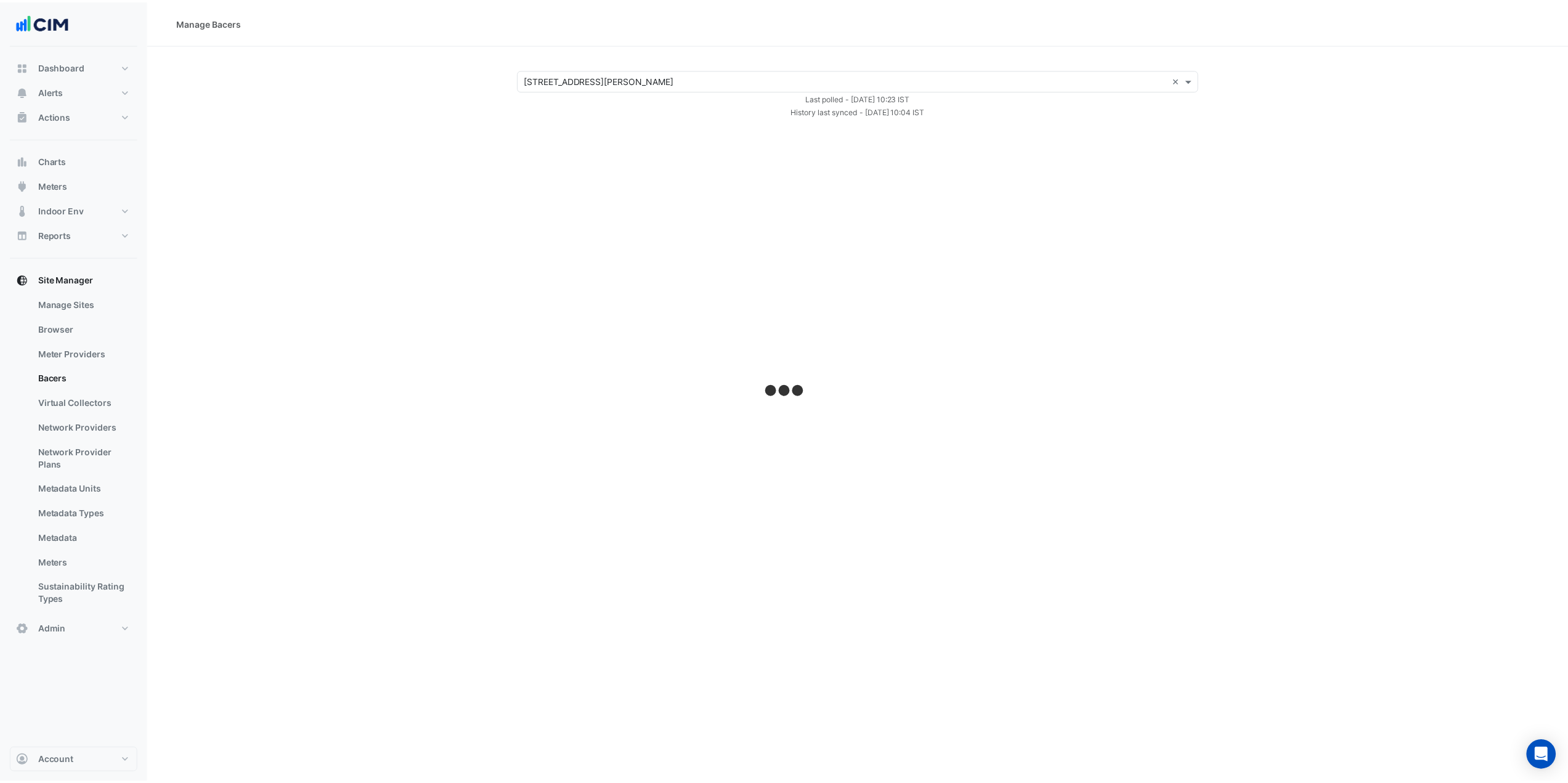
select select "***"
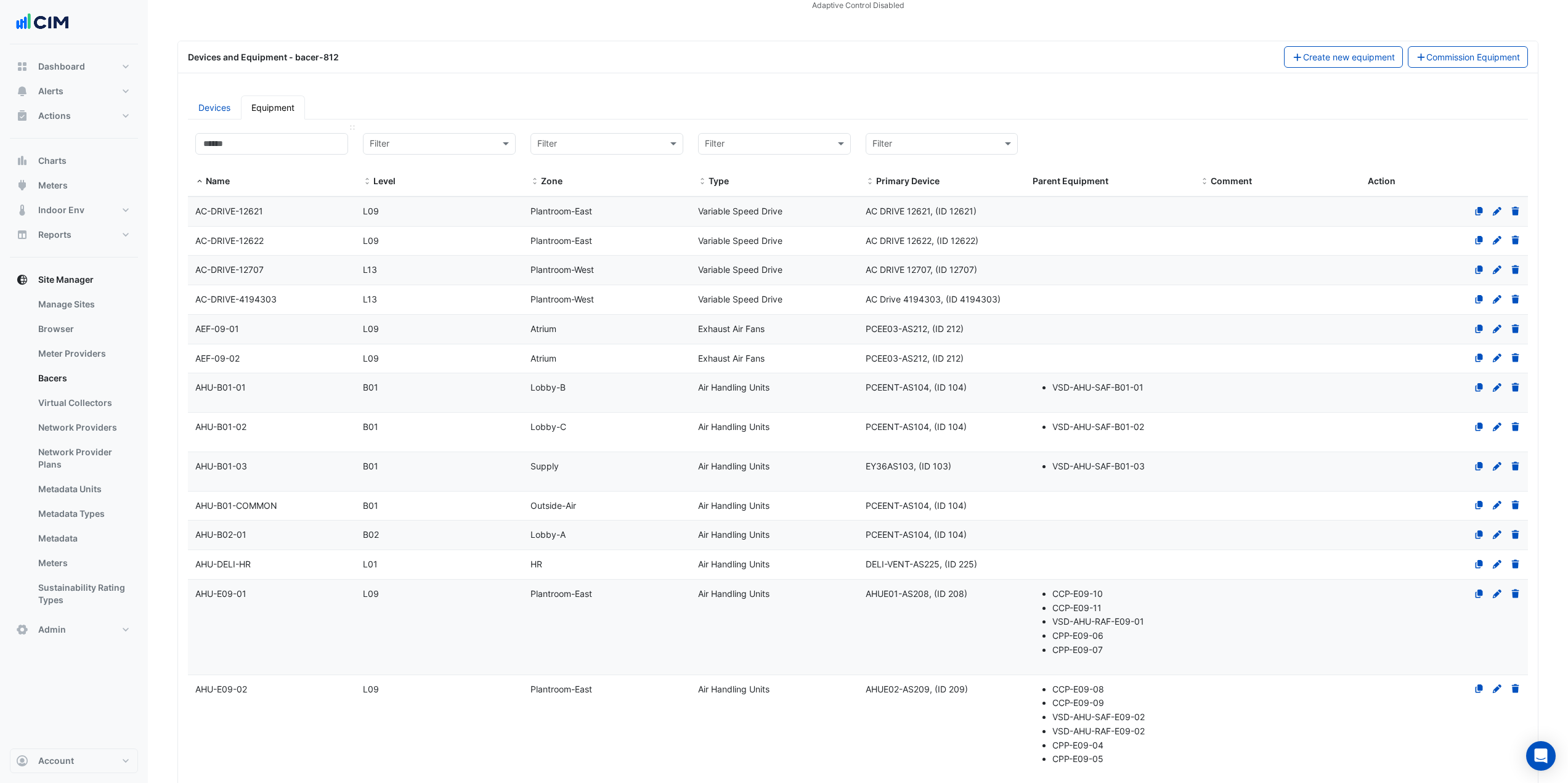
scroll to position [123, 0]
click at [219, 104] on link "Devices" at bounding box center [214, 102] width 53 height 24
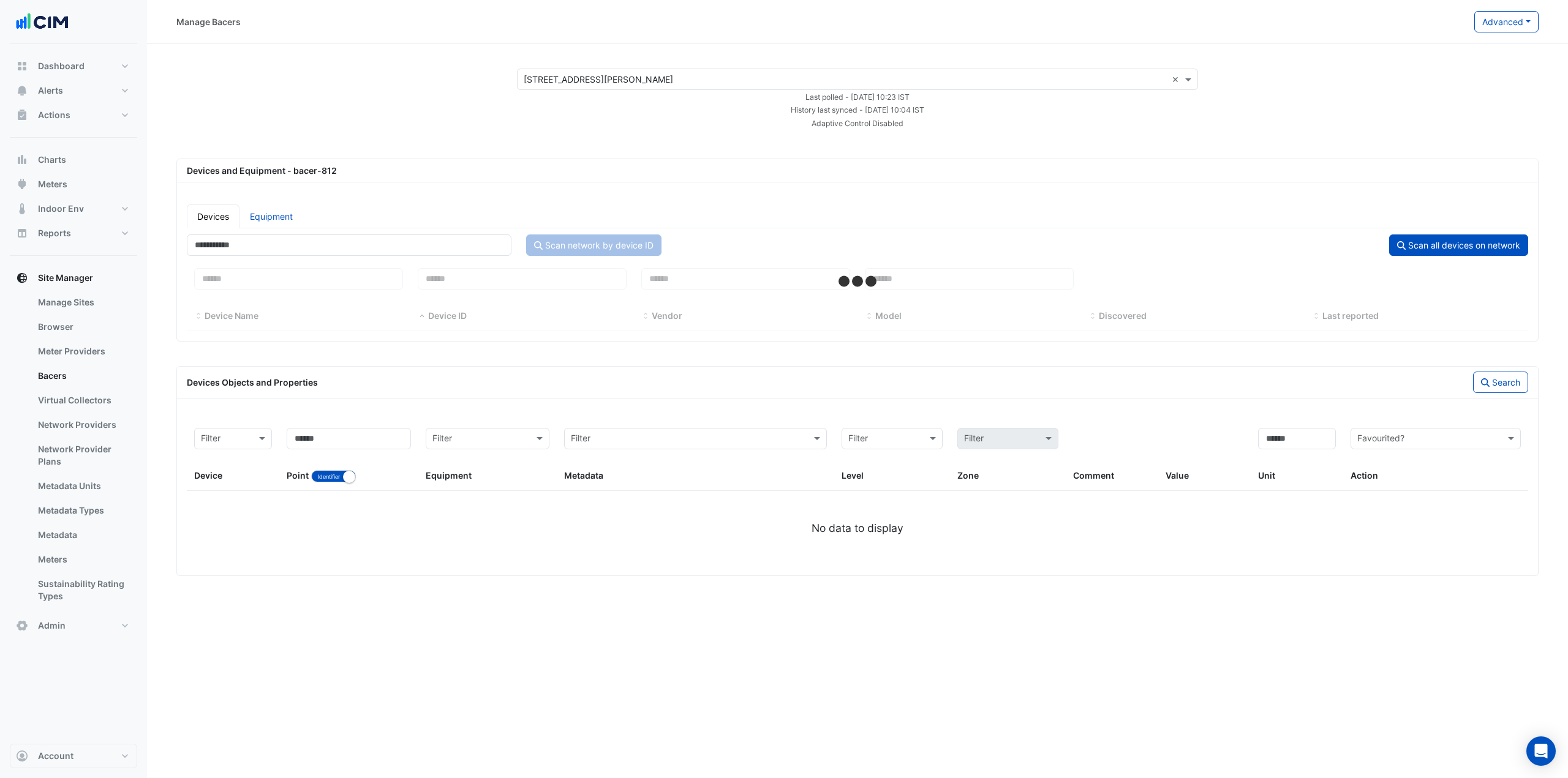
select select "***"
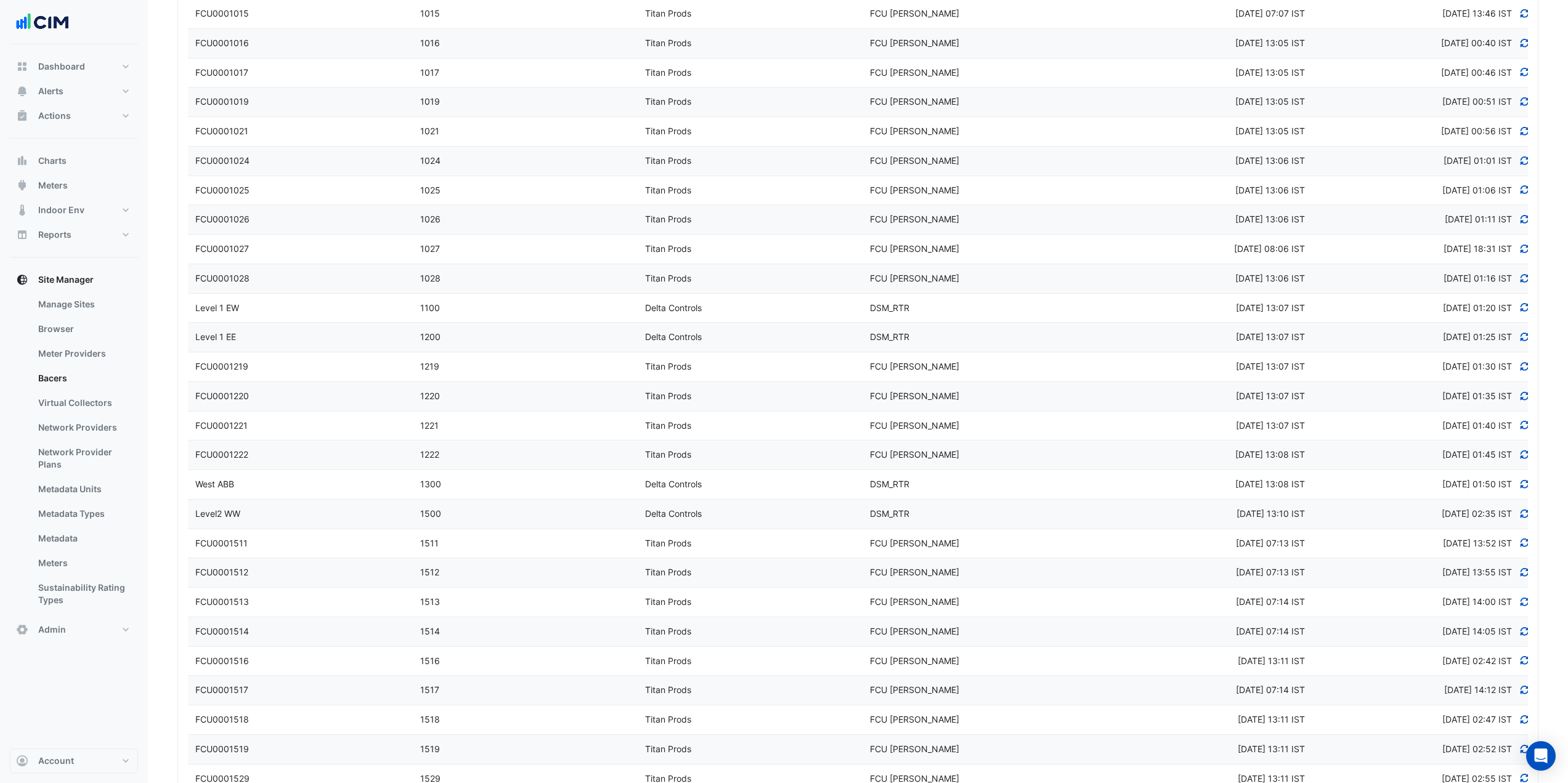
scroll to position [2711, 0]
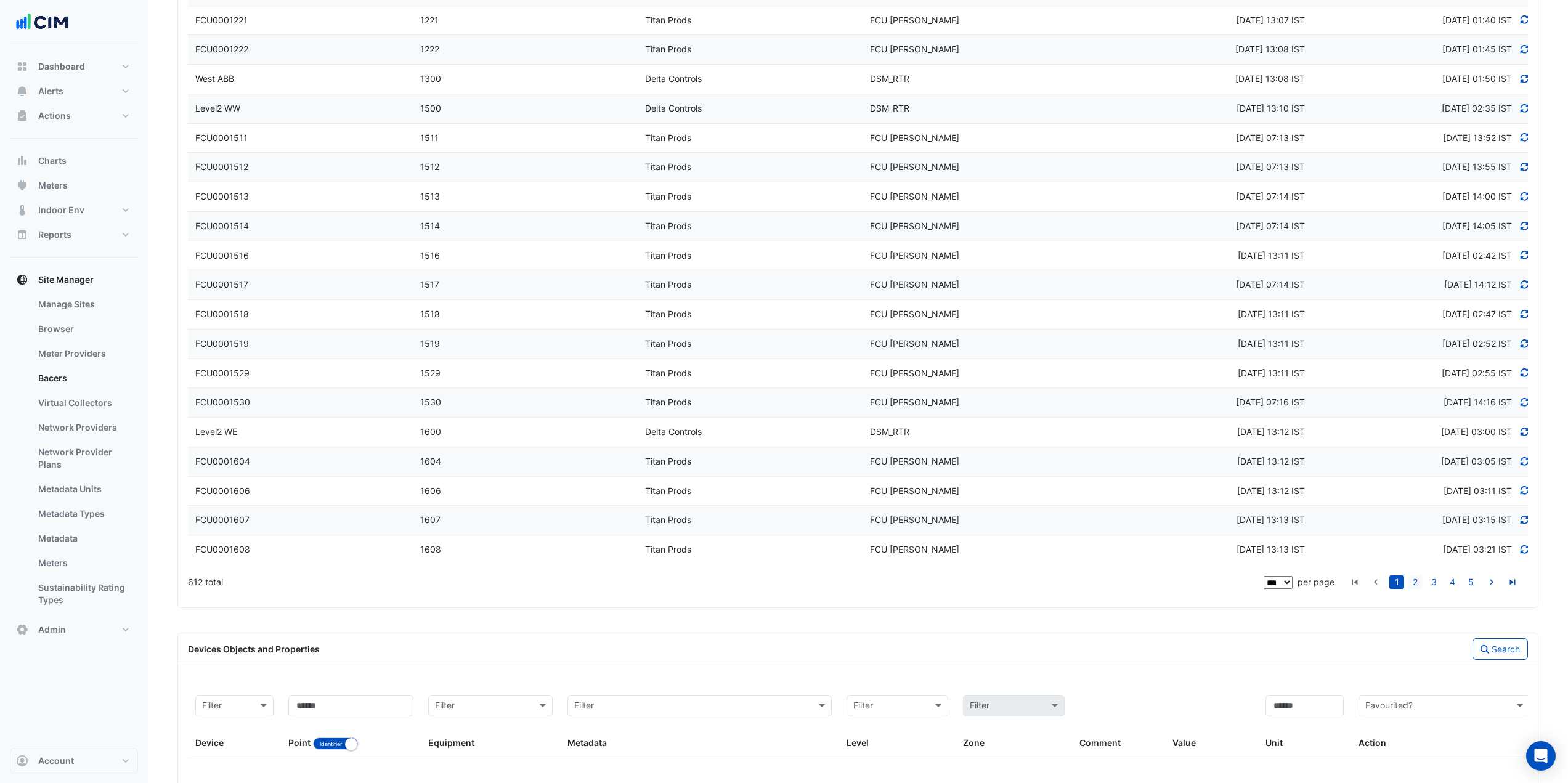
click at [1422, 586] on link "2" at bounding box center [1415, 582] width 14 height 14
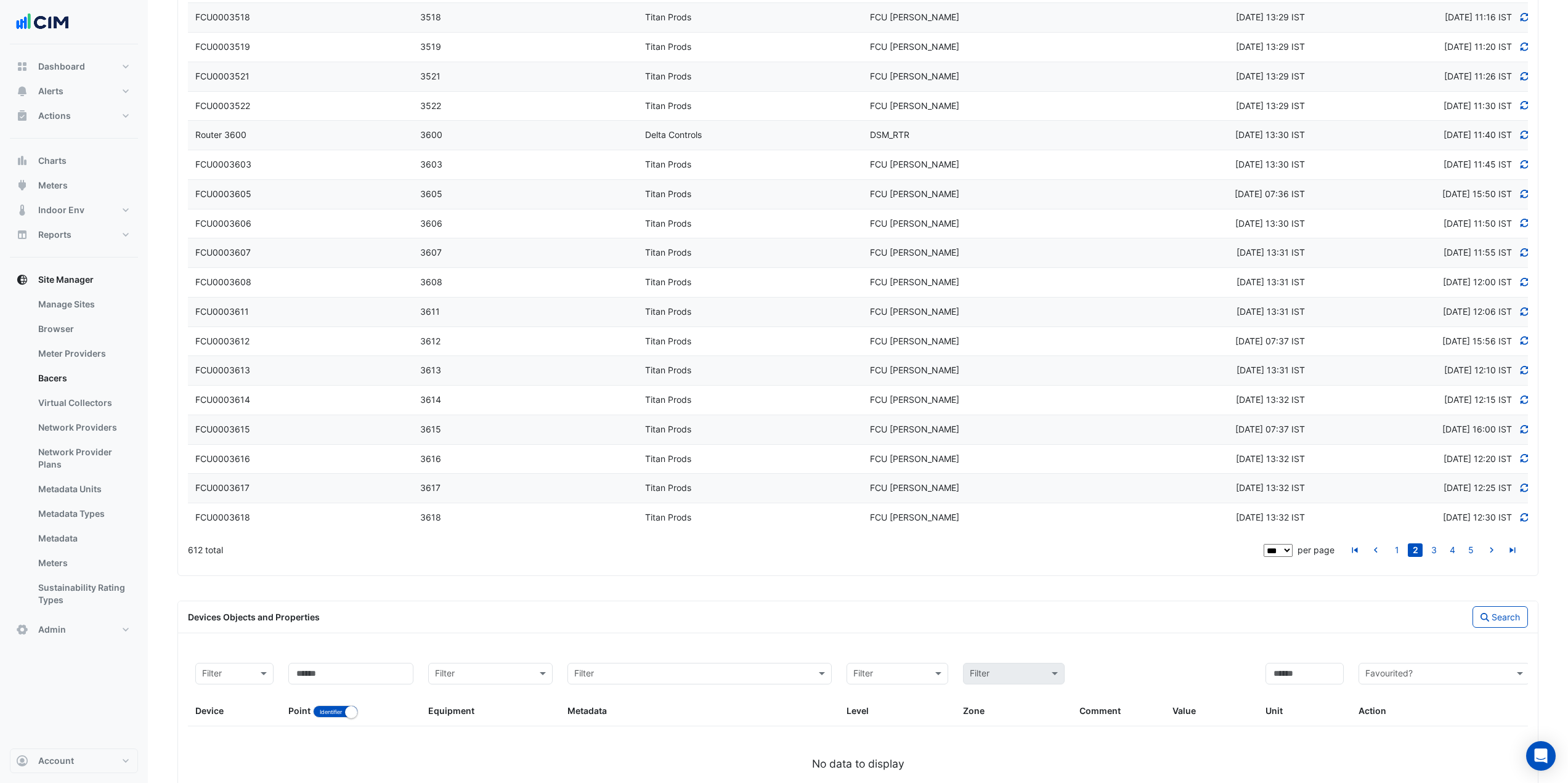
scroll to position [2797, 0]
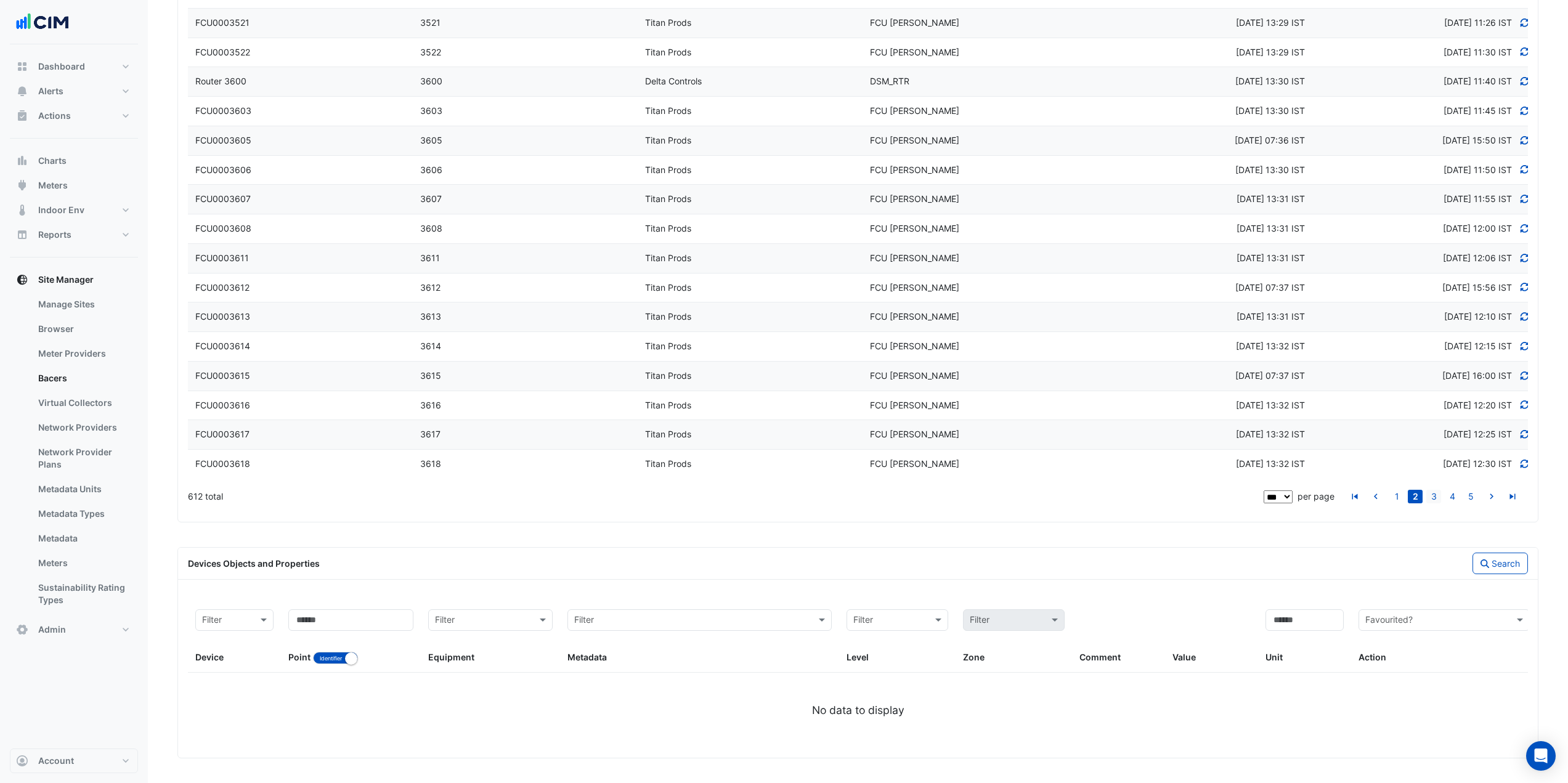
click at [1435, 496] on link "3" at bounding box center [1434, 497] width 14 height 14
click at [1453, 499] on link "4" at bounding box center [1452, 497] width 14 height 14
click at [1453, 493] on link "5" at bounding box center [1452, 497] width 14 height 14
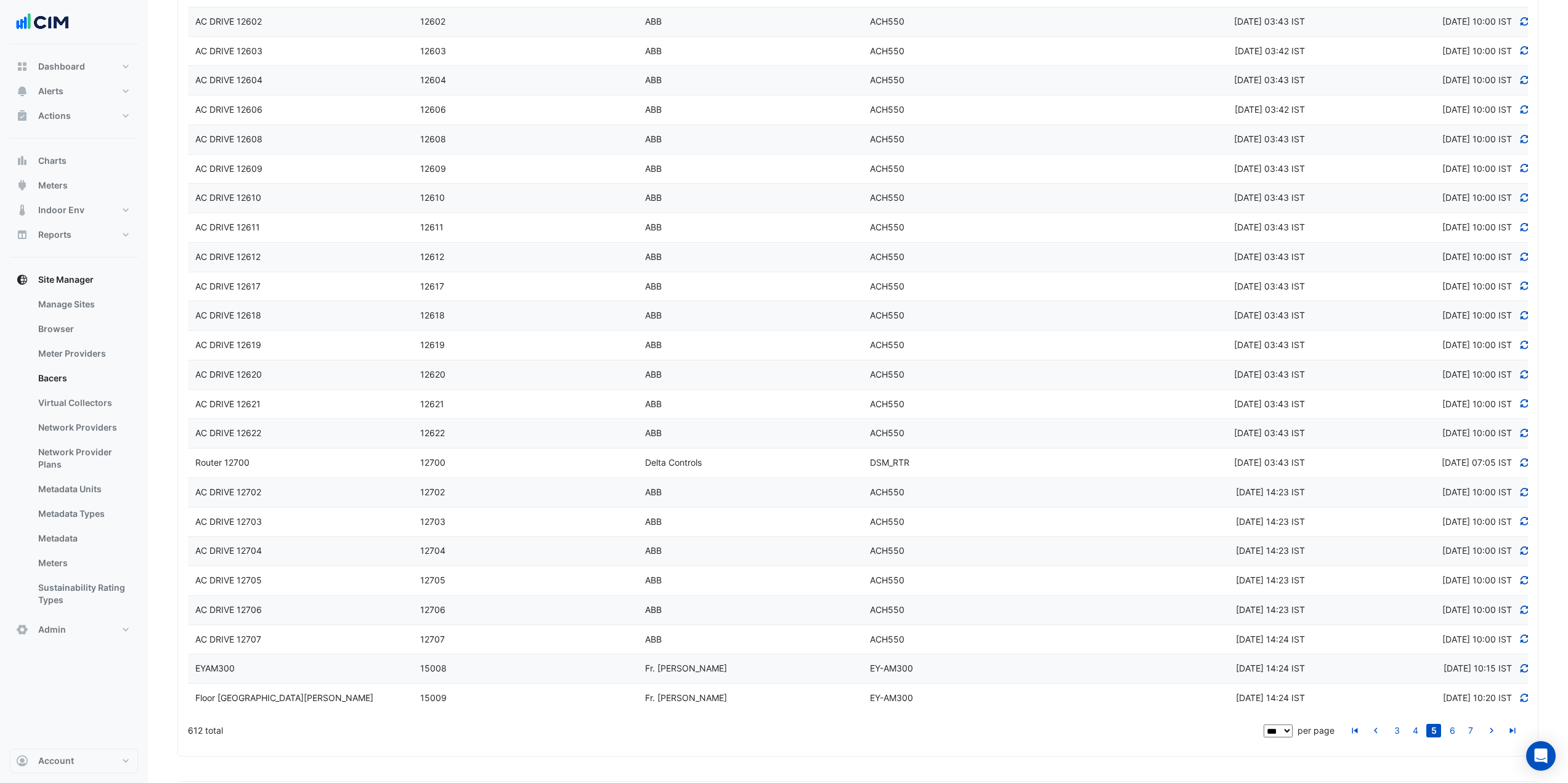
scroll to position [2736, 0]
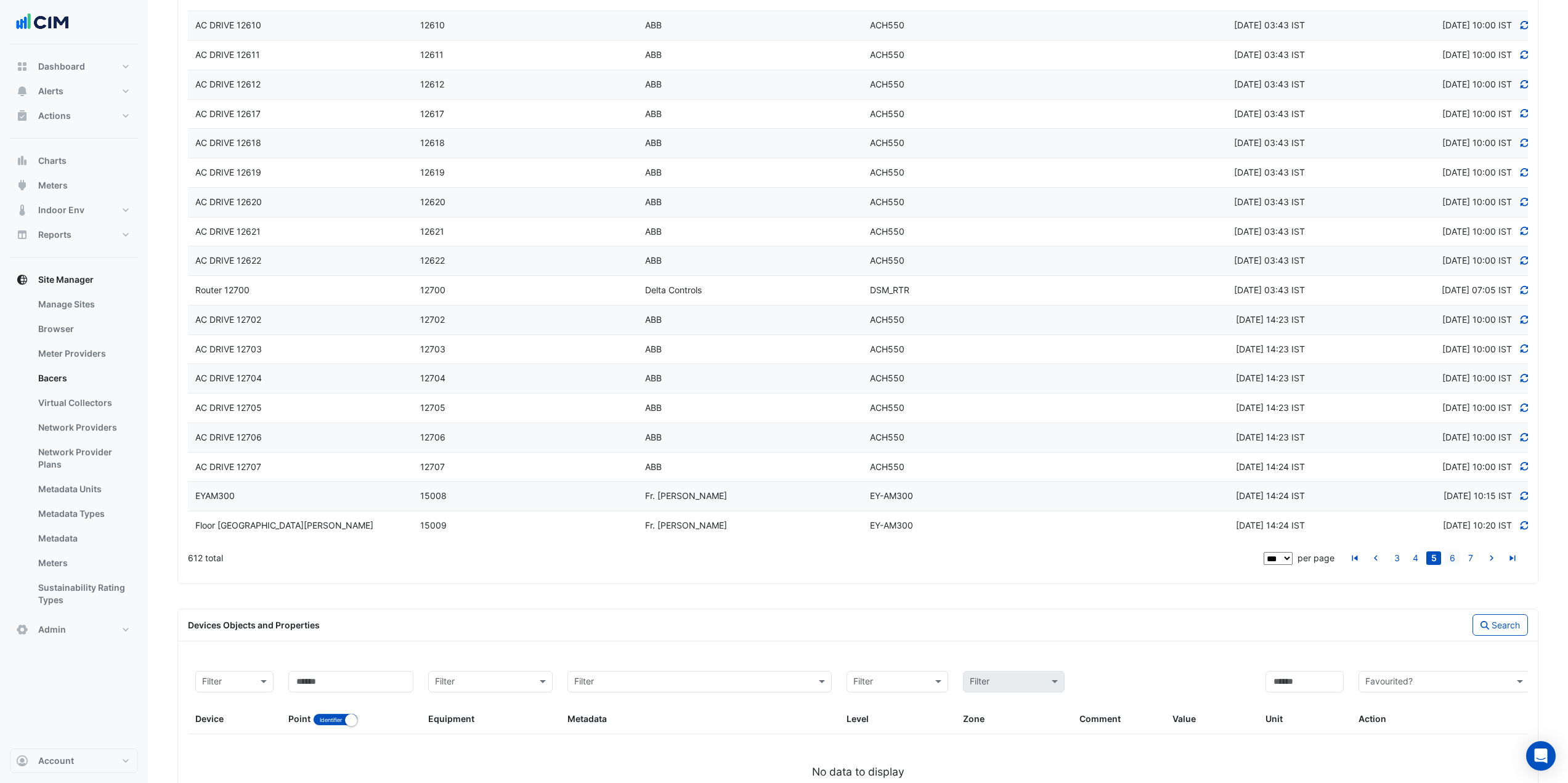
click at [1453, 556] on link "6" at bounding box center [1452, 558] width 14 height 14
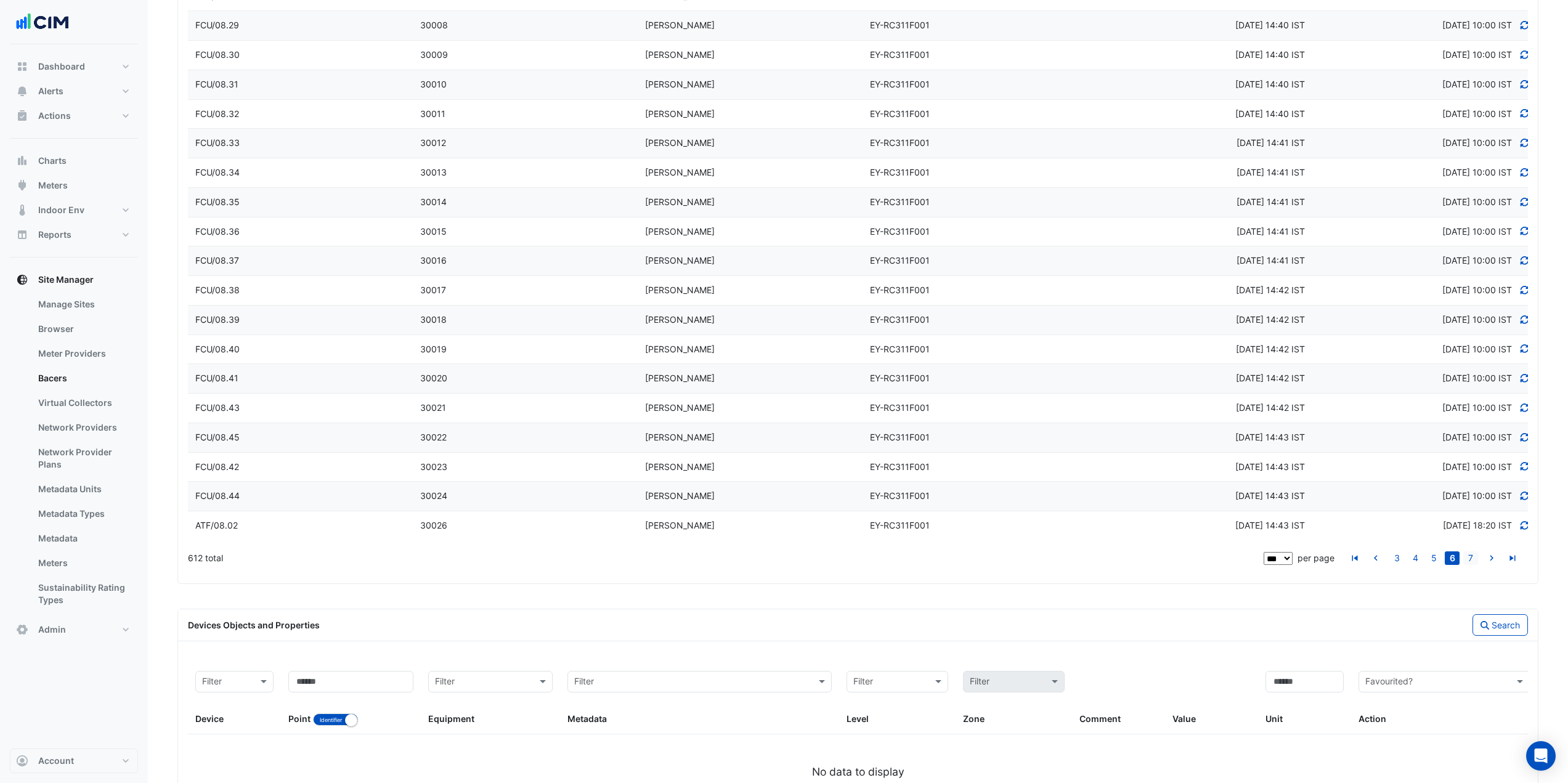
click at [1467, 559] on link "7" at bounding box center [1471, 558] width 14 height 14
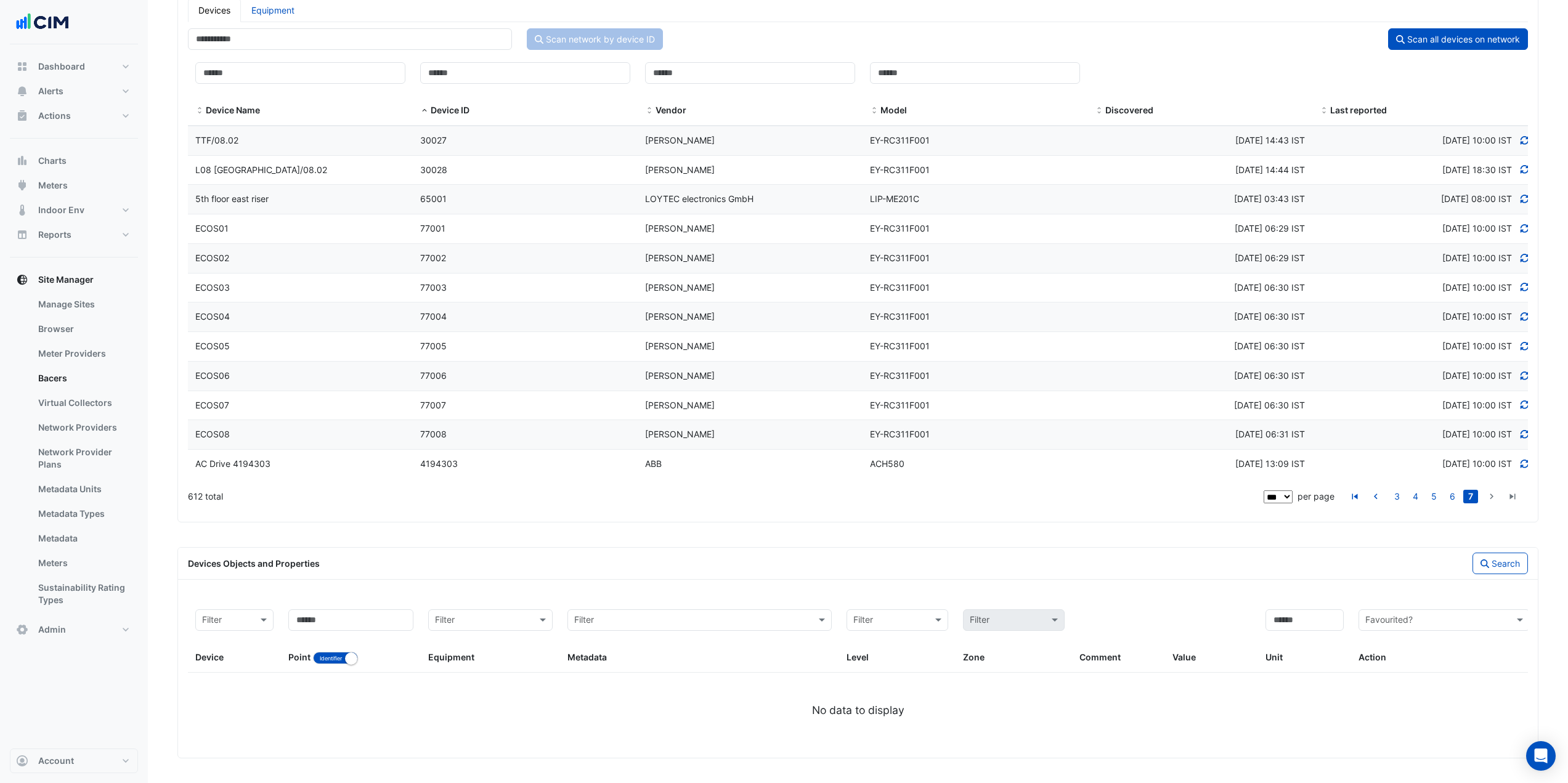
scroll to position [208, 0]
click at [544, 197] on div "65001" at bounding box center [525, 199] width 225 height 14
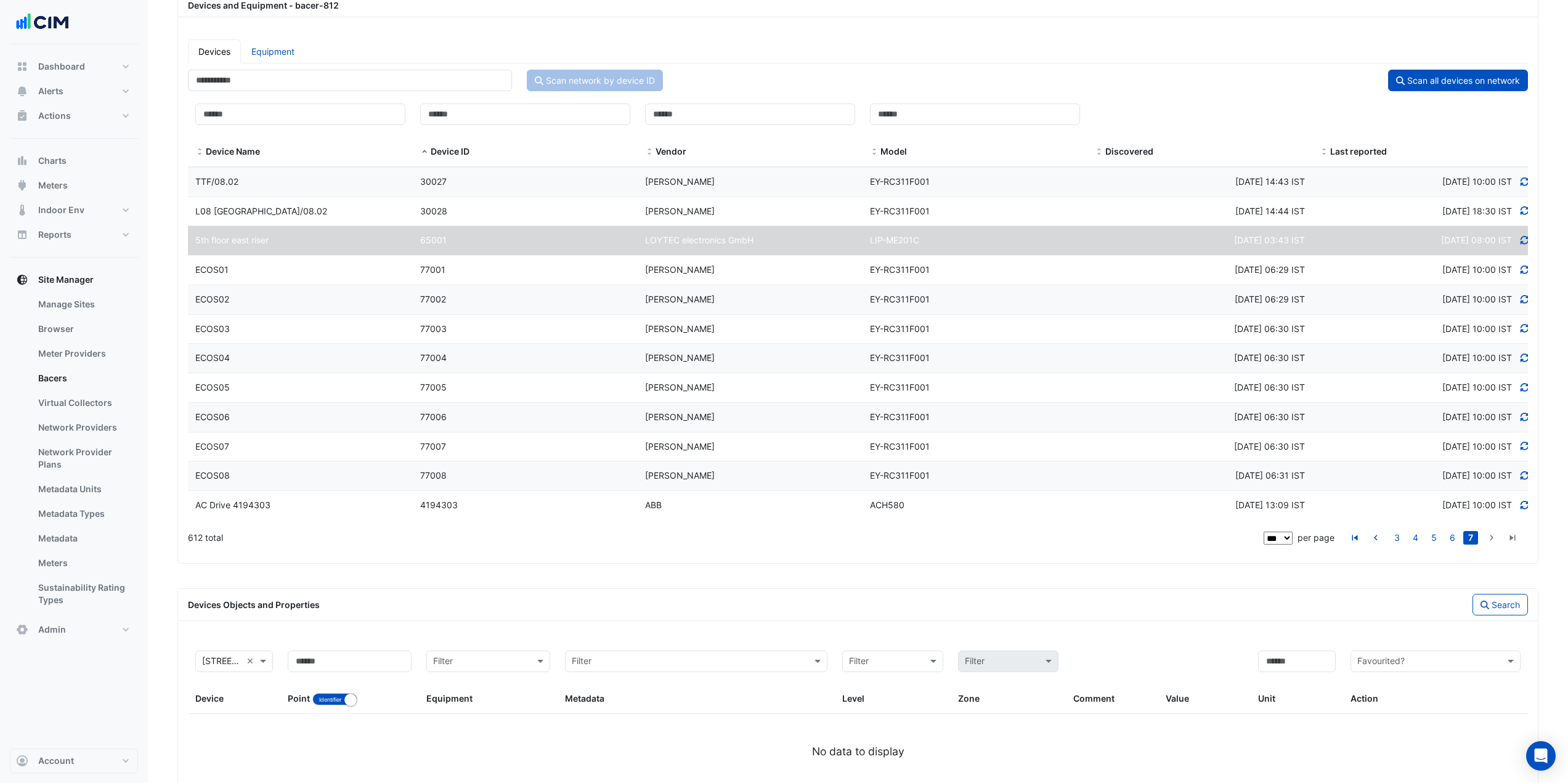
scroll to position [84, 0]
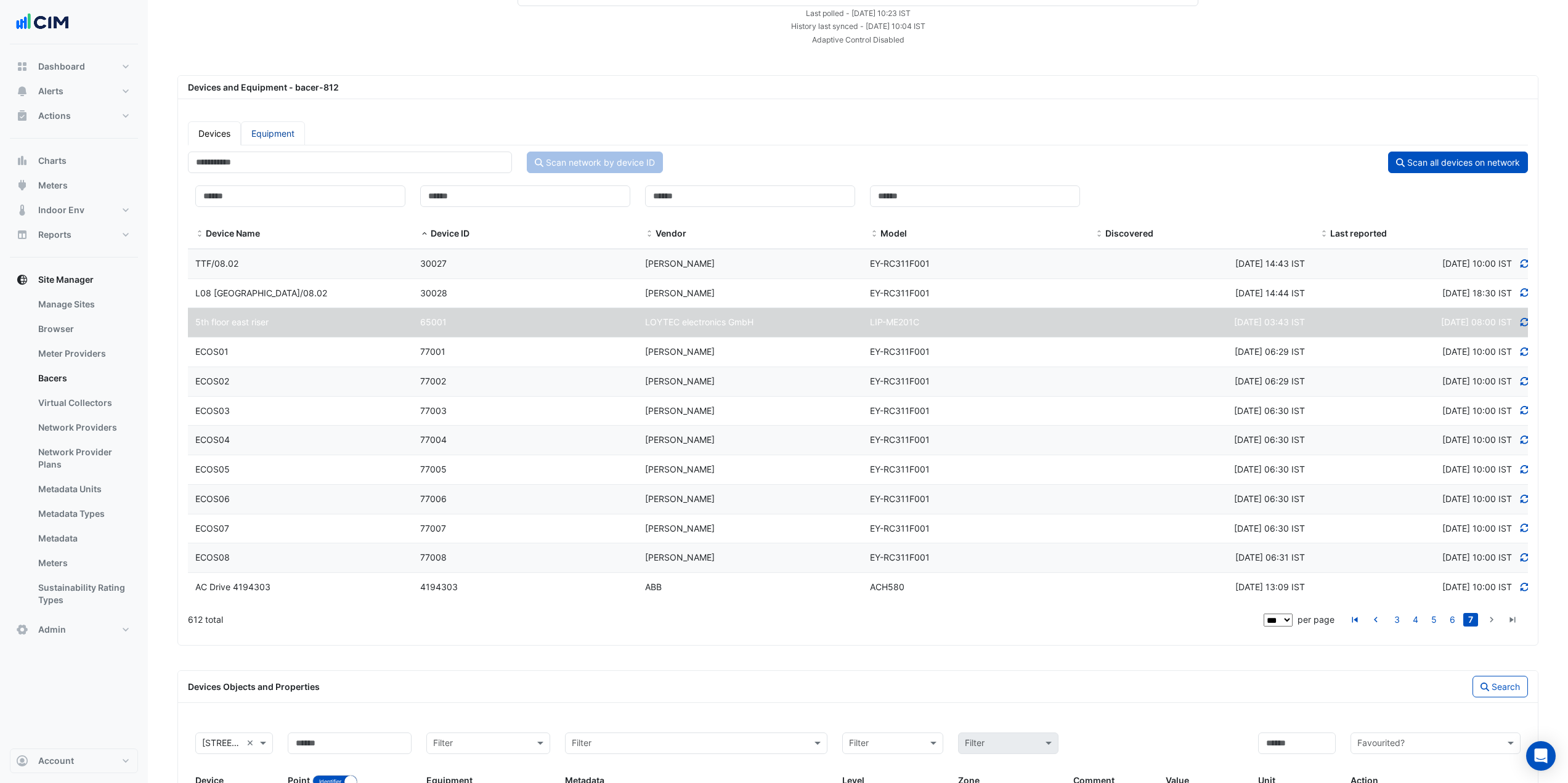
click at [286, 137] on link "Equipment" at bounding box center [273, 133] width 64 height 24
select select "***"
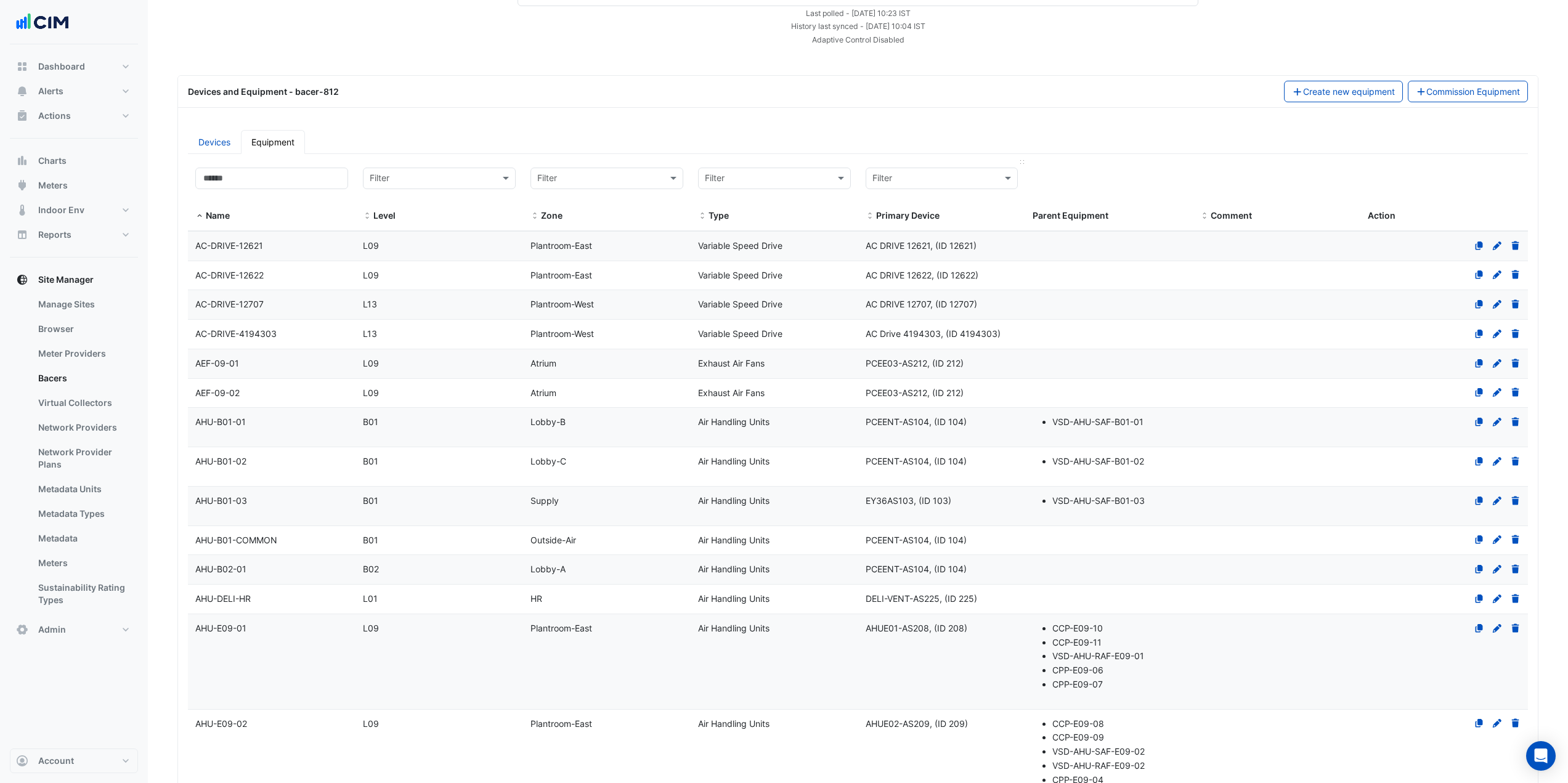
click at [910, 183] on input "text" at bounding box center [929, 179] width 115 height 14
type input "*"
click at [766, 185] on input "text" at bounding box center [762, 179] width 115 height 14
type input "*****"
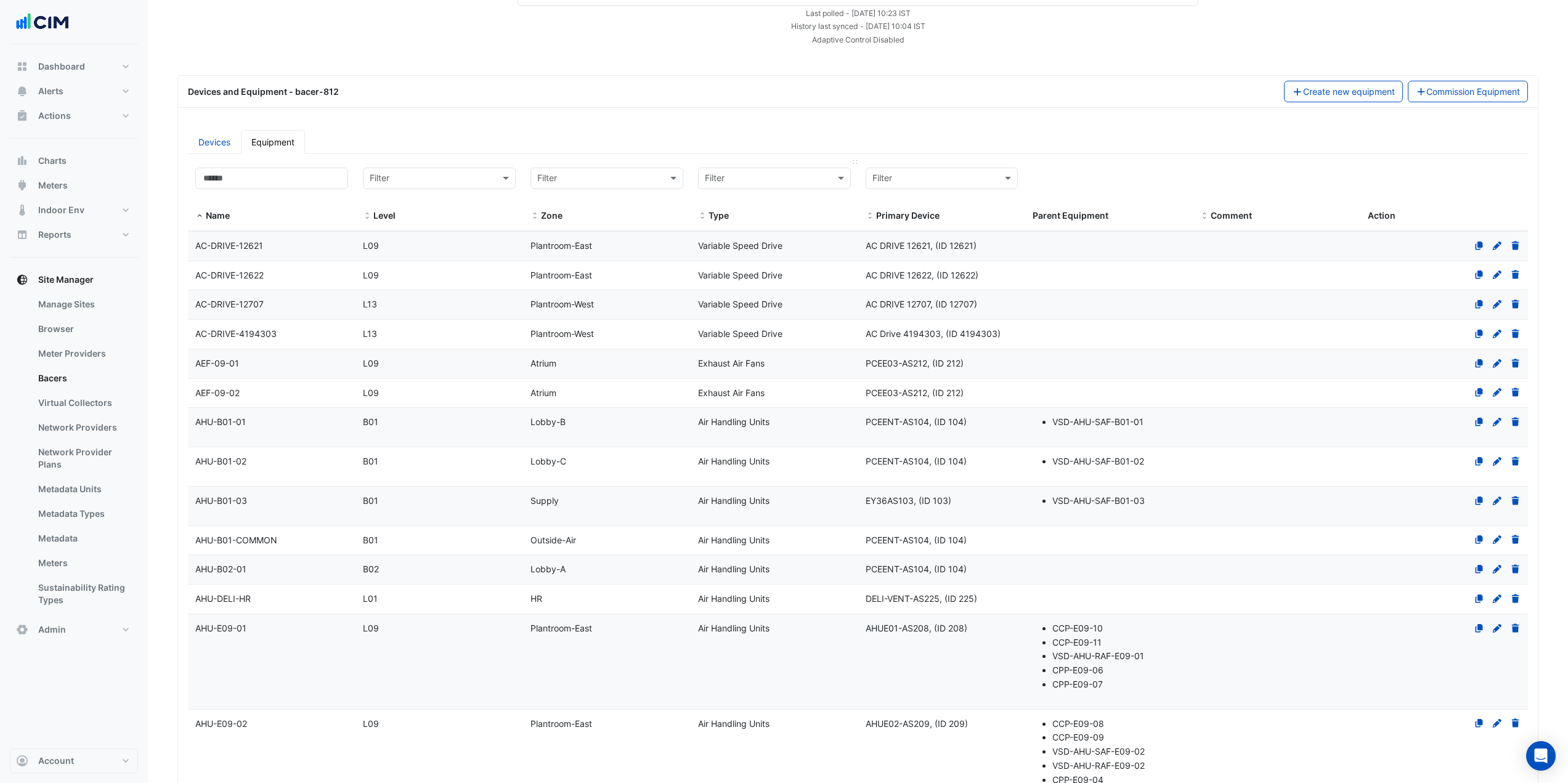
click at [794, 175] on input "text" at bounding box center [762, 179] width 115 height 14
type input "*****"
click at [819, 221] on div "Power Sub-Meters" at bounding box center [774, 222] width 152 height 18
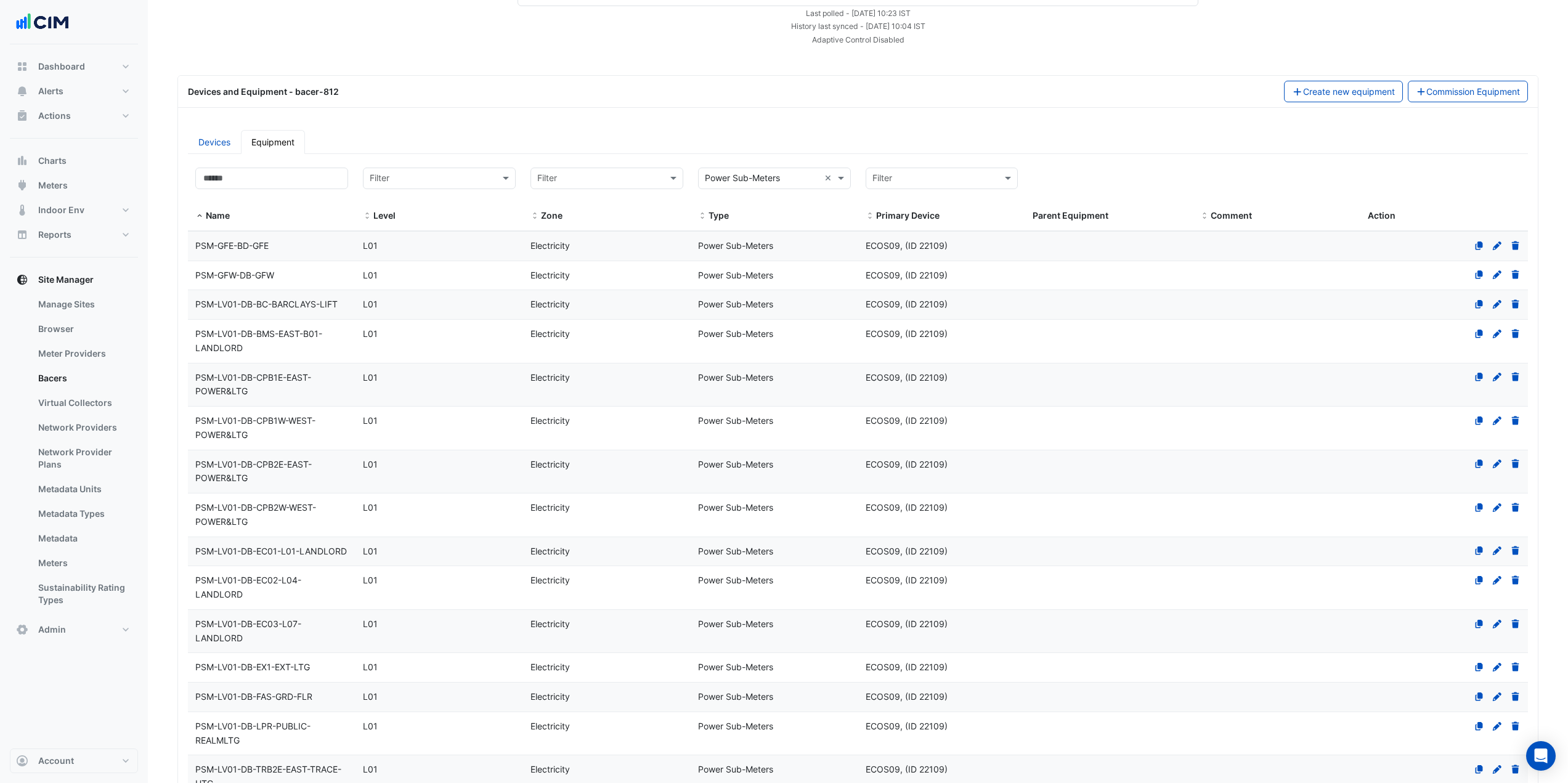
click at [888, 94] on div "Devices and Equipment - bacer-812" at bounding box center [728, 92] width 1096 height 13
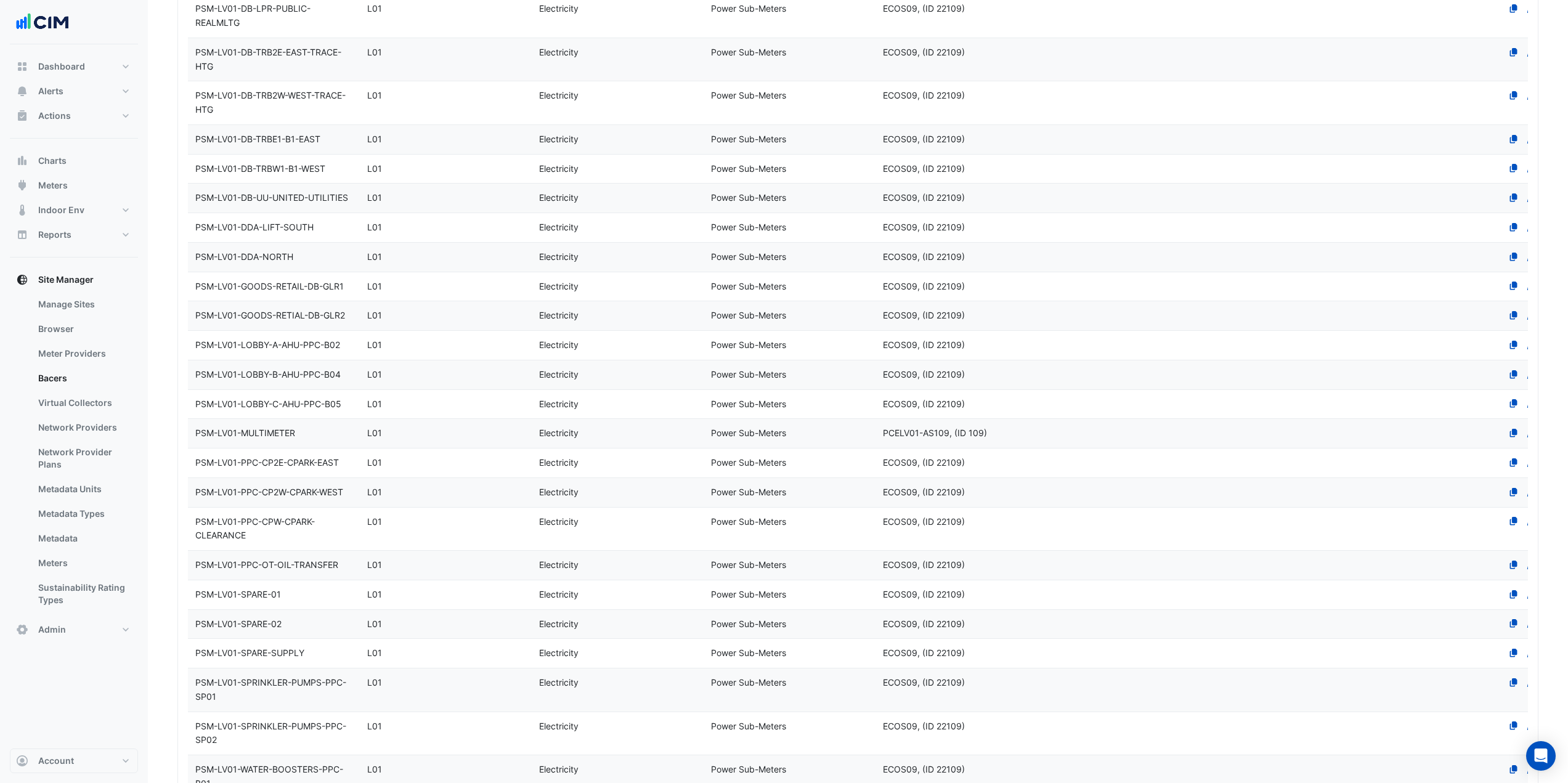
scroll to position [611, 0]
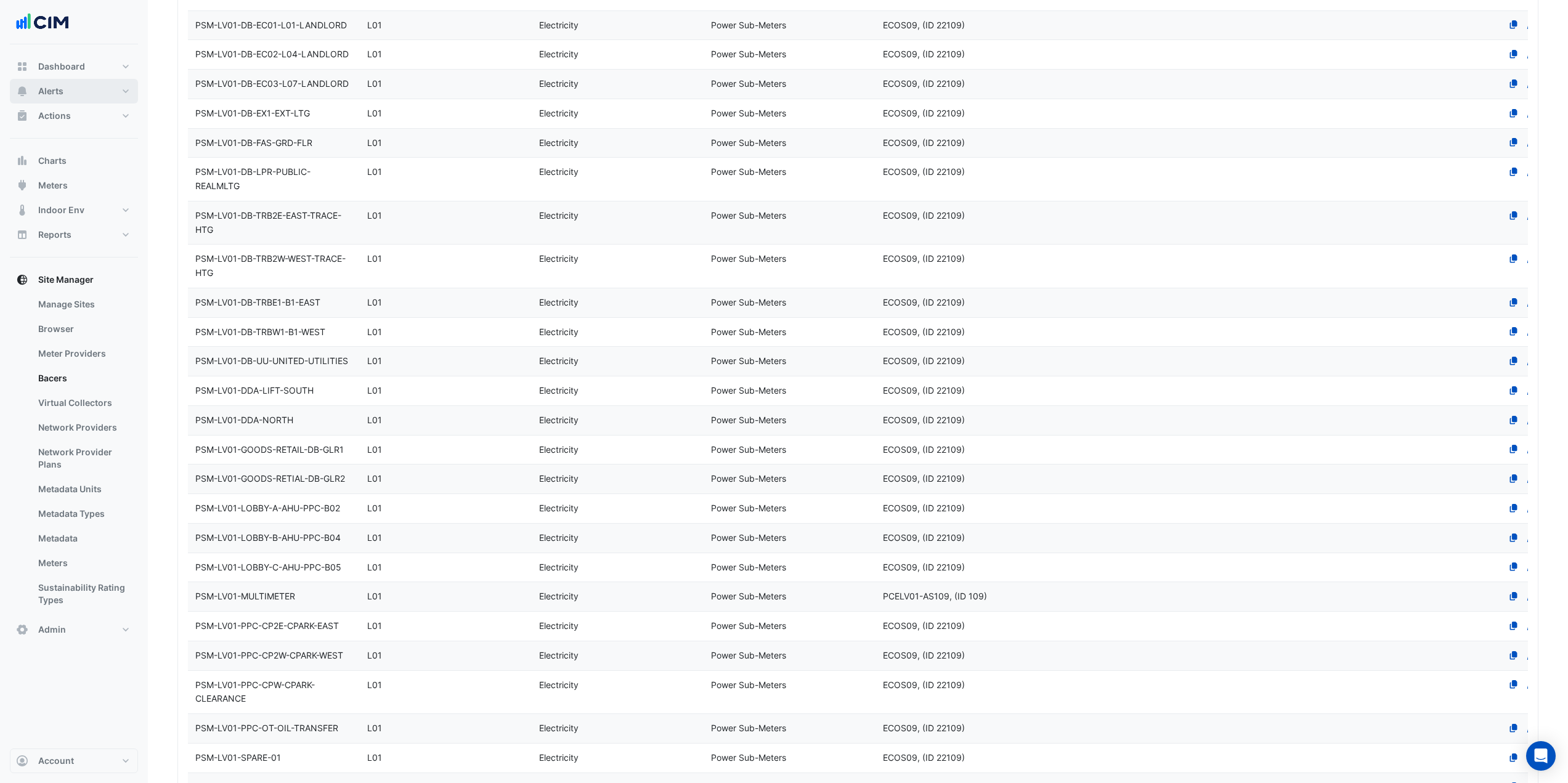
click at [86, 86] on button "Alerts" at bounding box center [74, 91] width 128 height 25
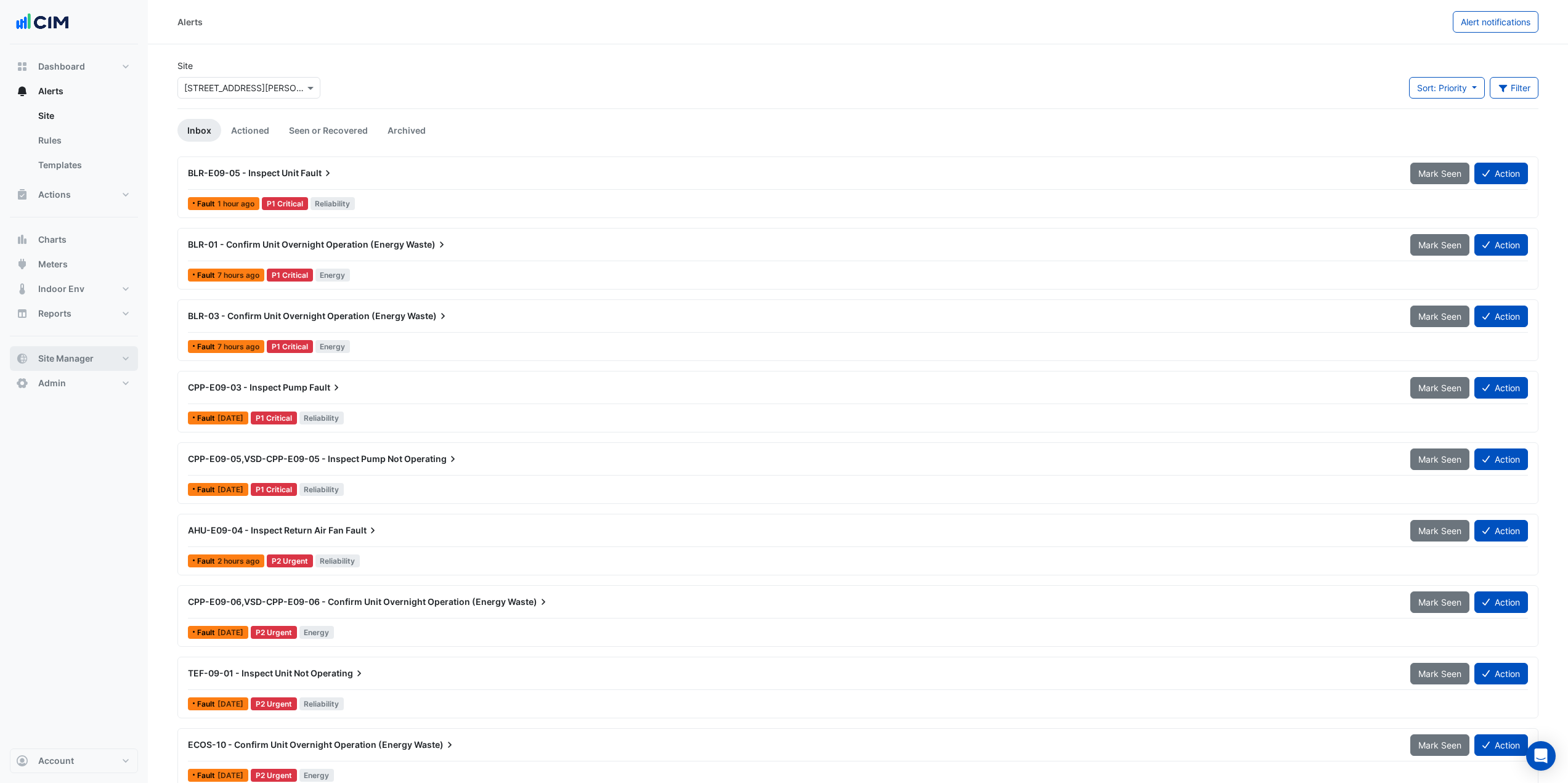
click at [95, 359] on button "Site Manager" at bounding box center [74, 359] width 128 height 25
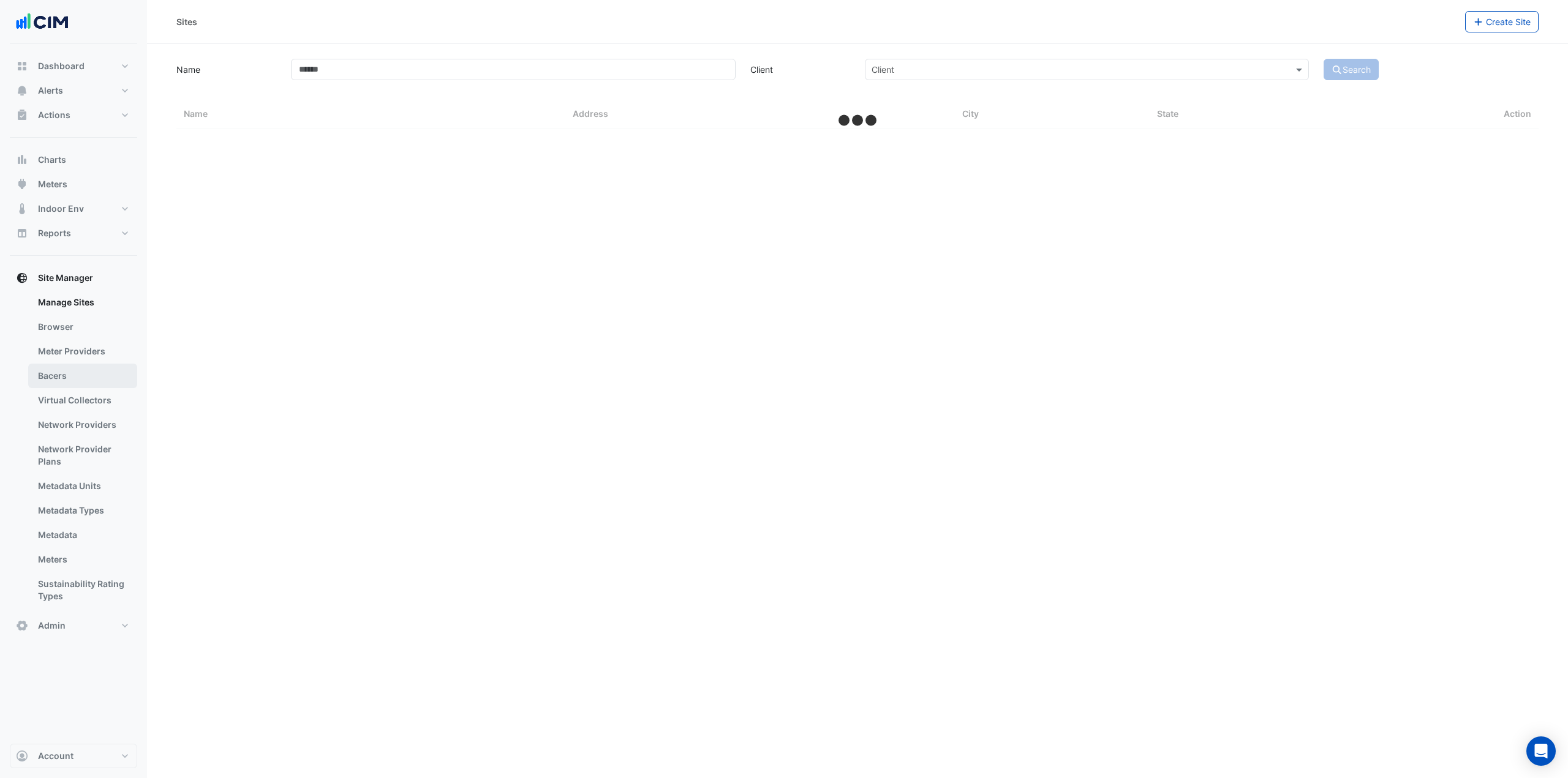
click at [79, 370] on link "Bacers" at bounding box center [82, 376] width 109 height 24
click at [600, 77] on input "text" at bounding box center [845, 80] width 643 height 13
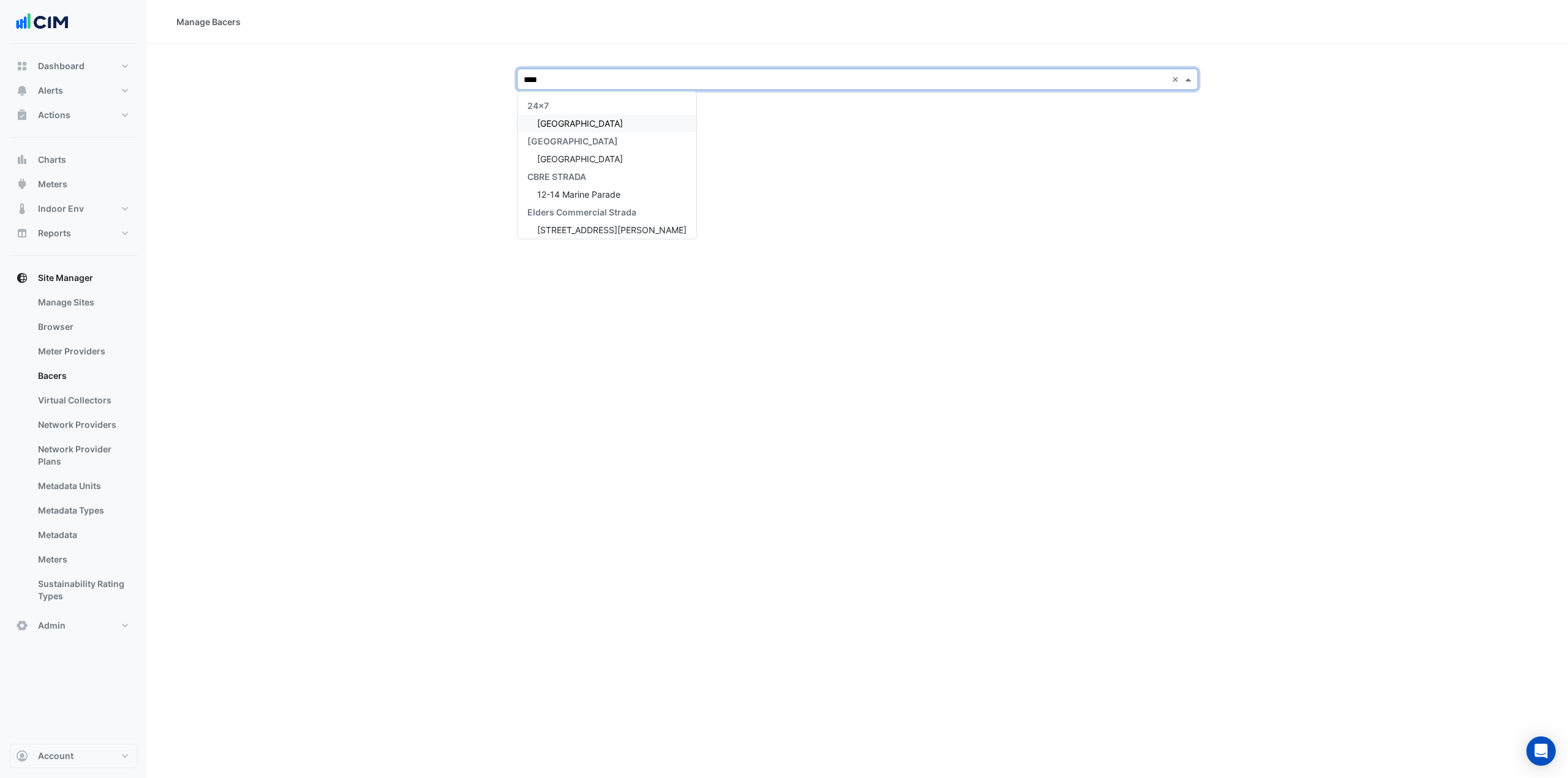
type input "*****"
click at [570, 161] on span "Adare Manor" at bounding box center [580, 158] width 86 height 11
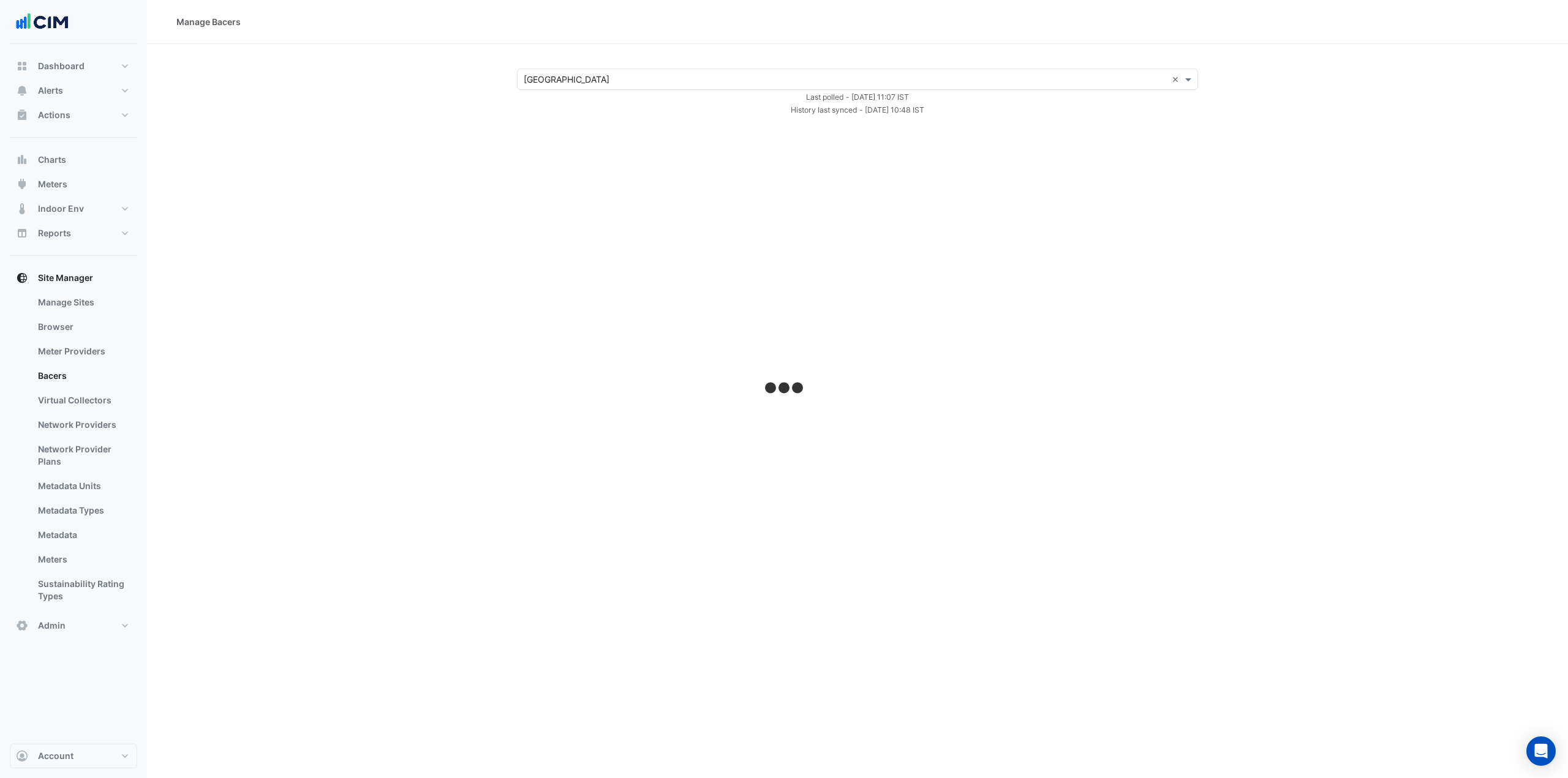
select select "***"
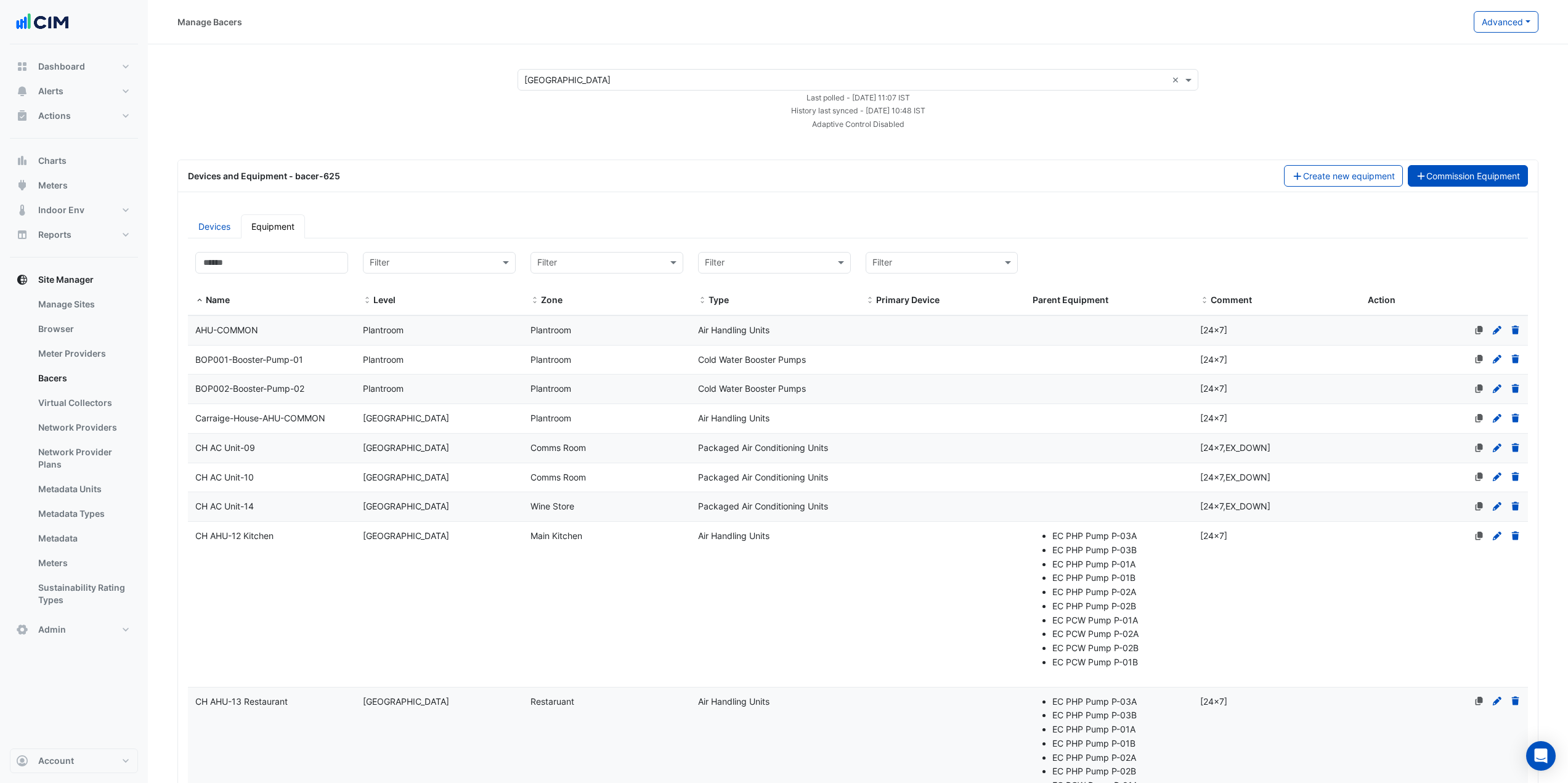
click at [1435, 173] on button "Commission Equipment" at bounding box center [1468, 176] width 121 height 22
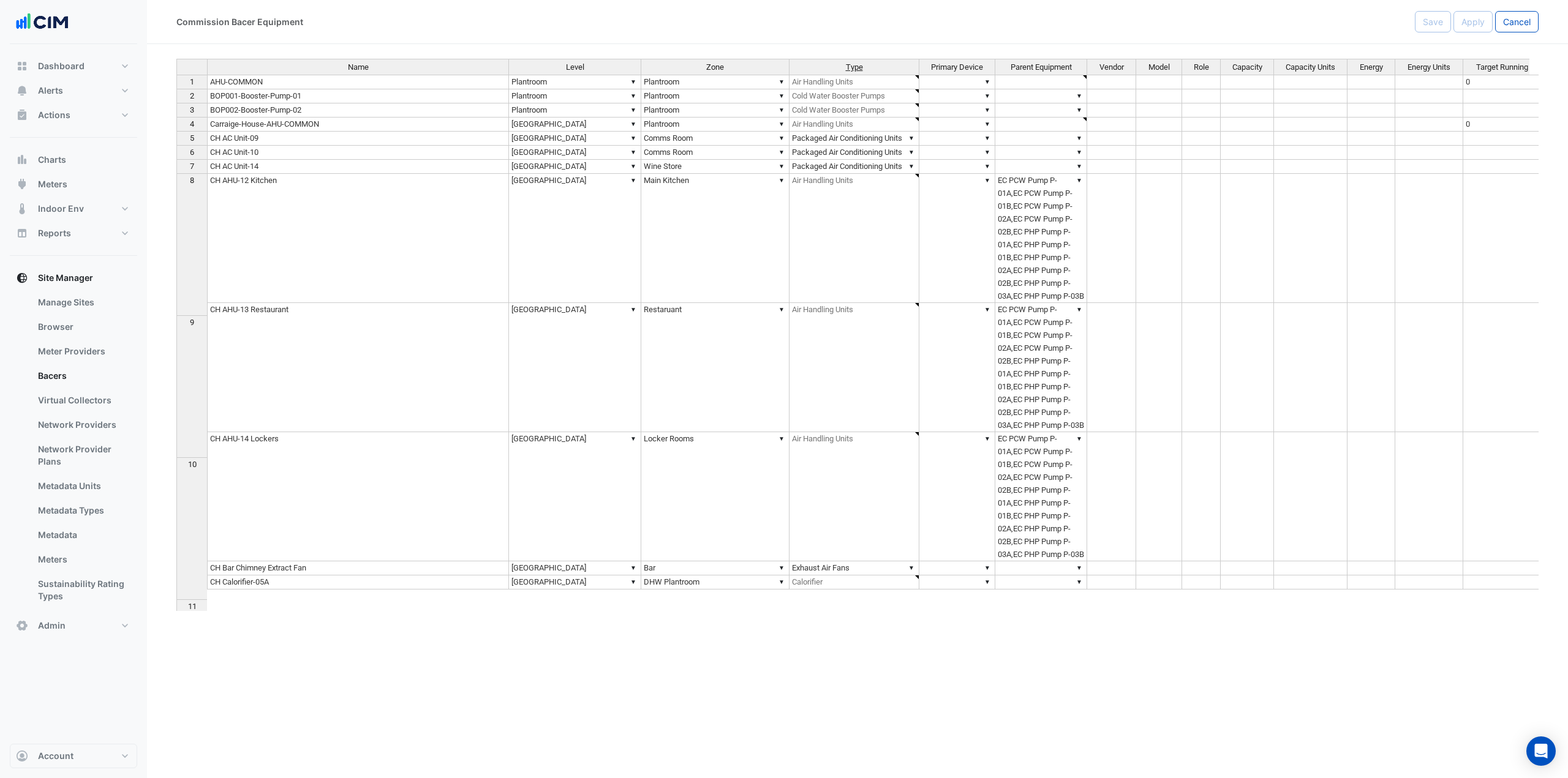
click at [852, 68] on span "Type" at bounding box center [854, 67] width 17 height 9
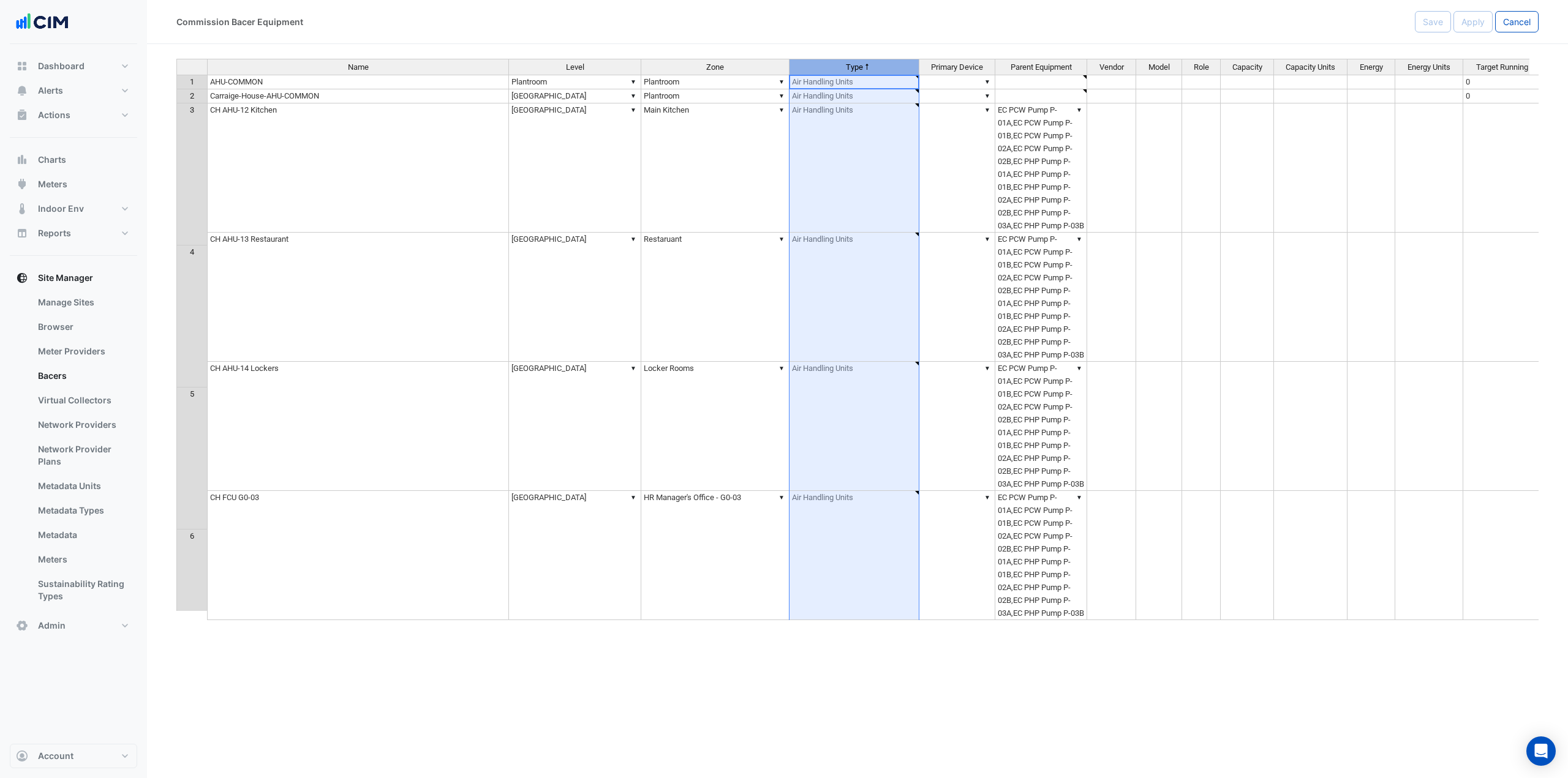
type textarea "**********"
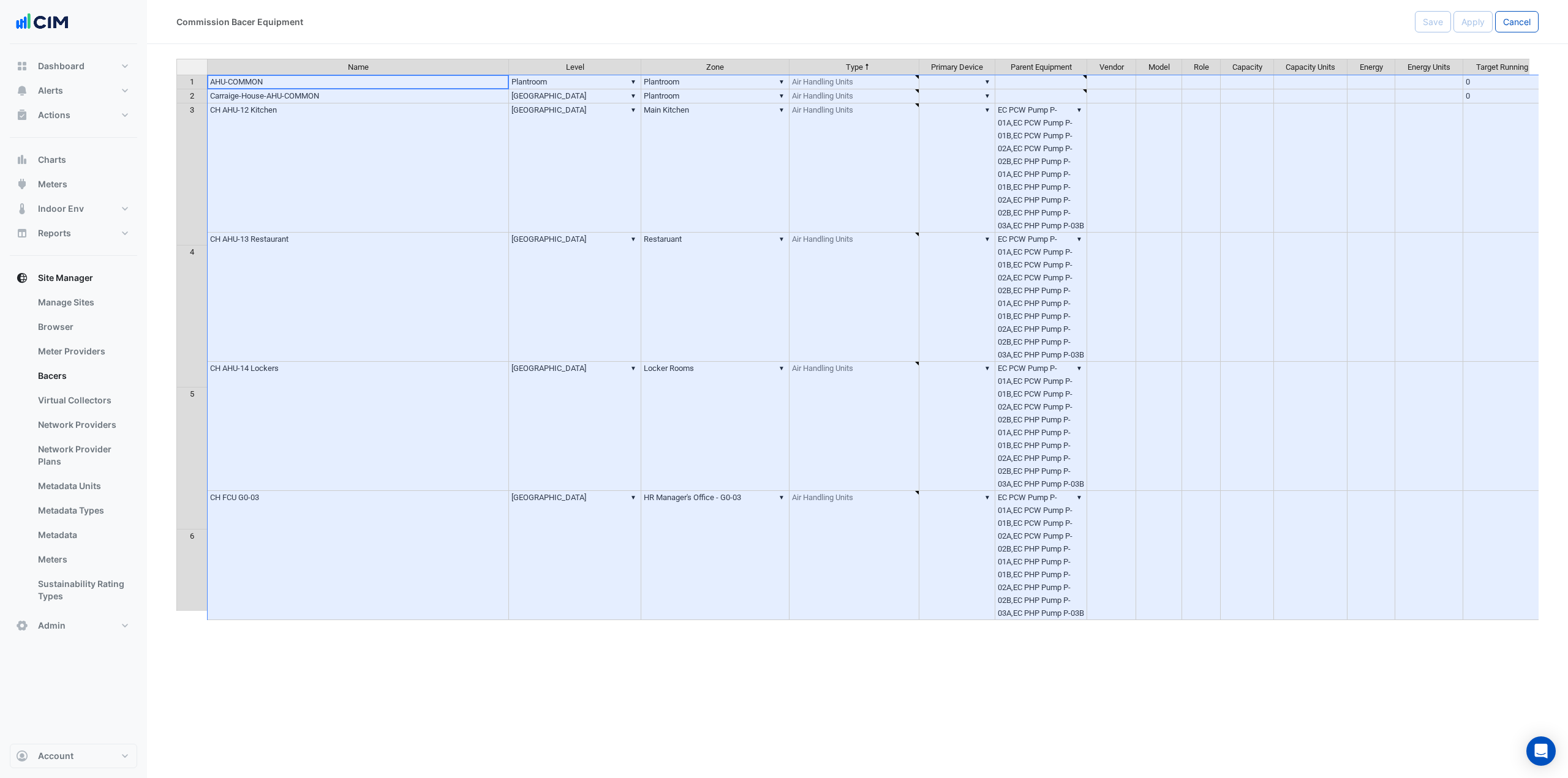
click at [201, 70] on div at bounding box center [192, 67] width 30 height 15
click at [114, 95] on button "Alerts" at bounding box center [74, 90] width 128 height 24
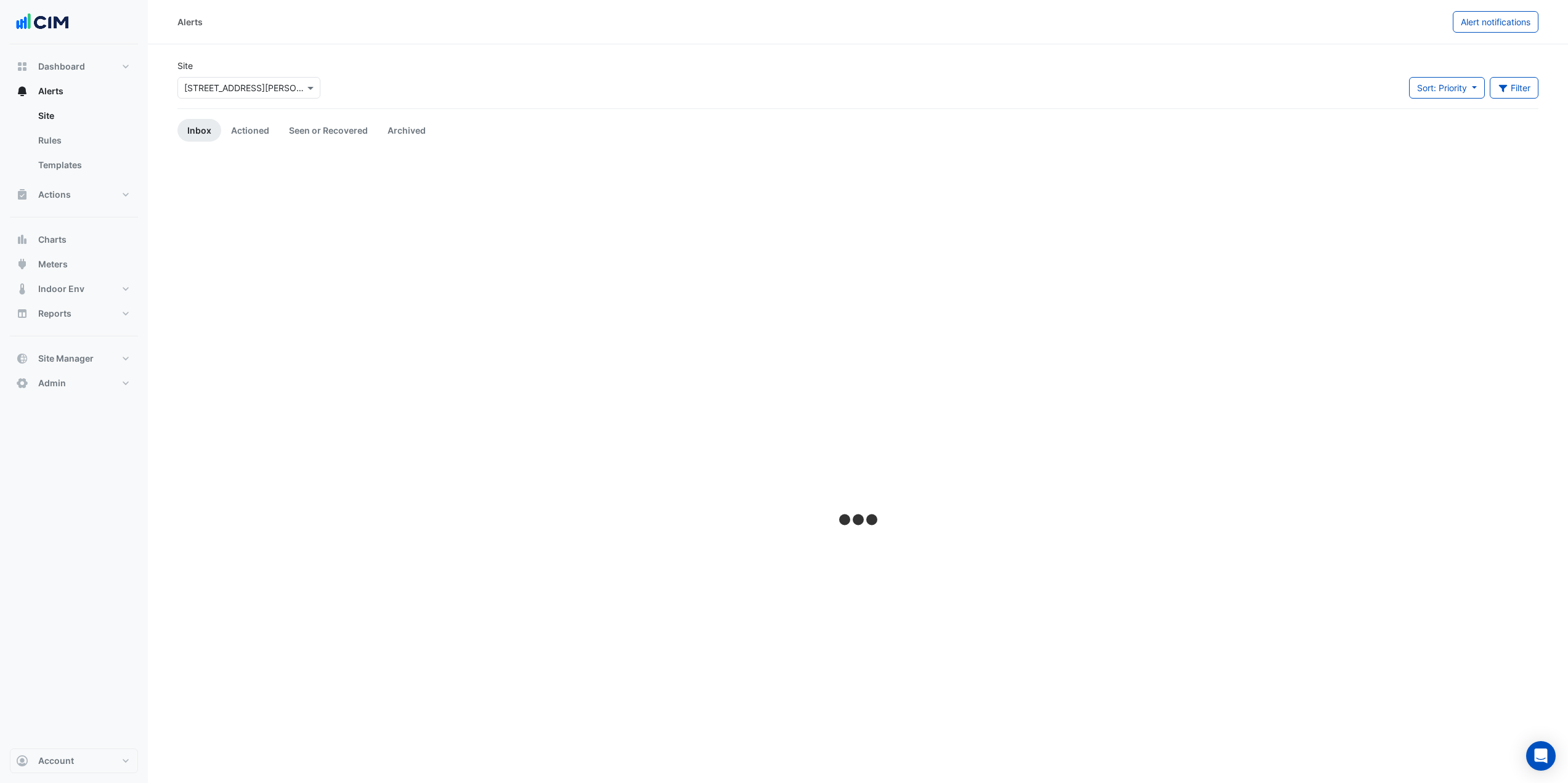
click at [209, 82] on input "text" at bounding box center [236, 89] width 105 height 13
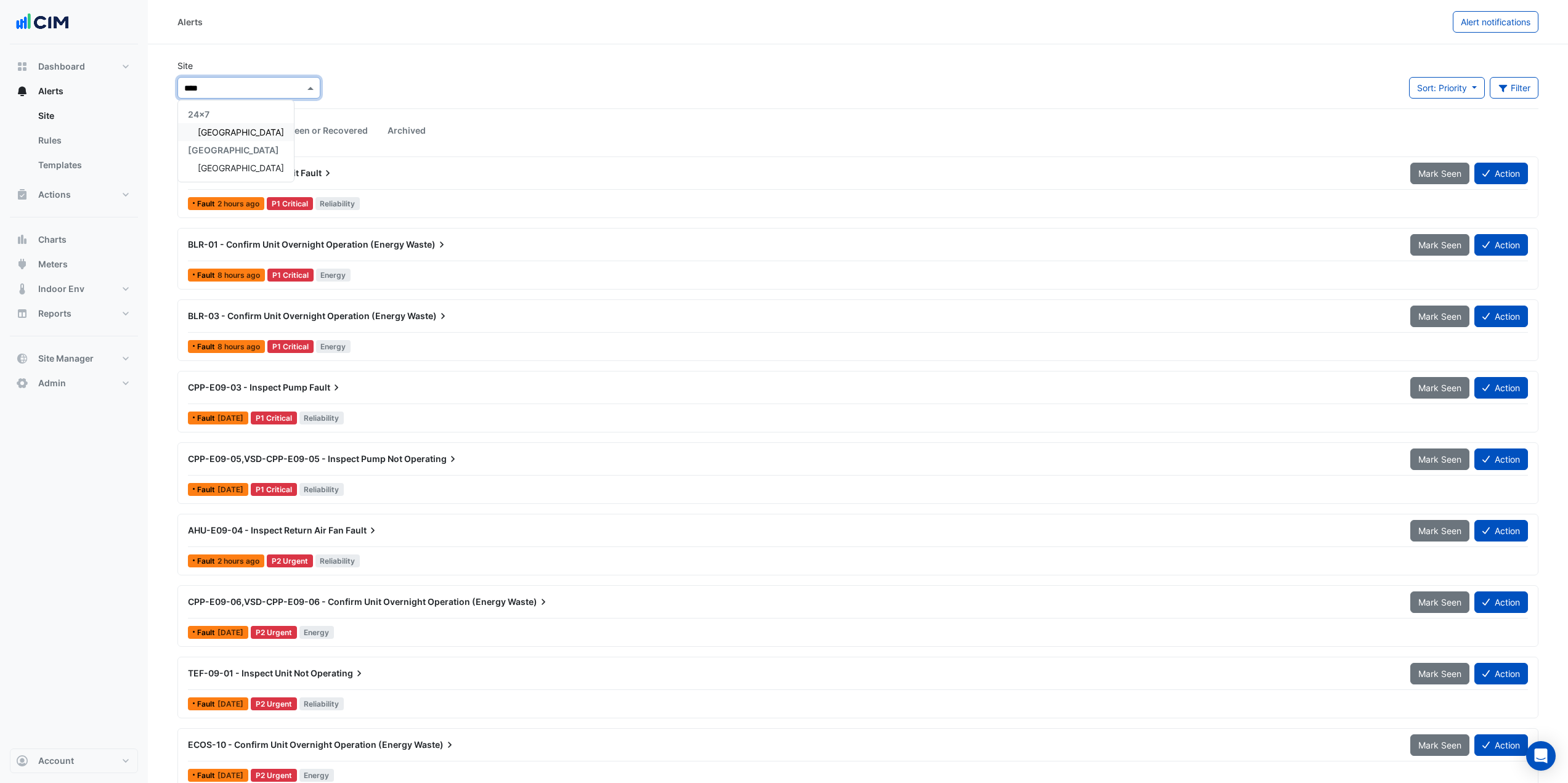
type input "*****"
click at [214, 129] on span "[GEOGRAPHIC_DATA]" at bounding box center [241, 132] width 87 height 11
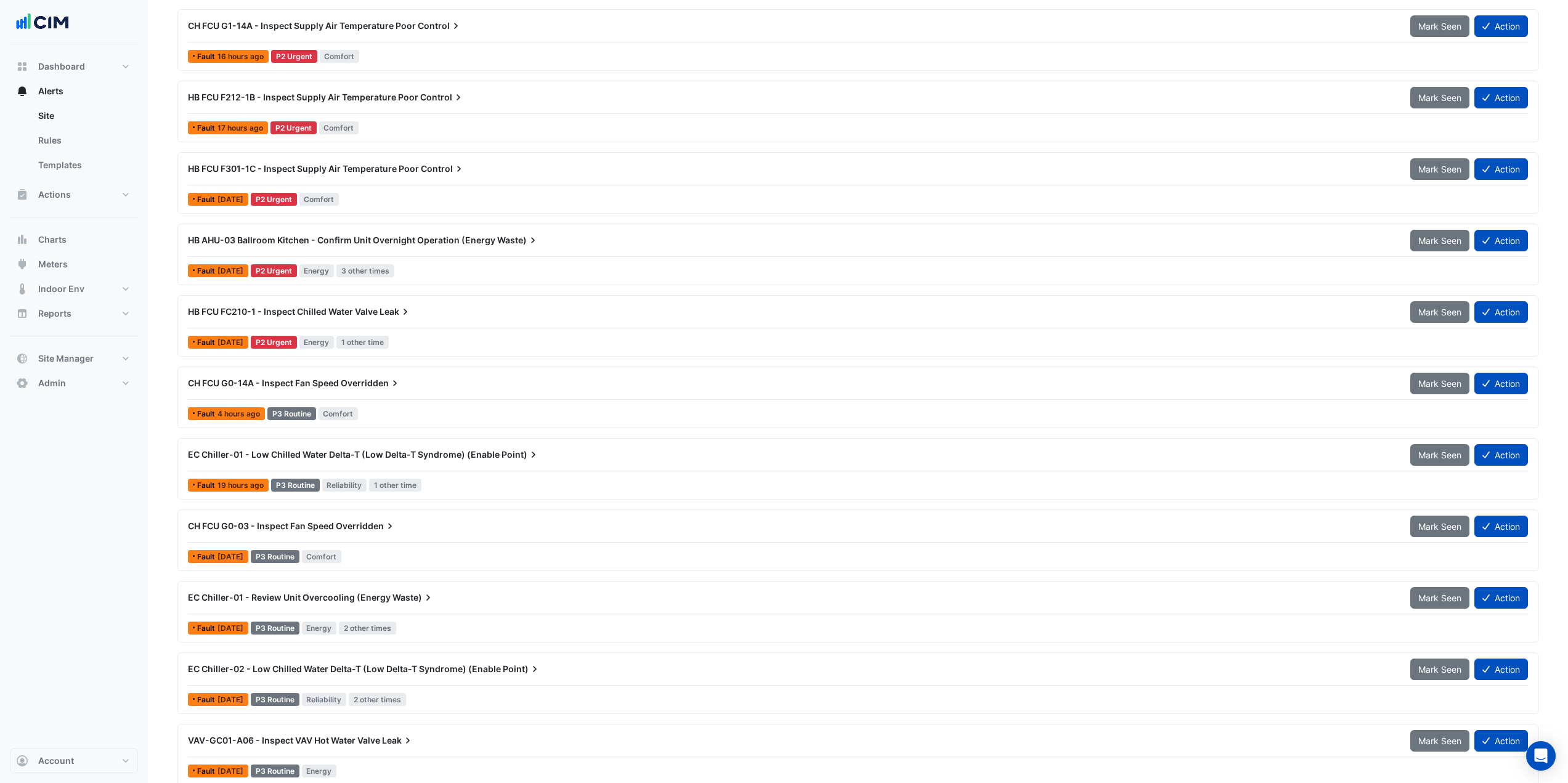
scroll to position [555, 0]
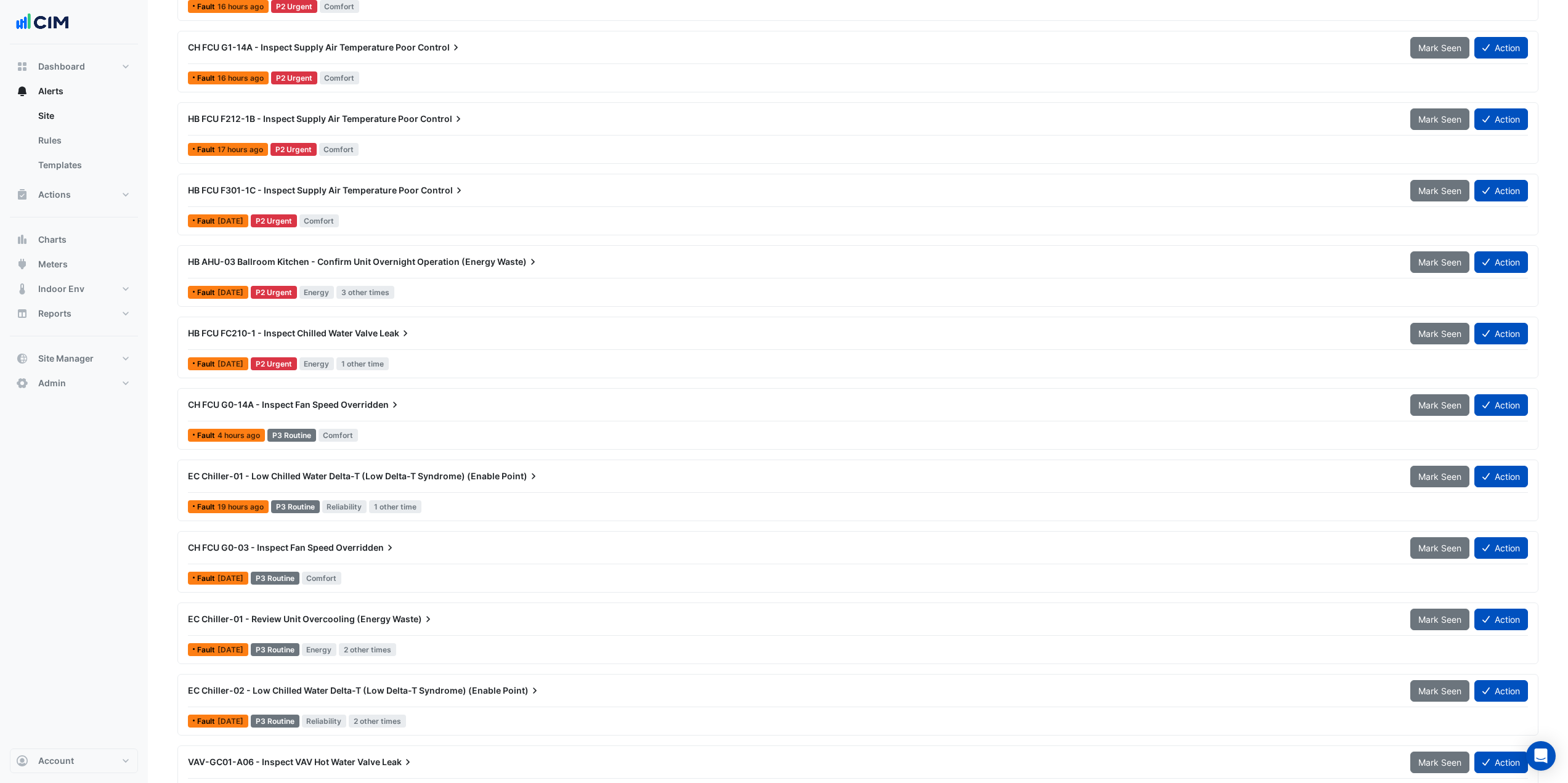
click at [428, 264] on span "HB AHU-03 Ballroom Kitchen - Confirm Unit Overnight Operation (Energy" at bounding box center [341, 261] width 307 height 11
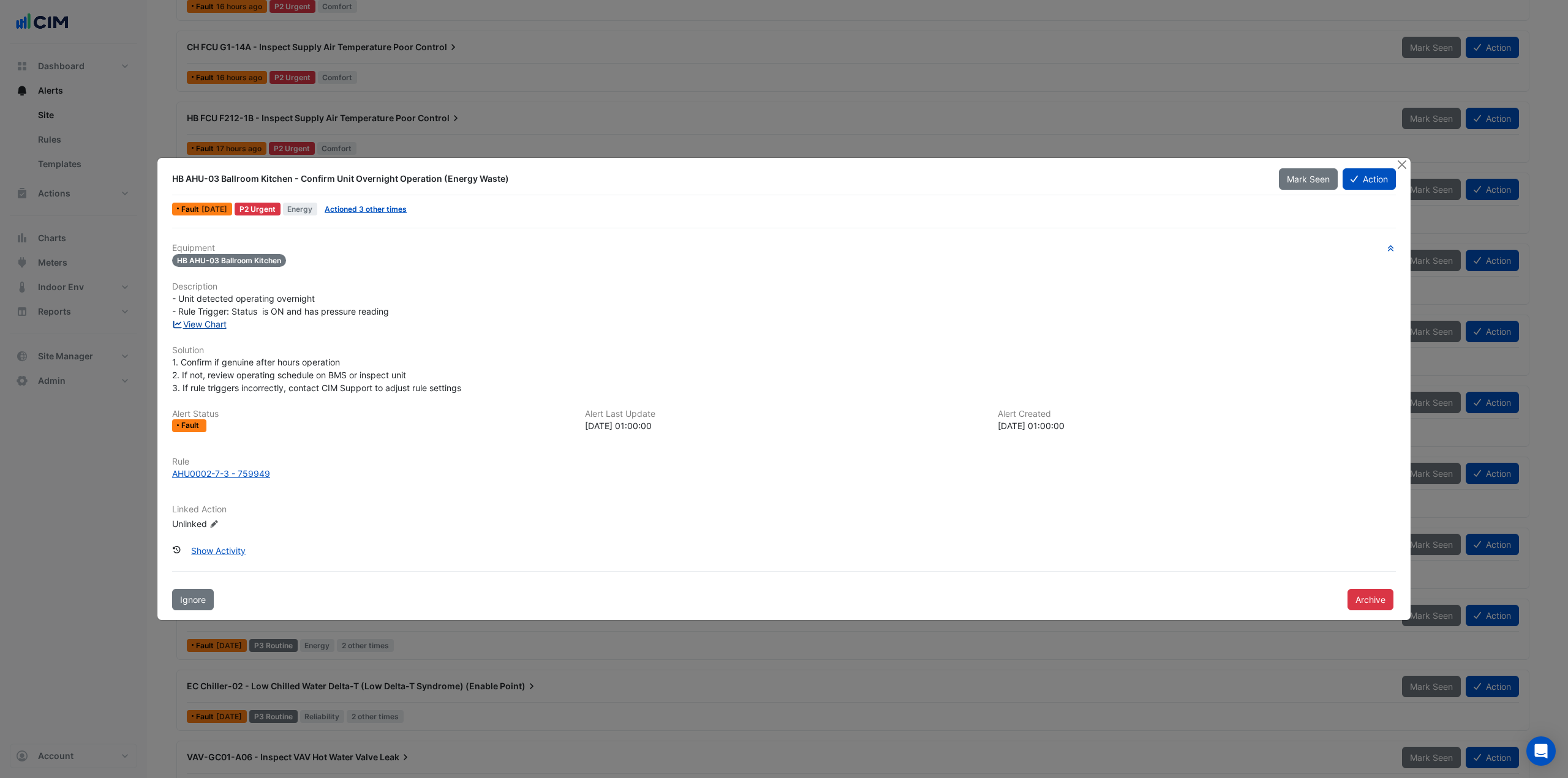
click at [204, 328] on link "View Chart" at bounding box center [199, 324] width 55 height 11
click at [209, 473] on div "AHU0002-7-3 - 759949" at bounding box center [221, 474] width 98 height 13
click at [1364, 603] on button "Archive" at bounding box center [1371, 599] width 46 height 22
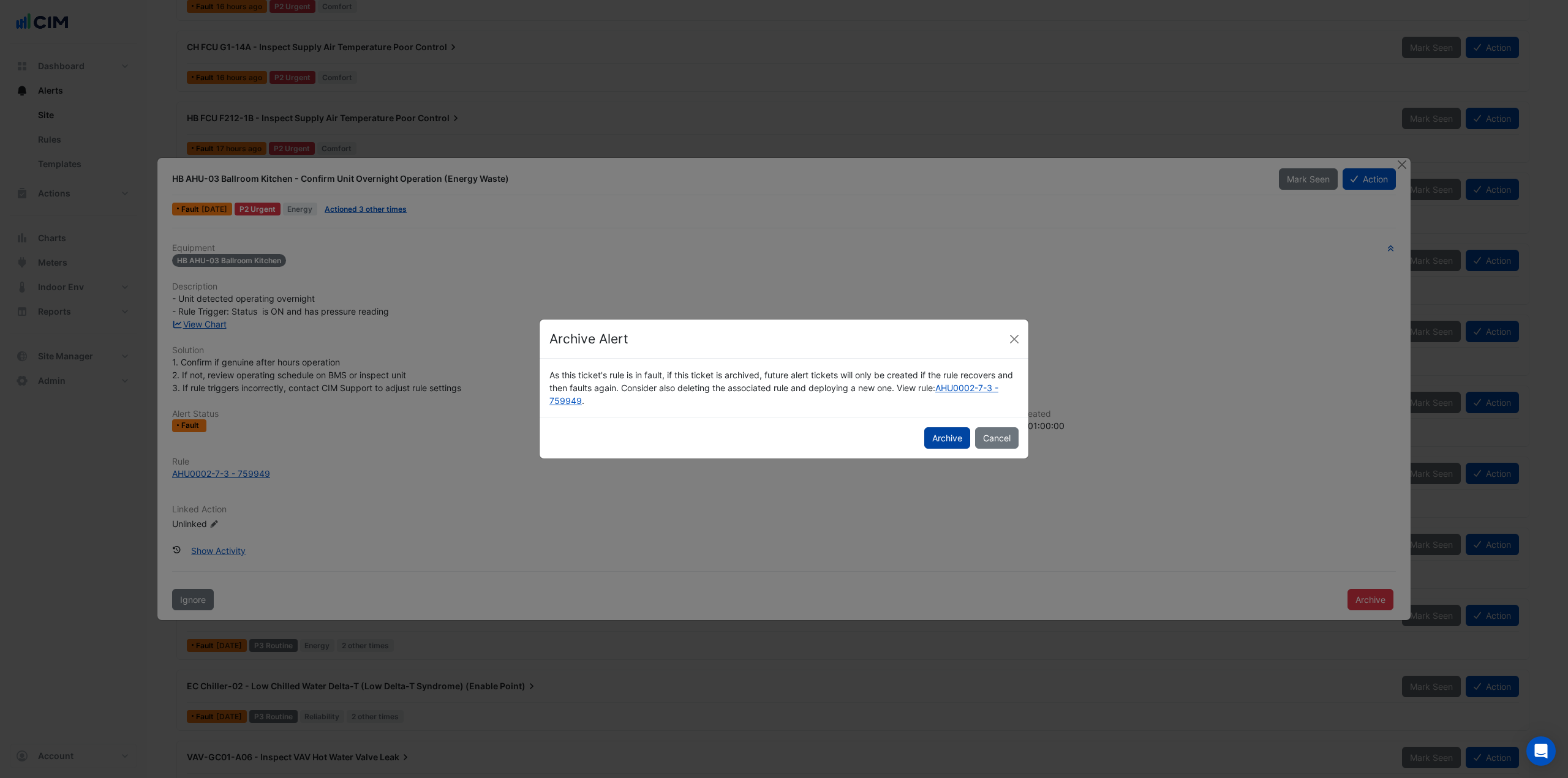
click at [943, 437] on button "Archive" at bounding box center [948, 438] width 46 height 22
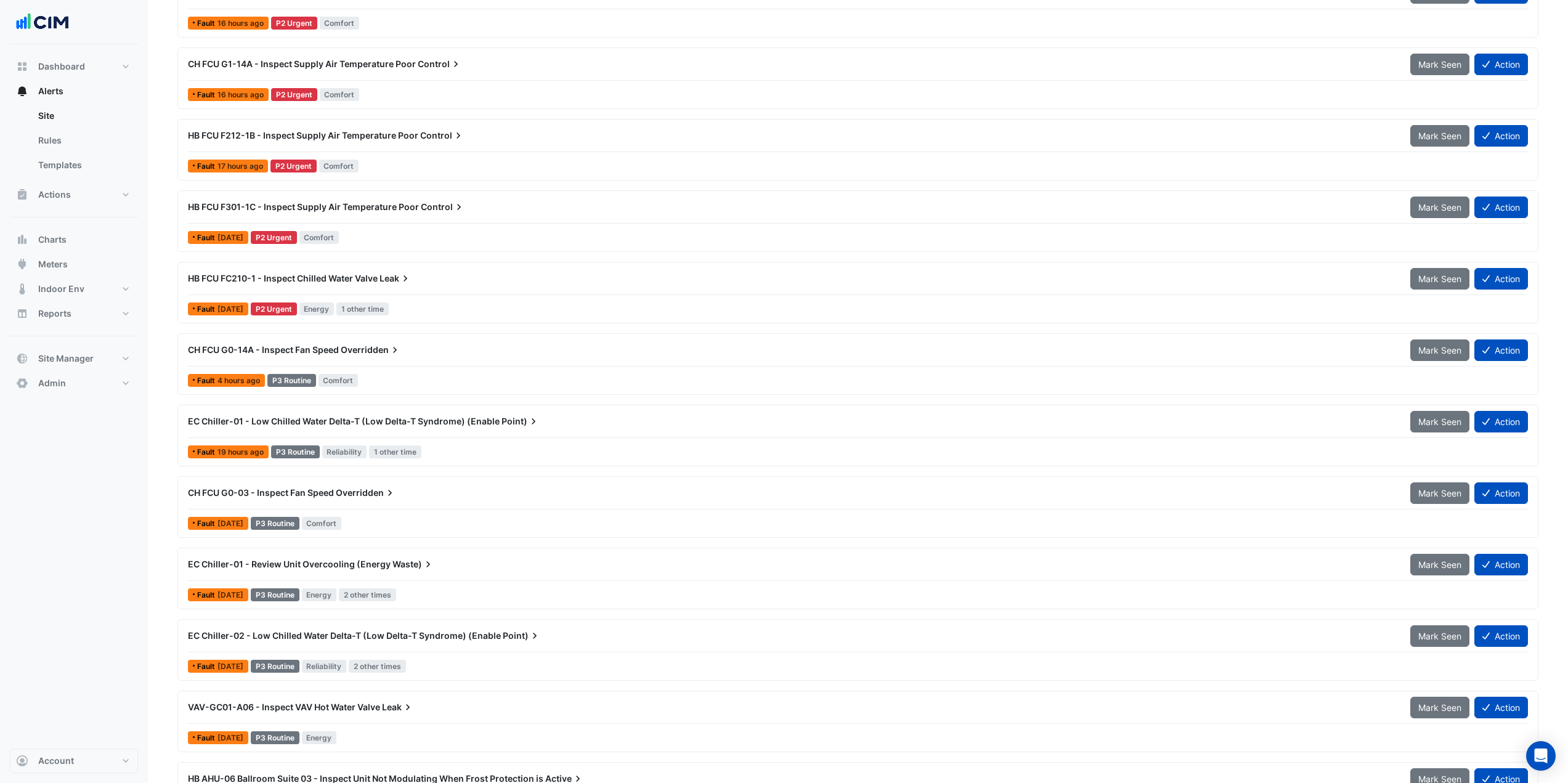
scroll to position [589, 0]
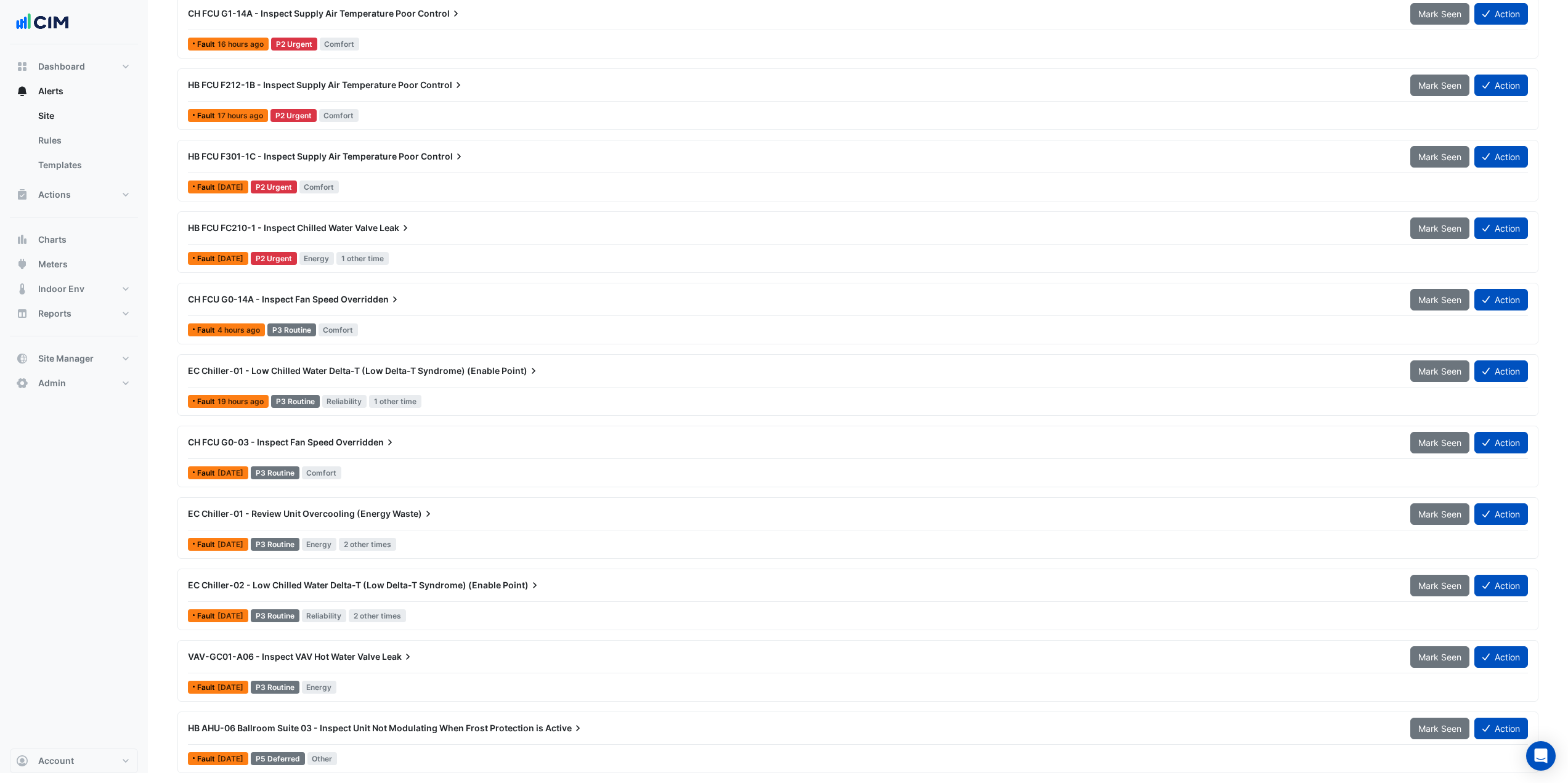
click at [462, 527] on div "EC Chiller-01 - Review Unit Overcooling (Energy Waste) Mark Seen Action" at bounding box center [857, 517] width 1340 height 27
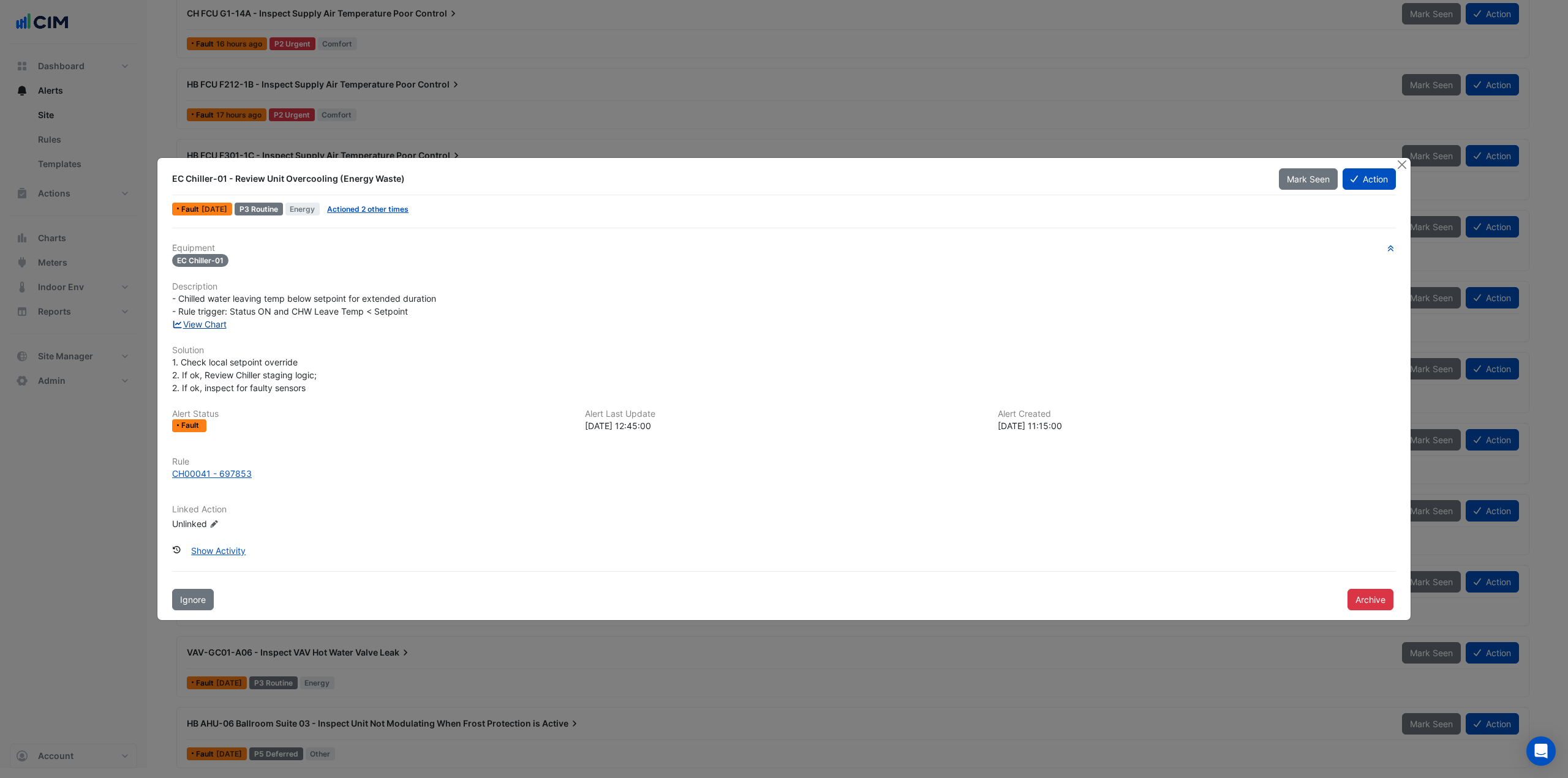
click at [212, 326] on link "View Chart" at bounding box center [199, 324] width 55 height 11
click at [1404, 166] on button "Close" at bounding box center [1402, 164] width 13 height 13
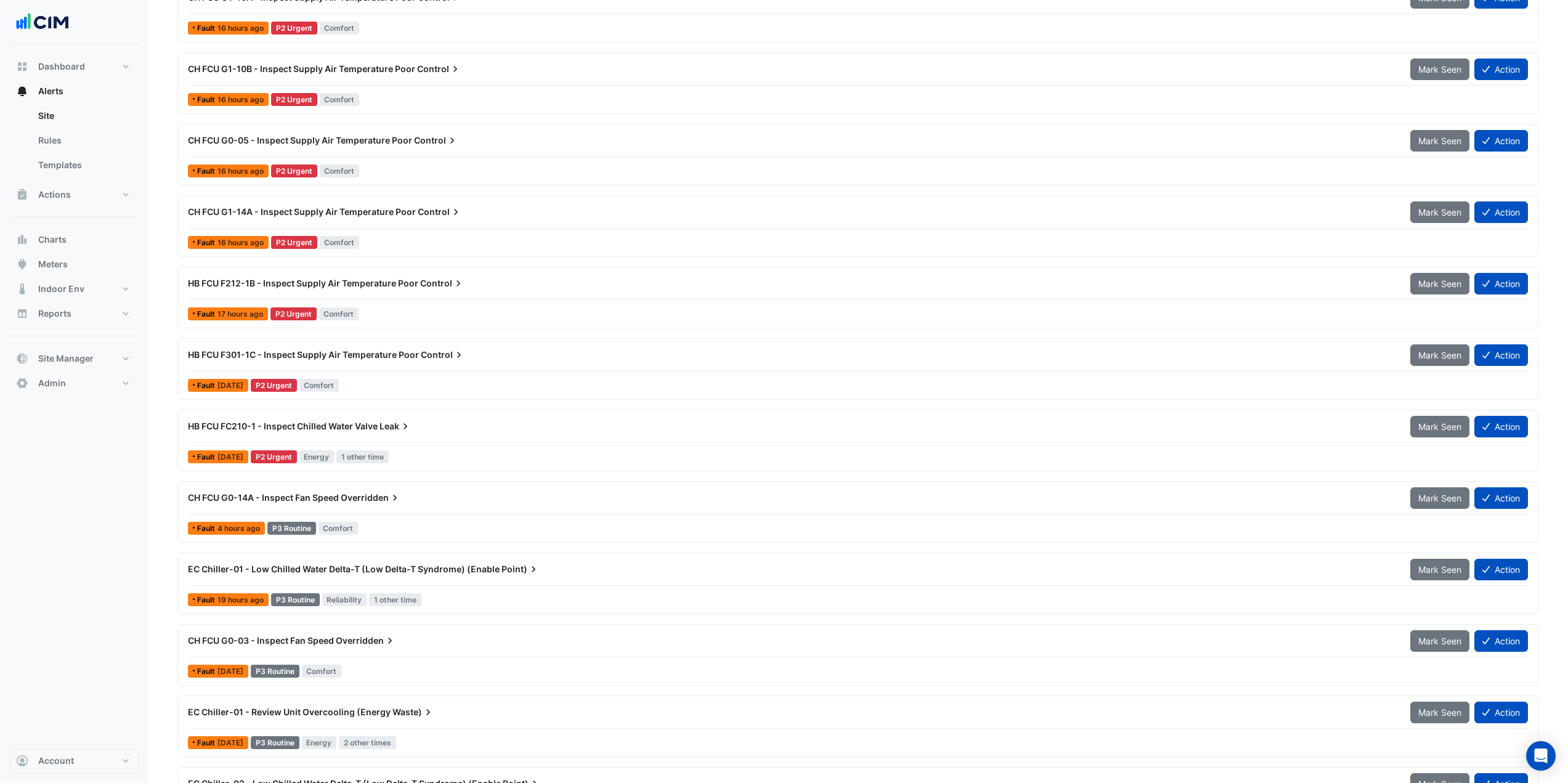
scroll to position [342, 0]
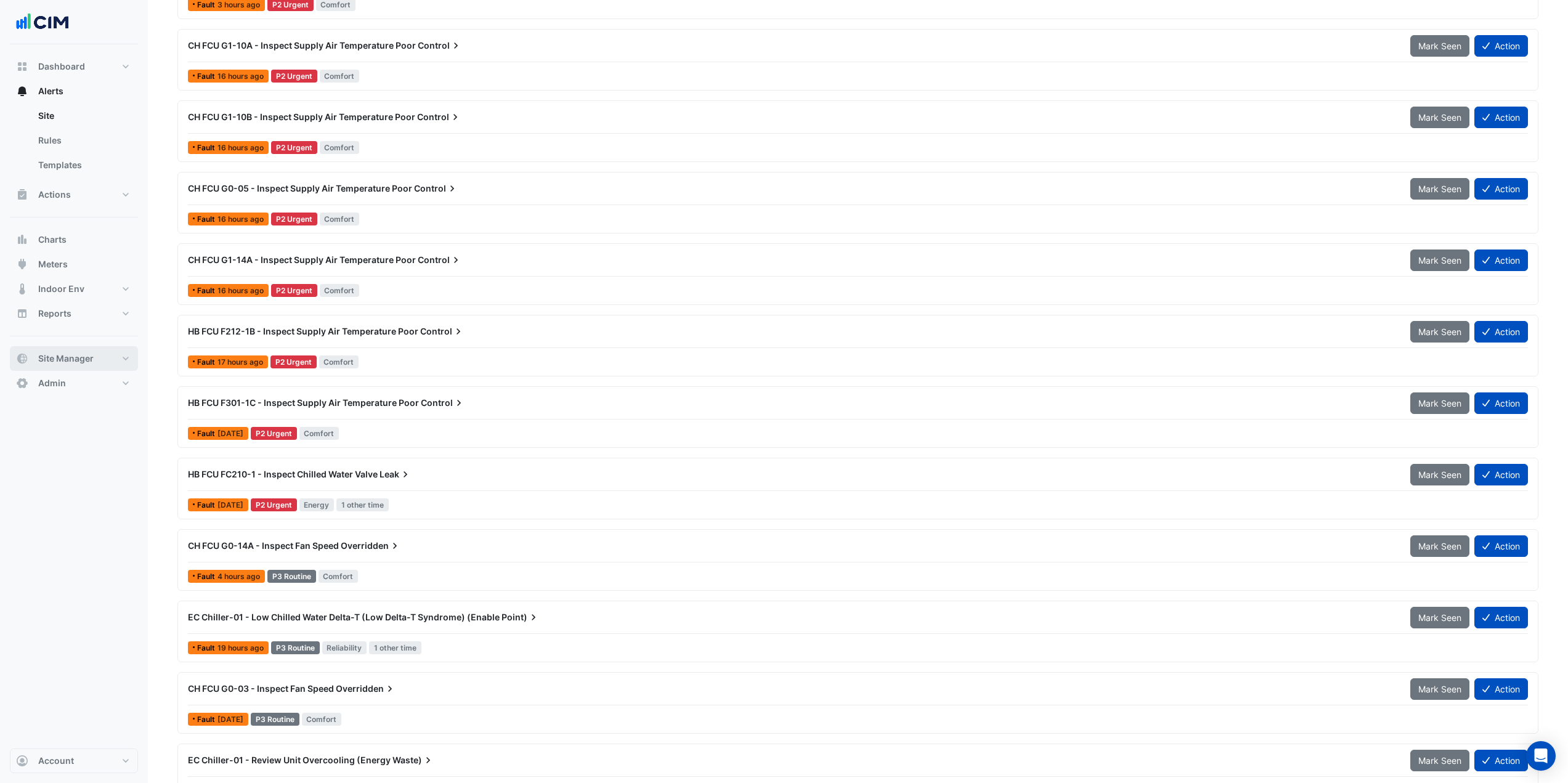
click at [107, 362] on button "Site Manager" at bounding box center [74, 359] width 128 height 25
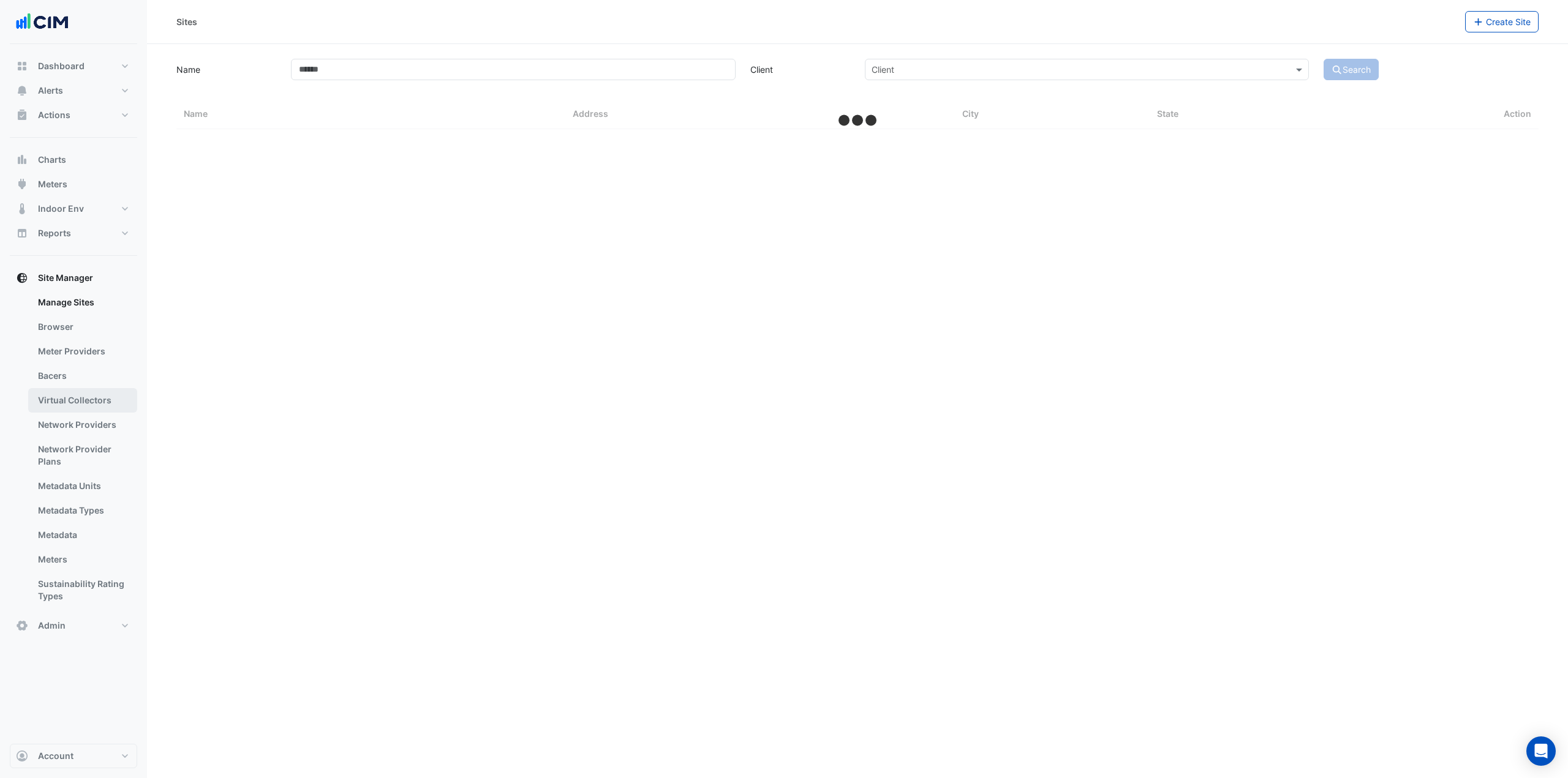
select select "***"
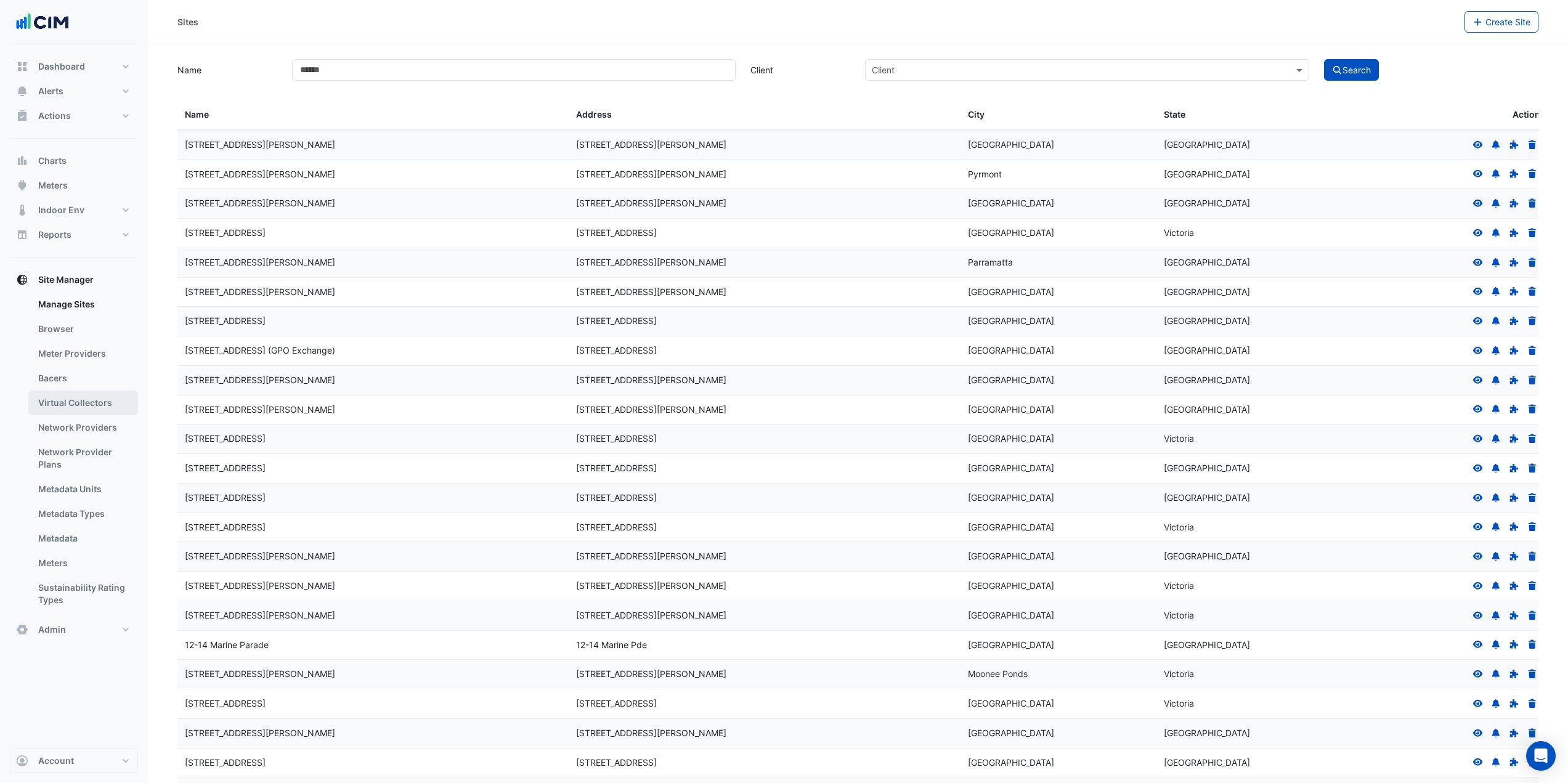
click at [101, 409] on link "Virtual Collectors" at bounding box center [83, 403] width 110 height 25
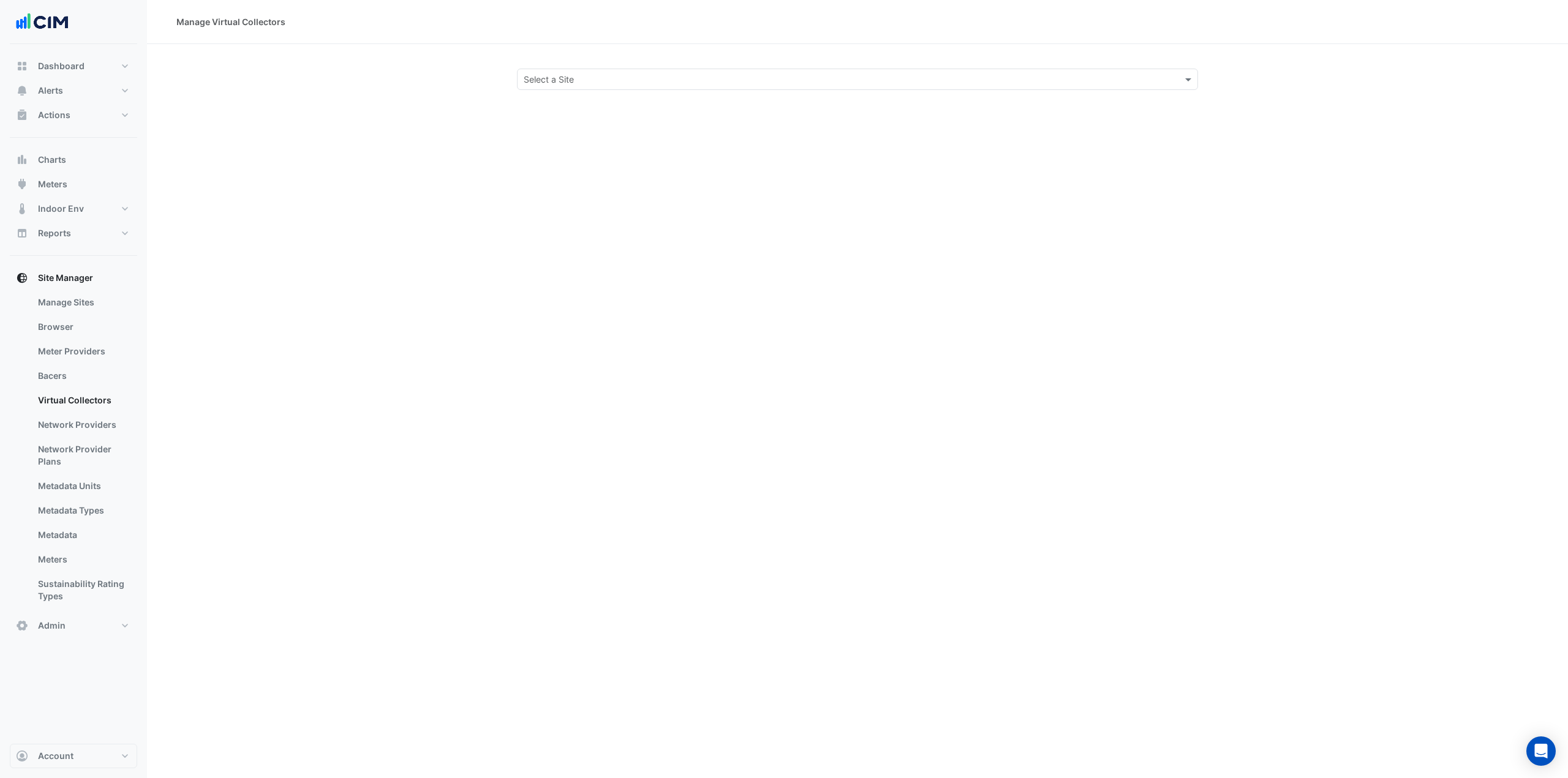
click at [616, 82] on input "text" at bounding box center [845, 80] width 643 height 13
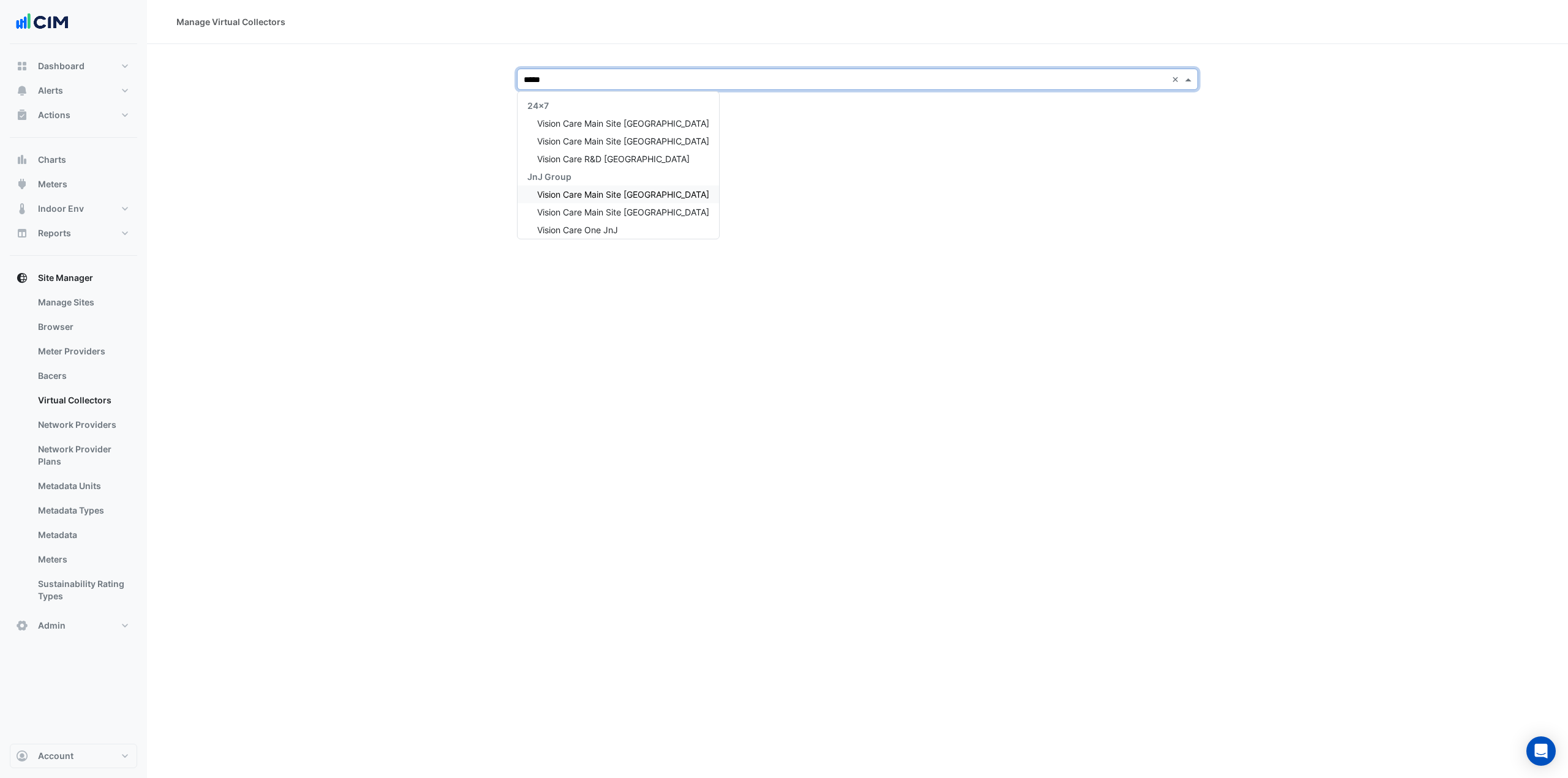
type input "******"
click at [655, 153] on div "Vision Care R&D Jacksonville" at bounding box center [618, 158] width 202 height 18
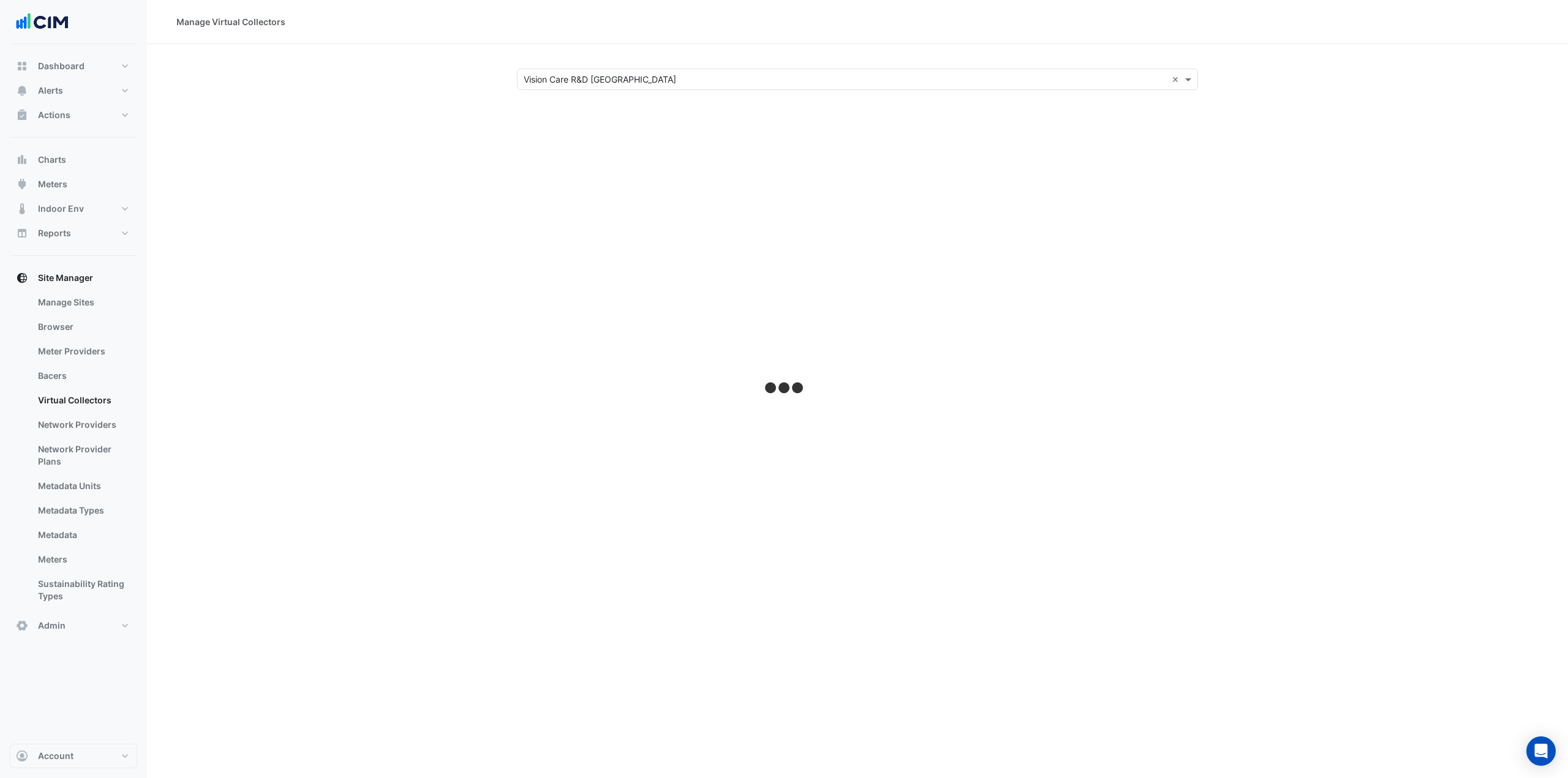
select select "***"
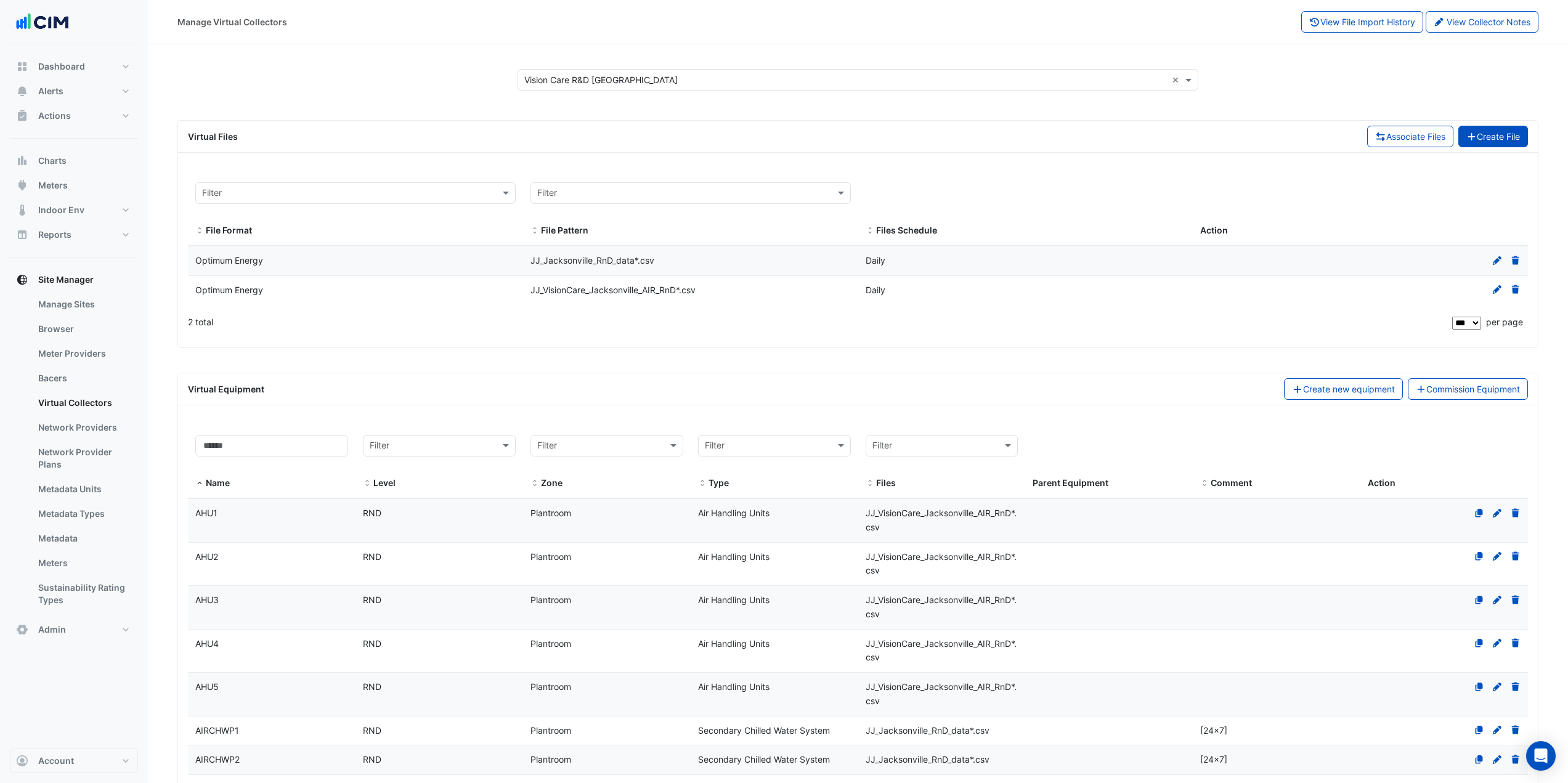
click at [1479, 141] on button "Create File" at bounding box center [1493, 136] width 70 height 22
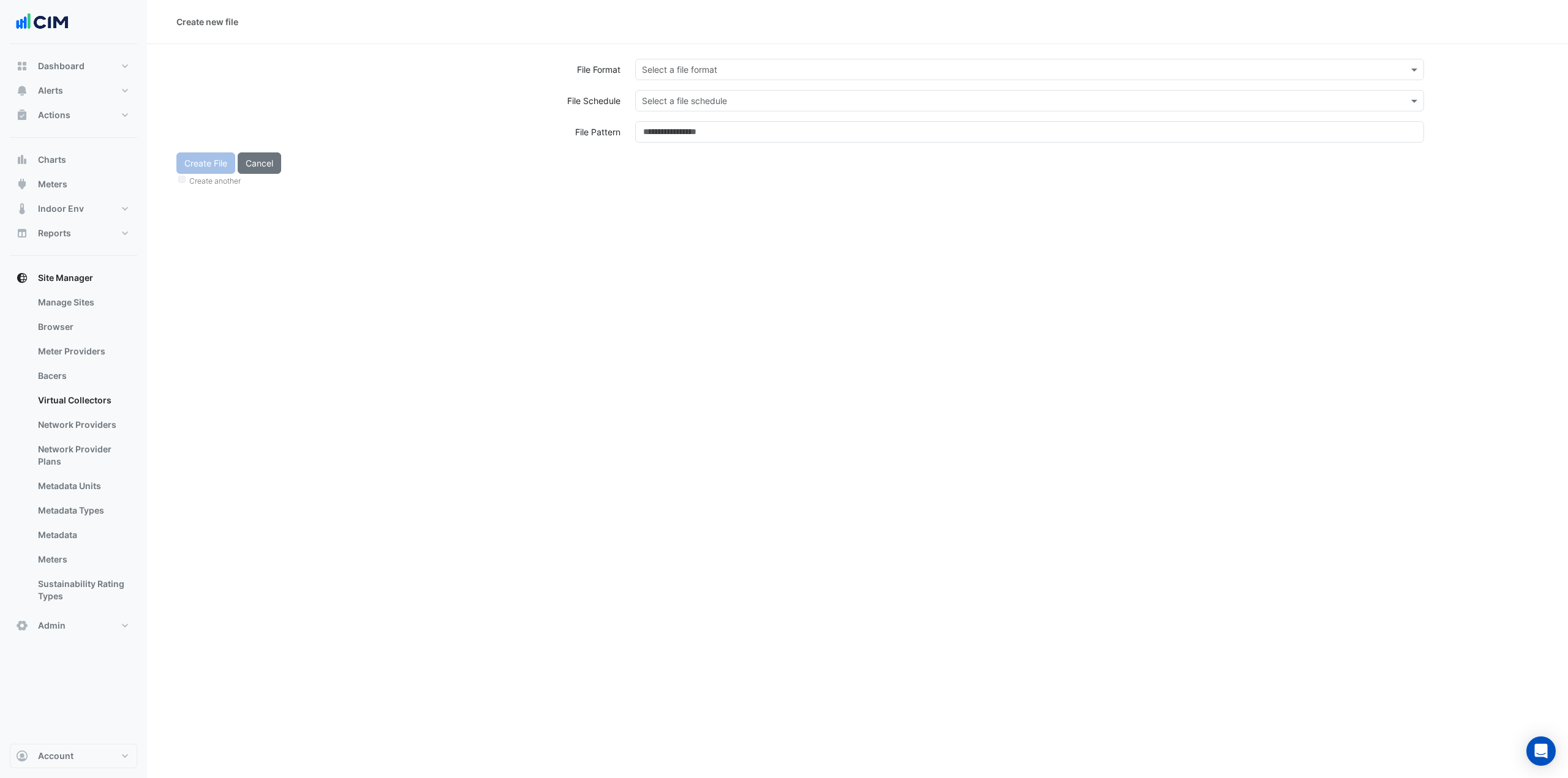
click at [702, 67] on input "text" at bounding box center [1017, 70] width 750 height 13
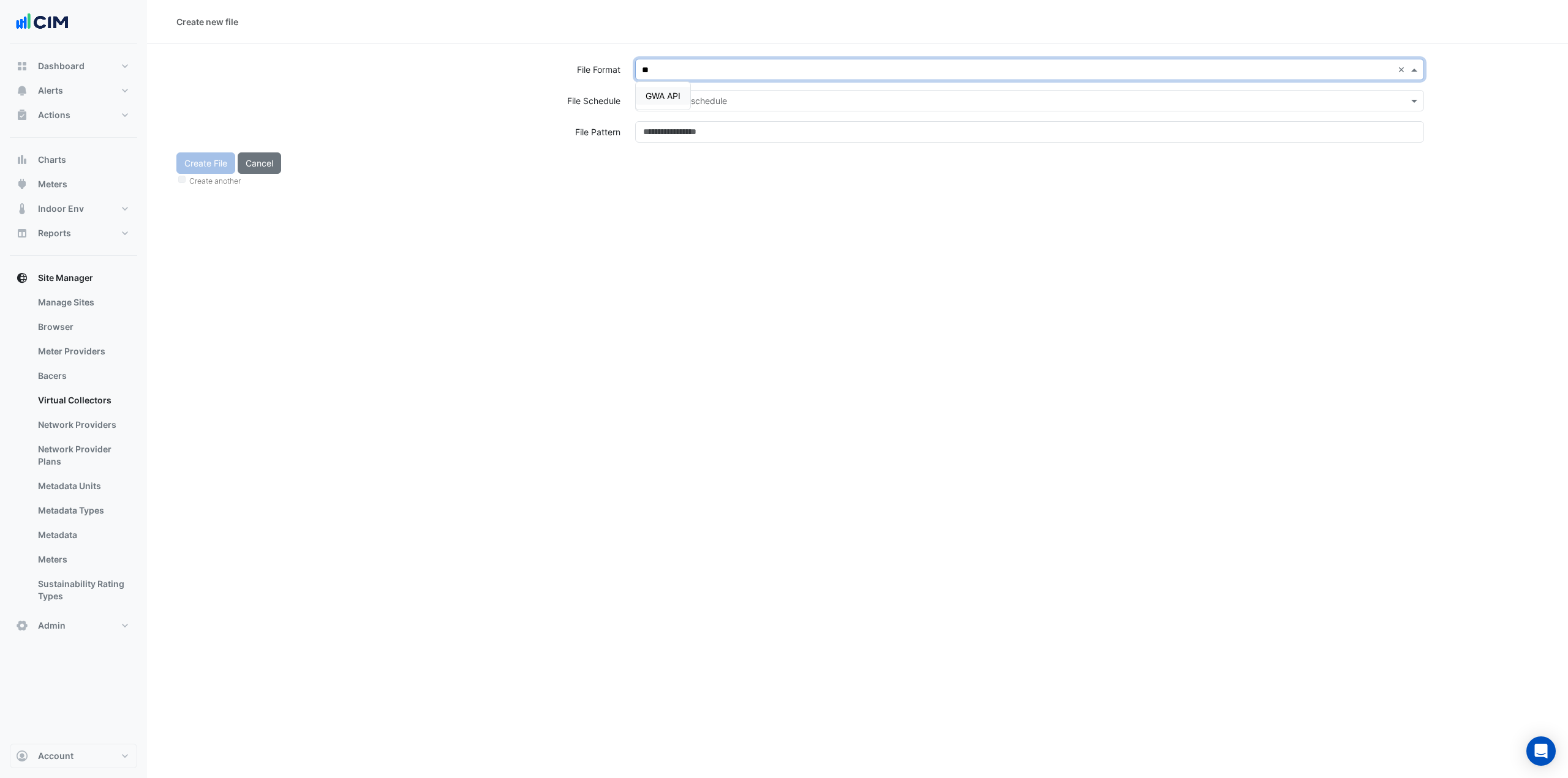
type input "*"
click at [372, 158] on div "Create File Cancel Create another" at bounding box center [858, 171] width 1377 height 36
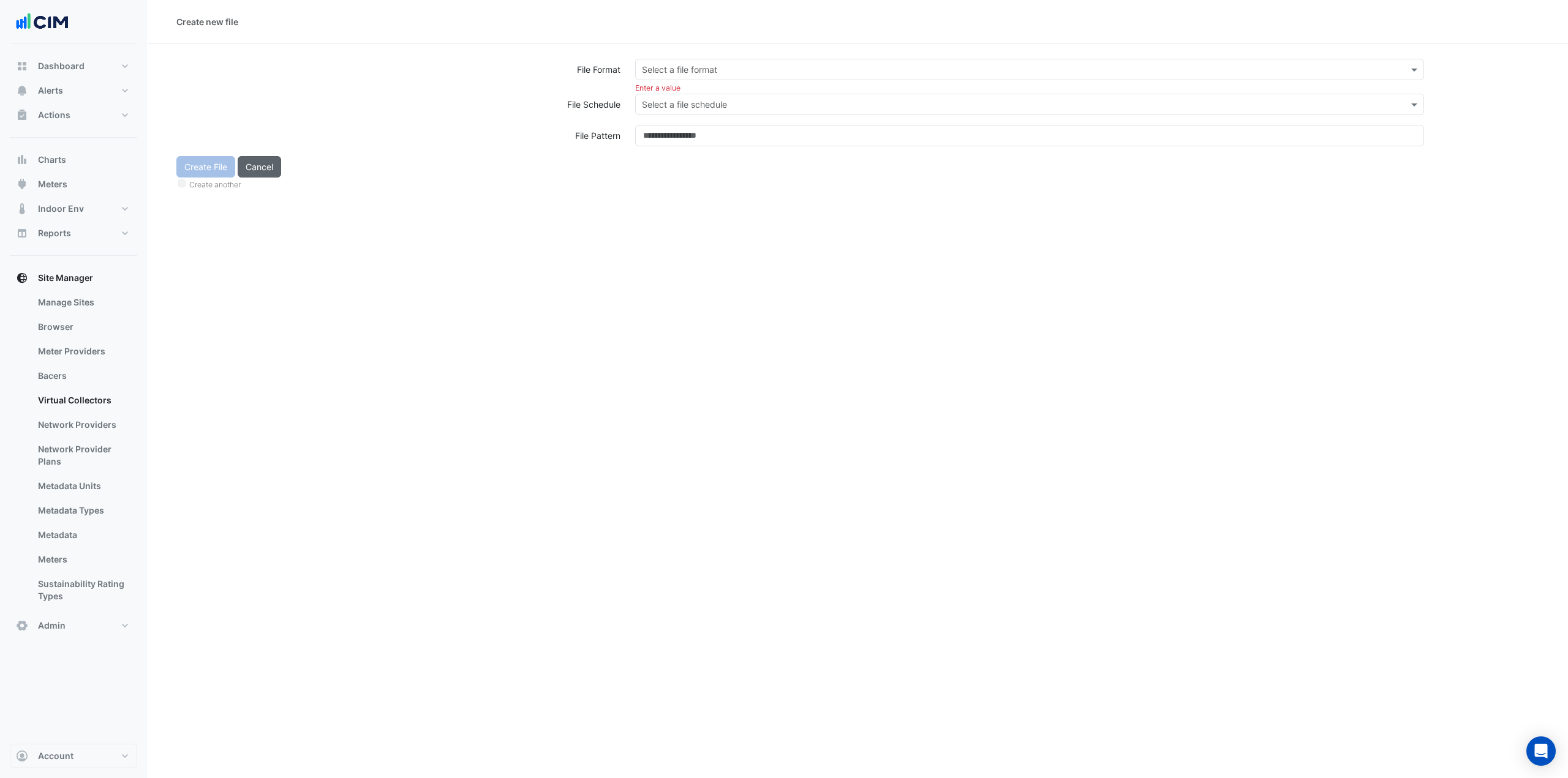
click at [256, 163] on button "Cancel" at bounding box center [259, 167] width 44 height 22
select select "***"
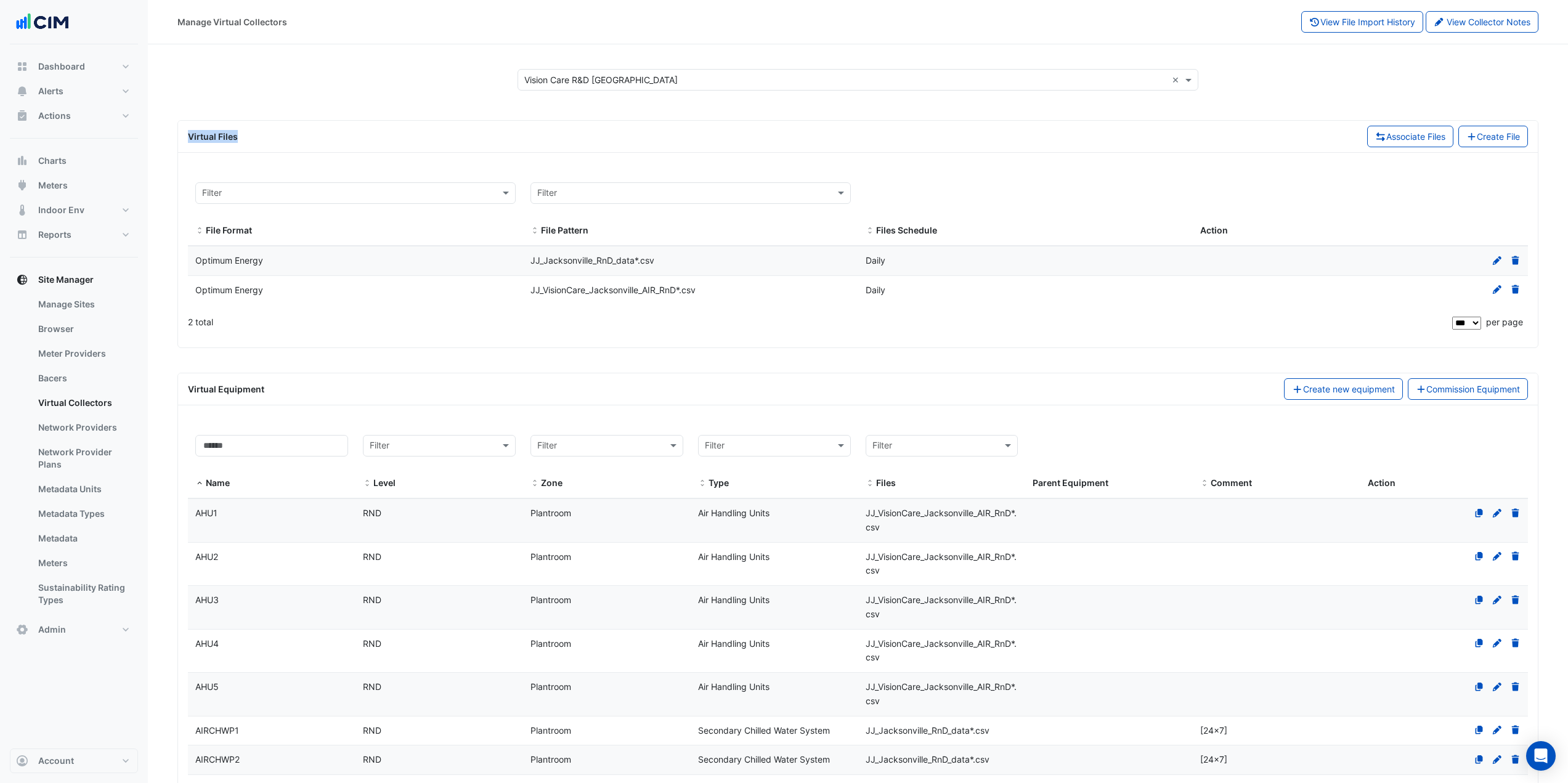
drag, startPoint x: 237, startPoint y: 136, endPoint x: 190, endPoint y: 137, distance: 47.0
click at [190, 137] on div "Virtual Files" at bounding box center [768, 136] width 1175 height 13
click at [242, 137] on div "Virtual Files" at bounding box center [768, 136] width 1175 height 13
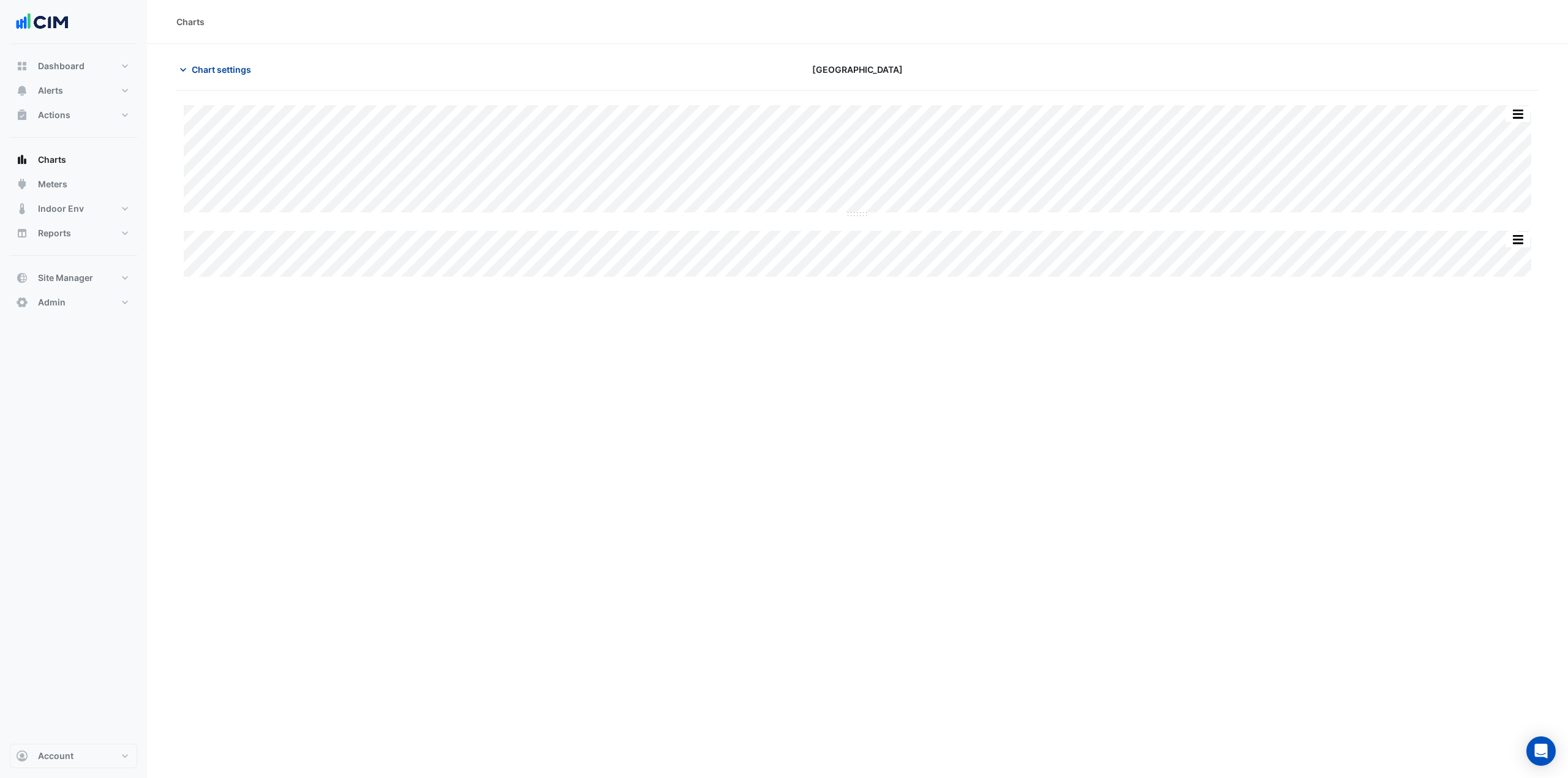
click at [215, 65] on span "Chart settings" at bounding box center [221, 70] width 60 height 13
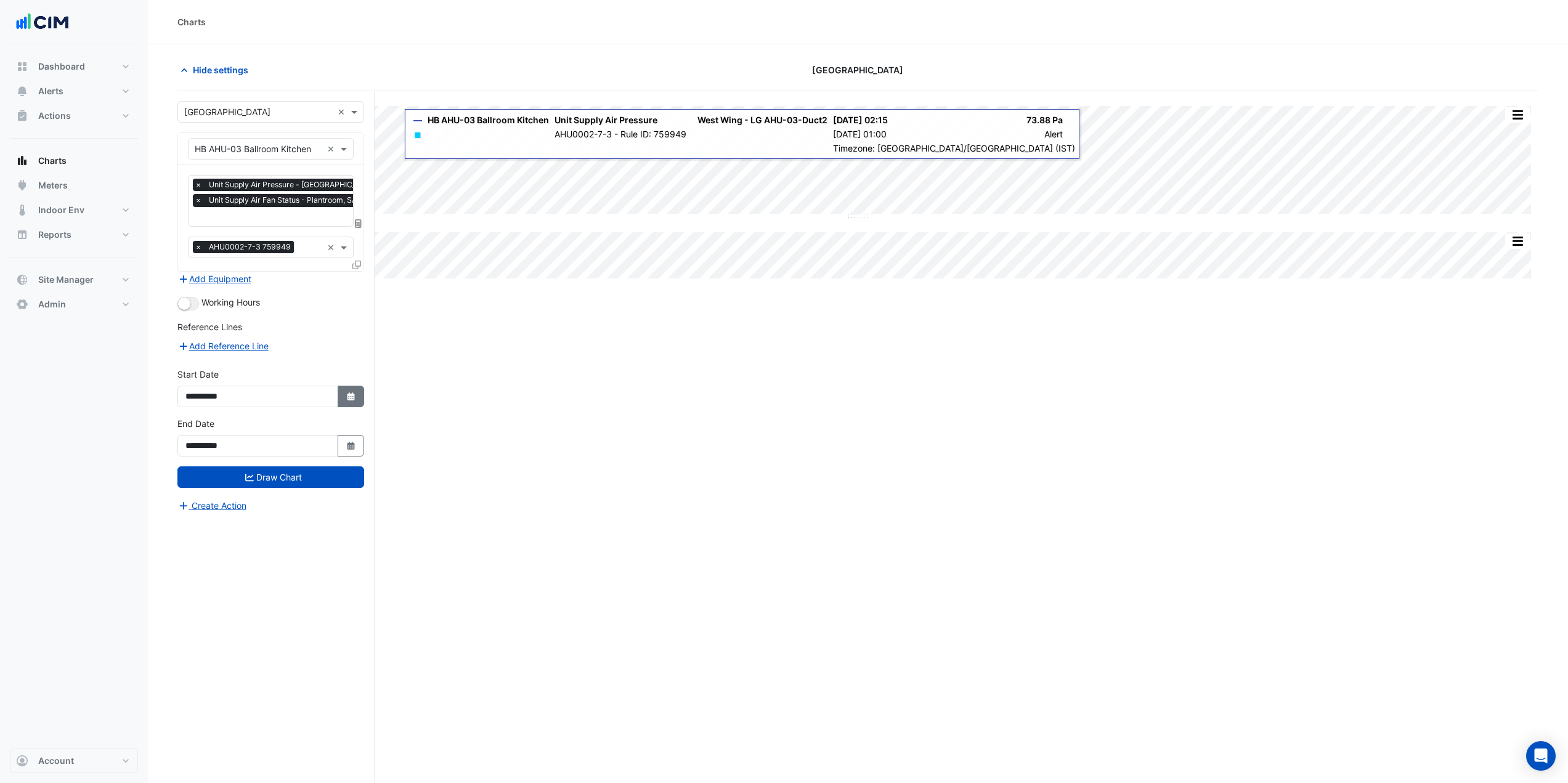
click at [349, 393] on icon "Select Date" at bounding box center [351, 397] width 11 height 9
select select "*"
select select "****"
click at [200, 234] on span "Previous month" at bounding box center [198, 232] width 9 height 9
select select "*"
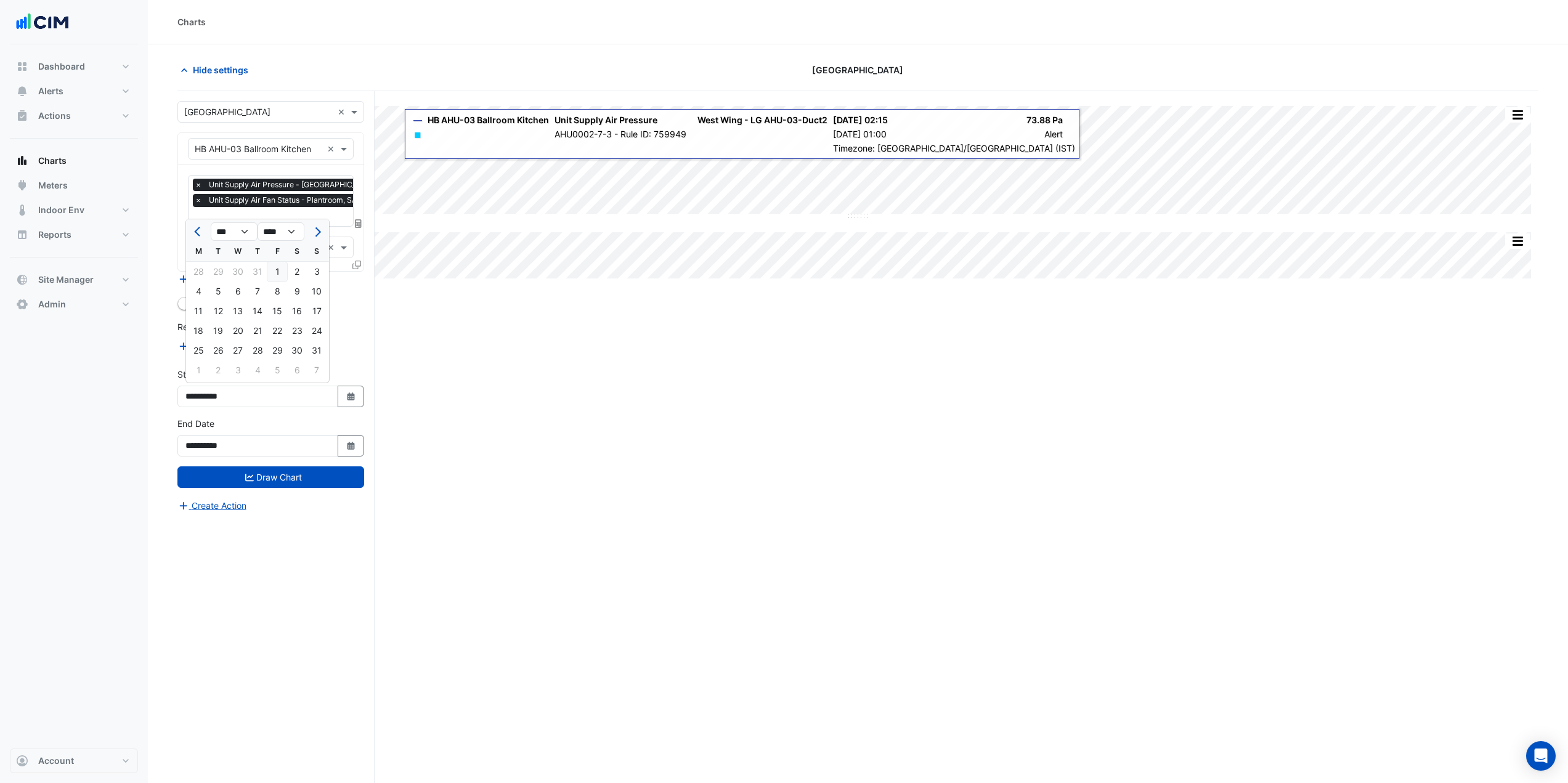
click at [277, 266] on div "1" at bounding box center [277, 271] width 19 height 19
type input "**********"
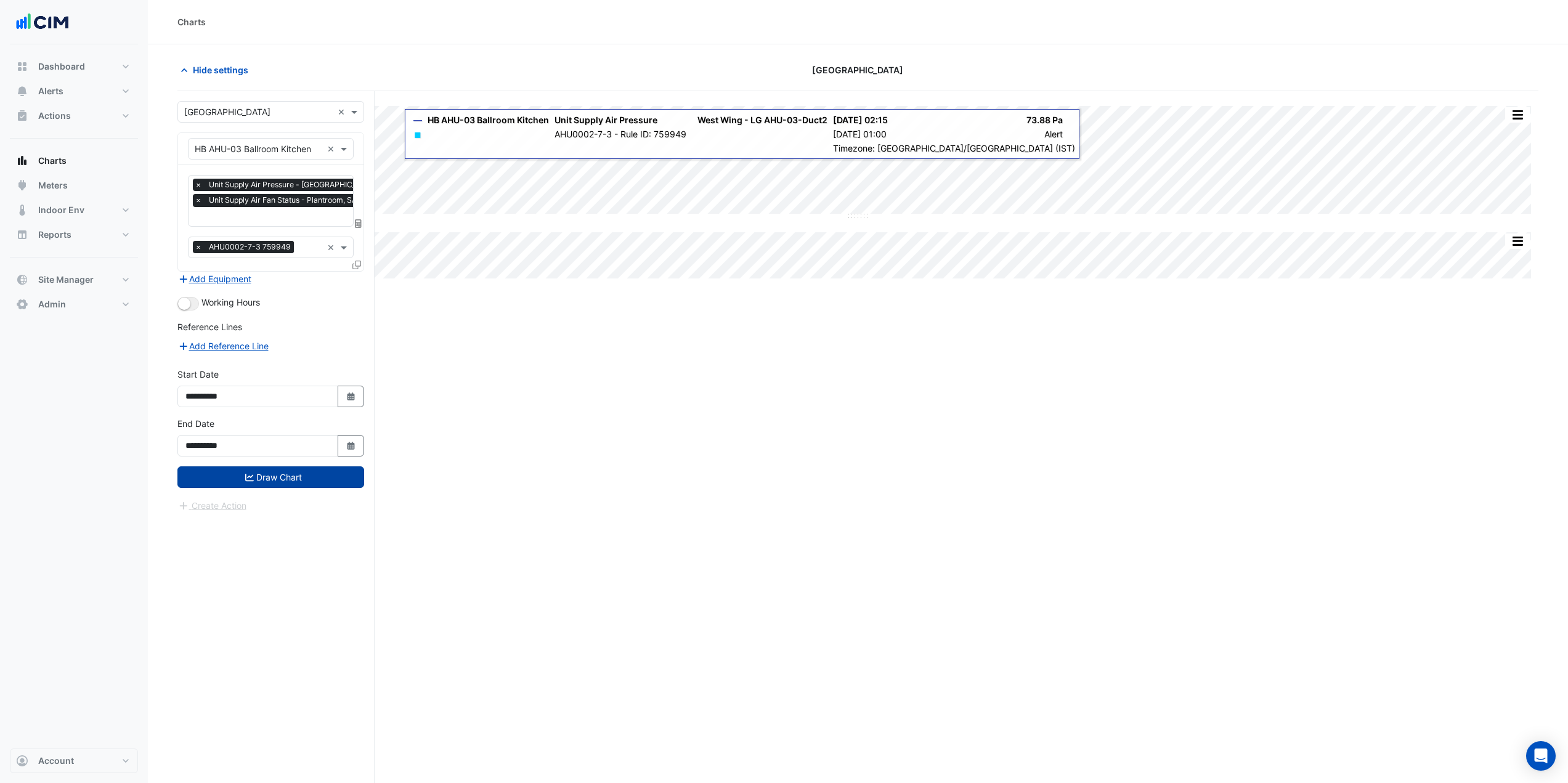
click at [285, 476] on button "Draw Chart" at bounding box center [271, 477] width 187 height 22
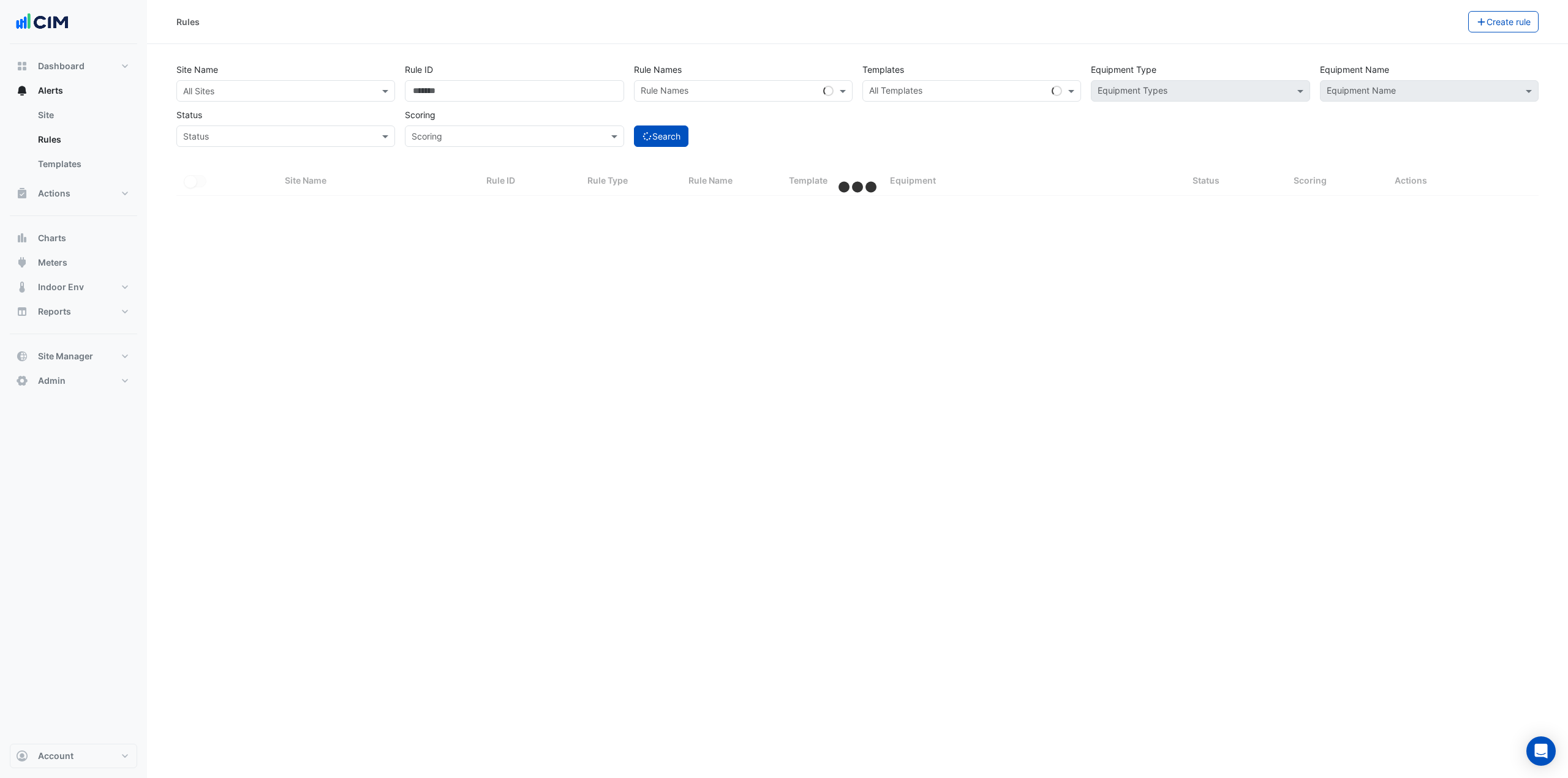
select select "***"
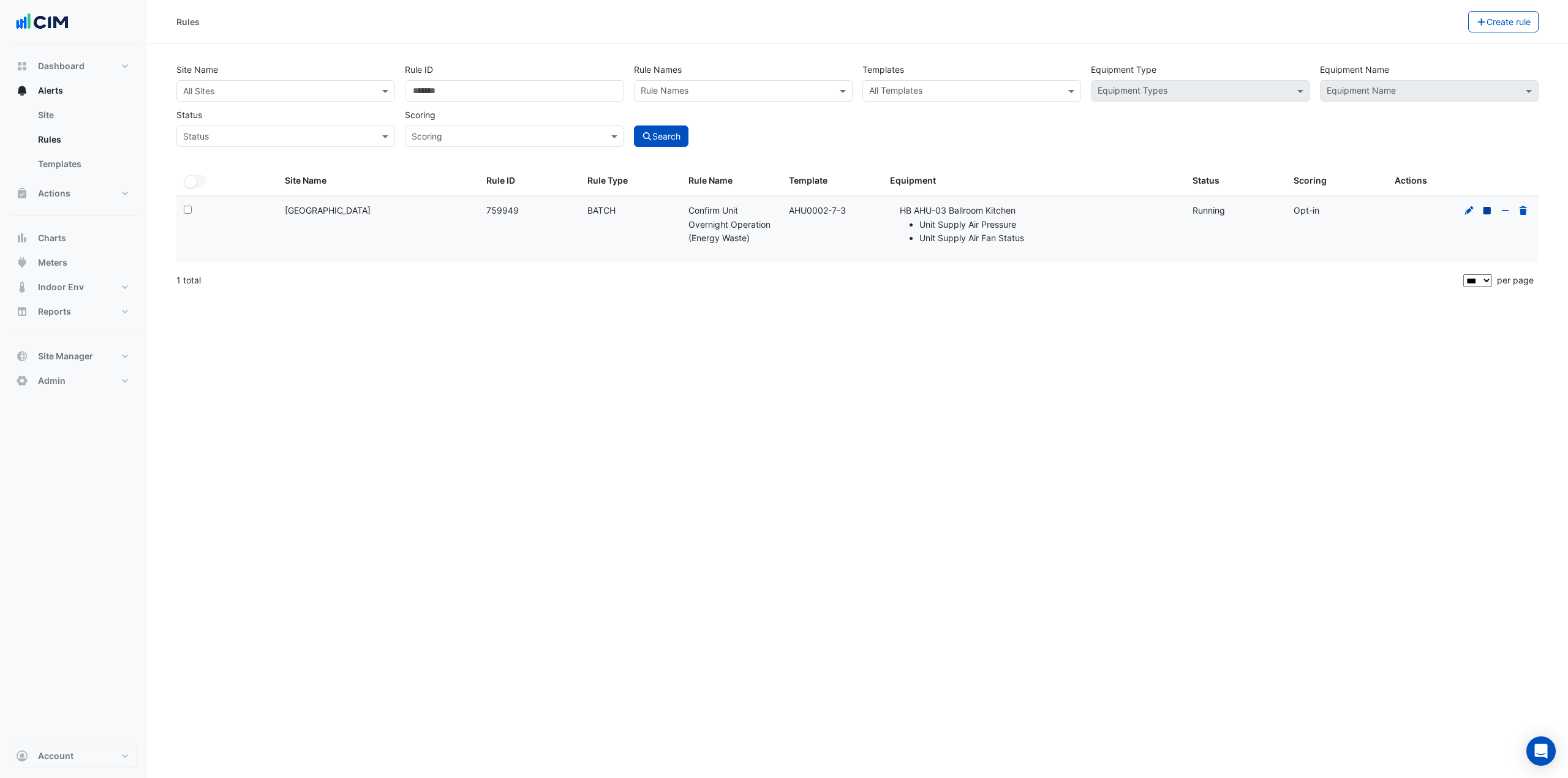
click at [1486, 212] on icon at bounding box center [1487, 210] width 7 height 7
